Goal: Task Accomplishment & Management: Use online tool/utility

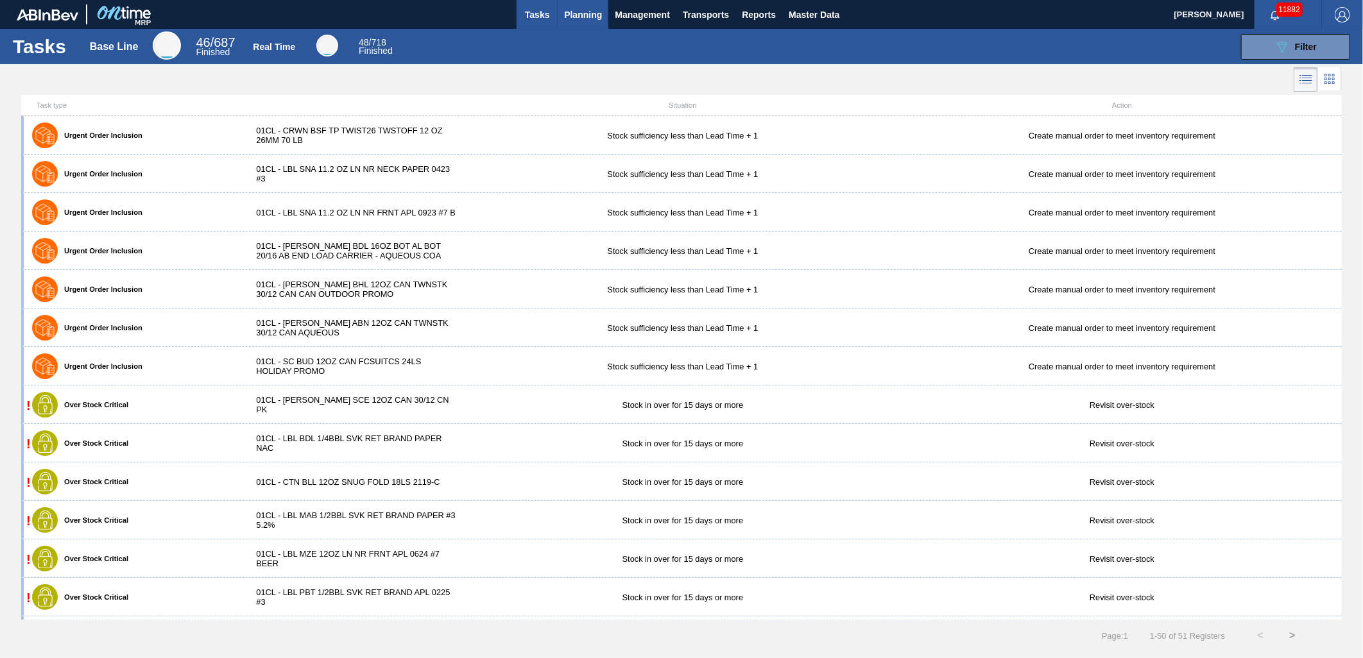
click at [574, 15] on span "Planning" at bounding box center [583, 14] width 38 height 15
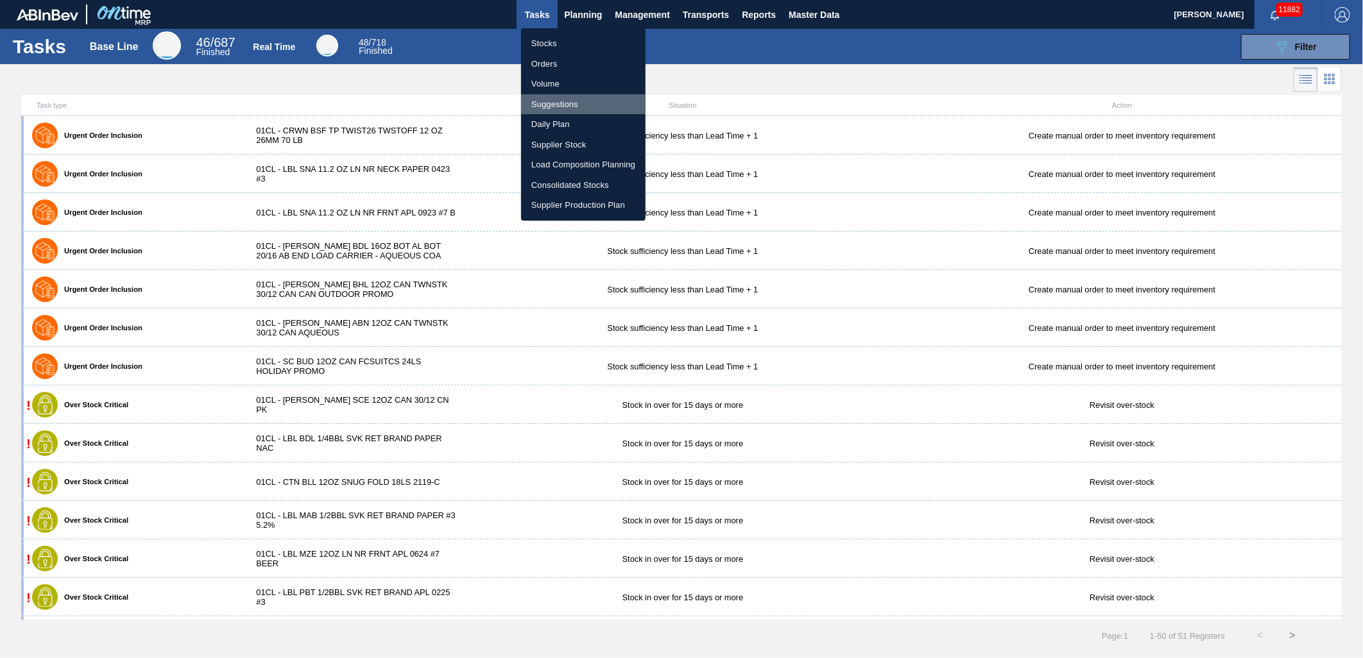
click at [565, 103] on li "Suggestions" at bounding box center [583, 104] width 124 height 21
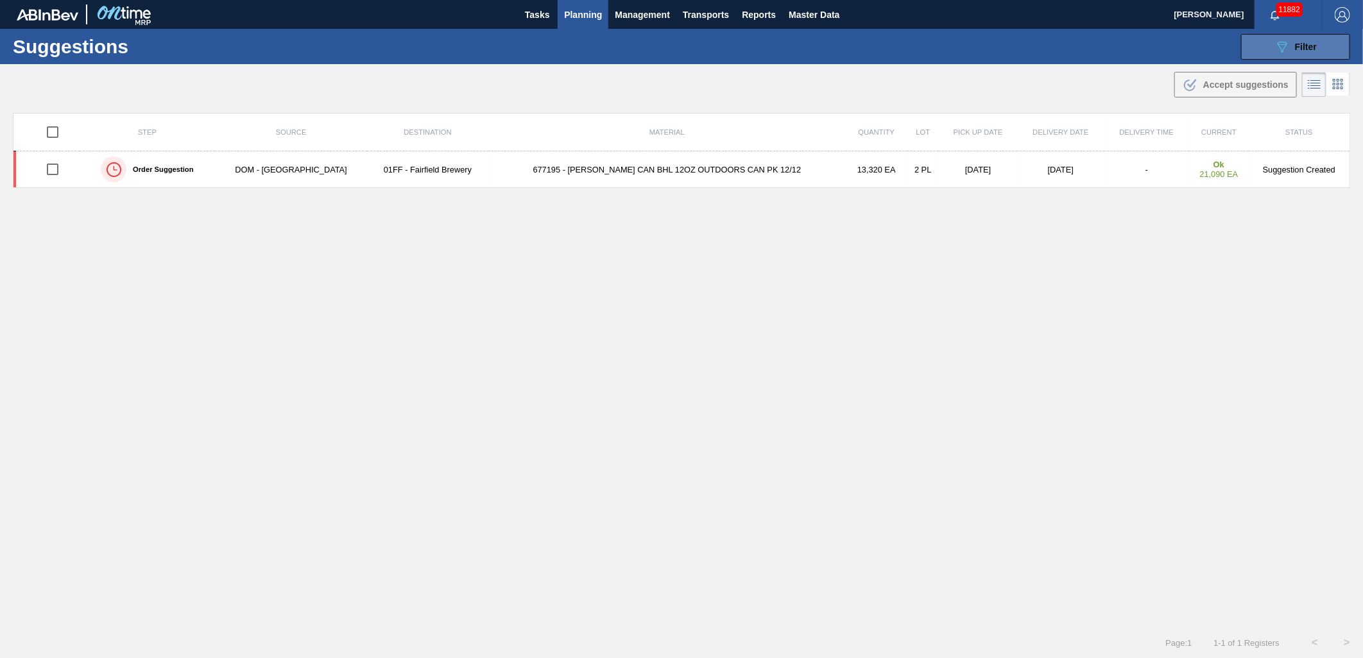
type from "[DATE]"
type to "[DATE]"
drag, startPoint x: 1303, startPoint y: 52, endPoint x: 1239, endPoint y: 22, distance: 70.6
click at [1304, 51] on div "089F7B8B-B2A5-4AFE-B5C0-19BA573D28AC Filter" at bounding box center [1295, 46] width 42 height 15
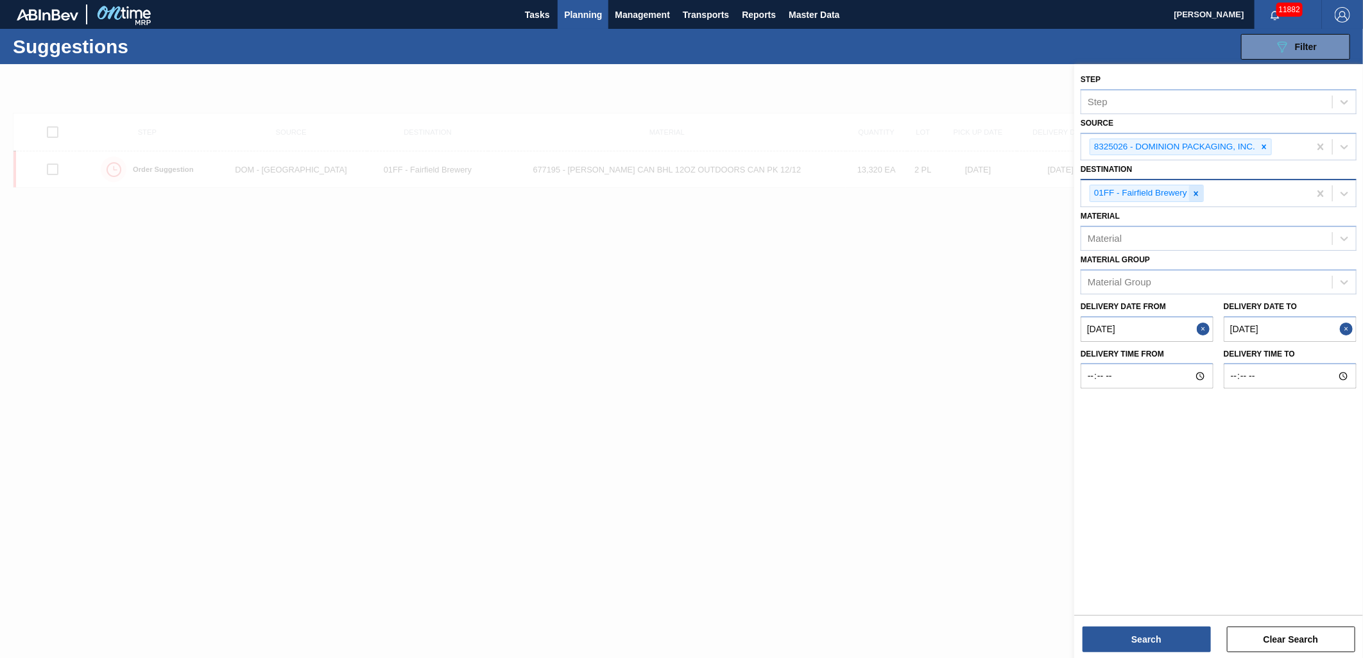
click at [1199, 192] on icon at bounding box center [1196, 193] width 9 height 9
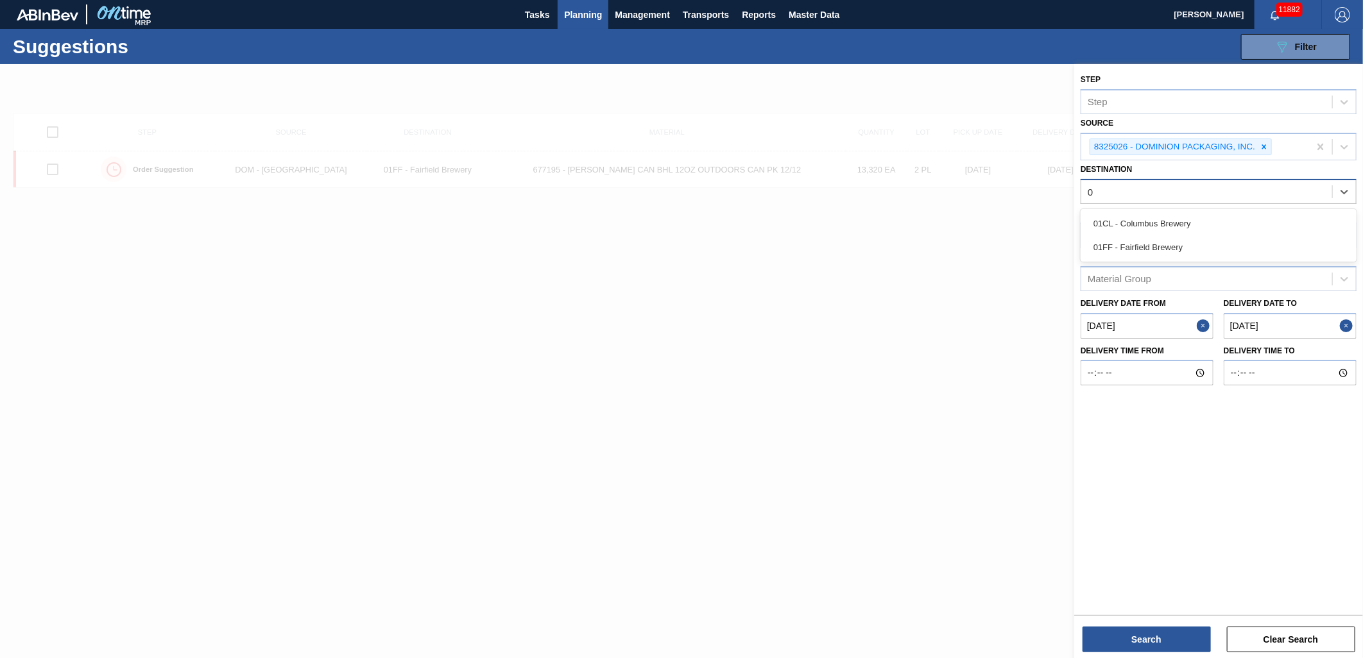
type input "01"
click at [1176, 216] on div "01CL - Columbus Brewery" at bounding box center [1219, 224] width 276 height 24
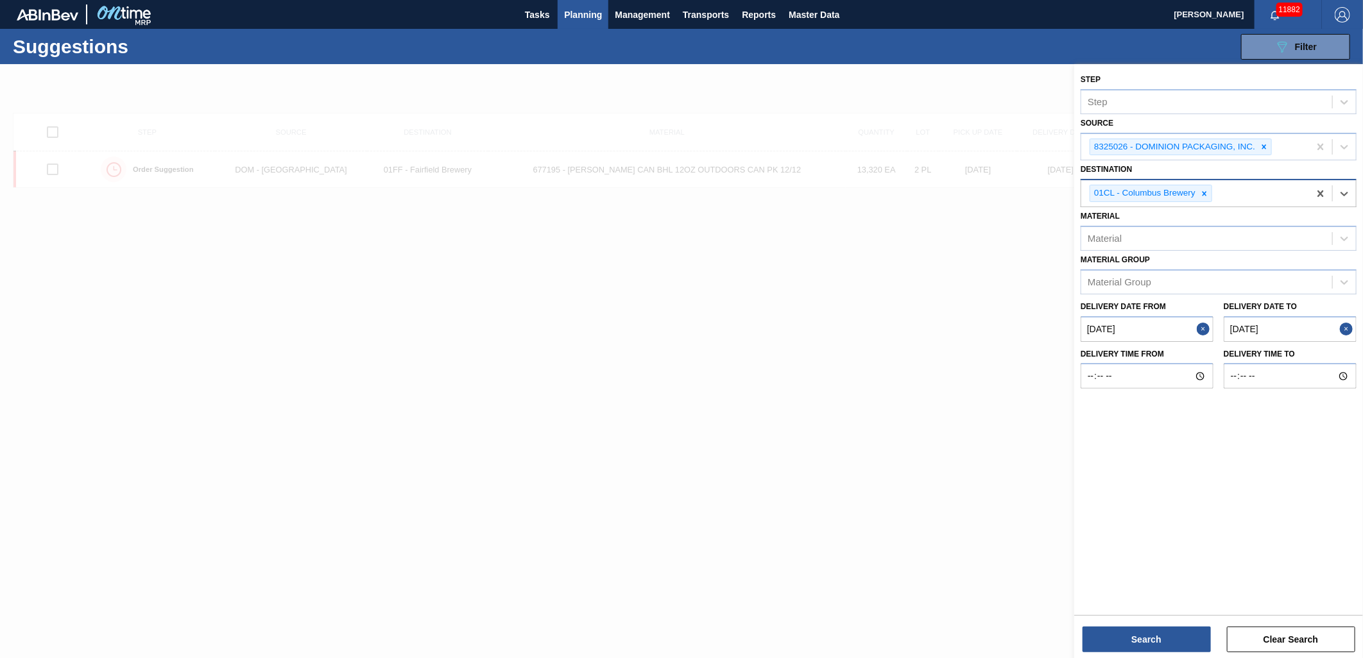
click at [1162, 326] on from "[DATE]" at bounding box center [1147, 329] width 133 height 26
click at [1304, 322] on to "[DATE]" at bounding box center [1290, 329] width 133 height 26
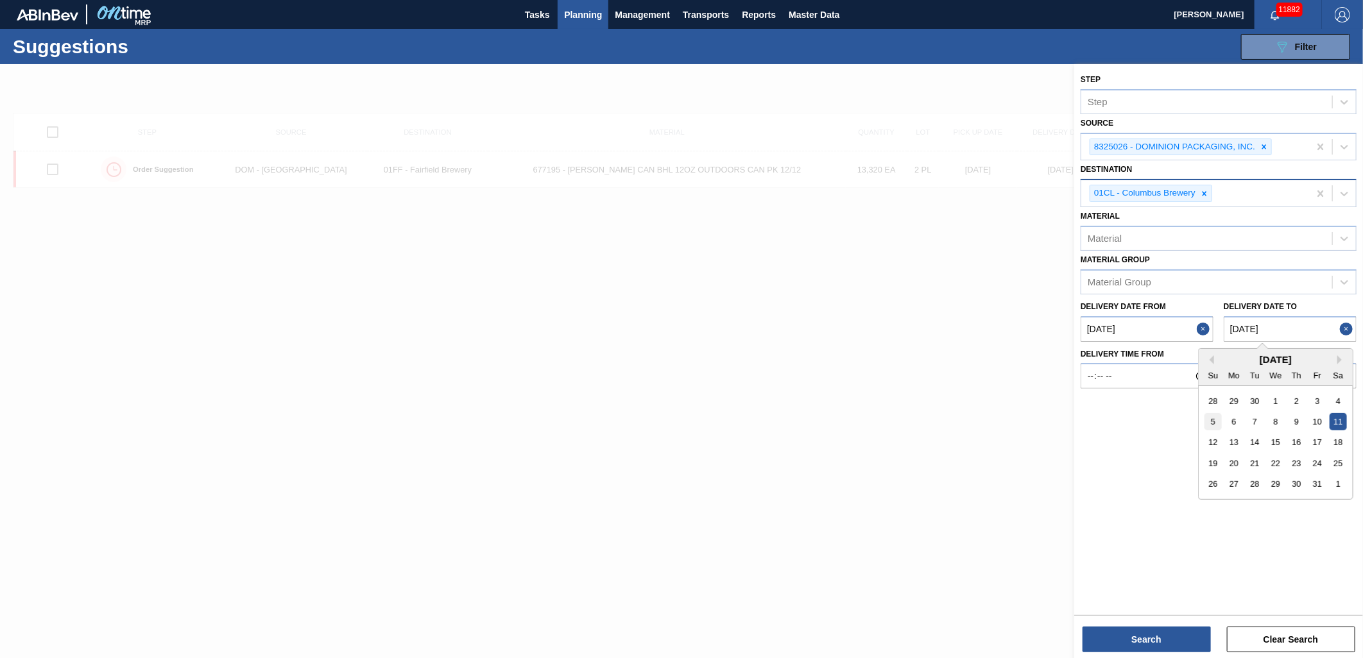
click at [1222, 422] on div "5" at bounding box center [1212, 421] width 17 height 17
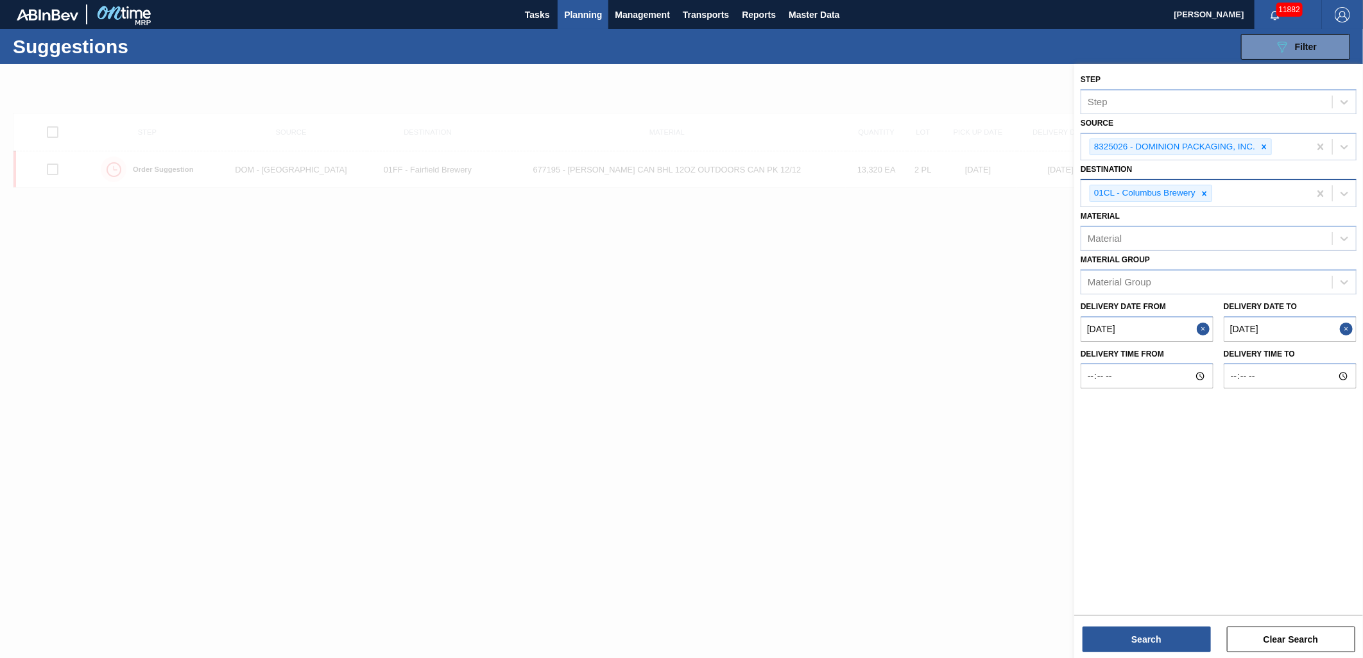
type to "[DATE]"
click at [1152, 643] on button "Search" at bounding box center [1146, 640] width 128 height 26
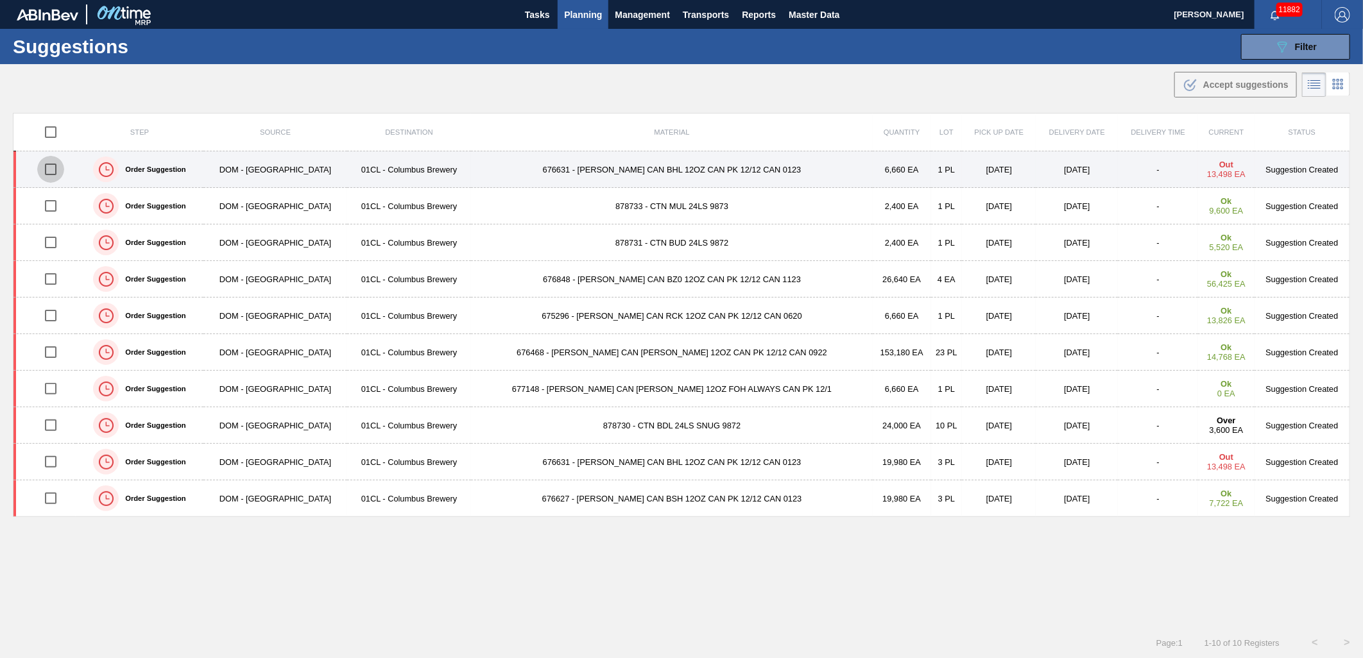
click at [56, 174] on input "checkbox" at bounding box center [50, 169] width 27 height 27
checkbox input "true"
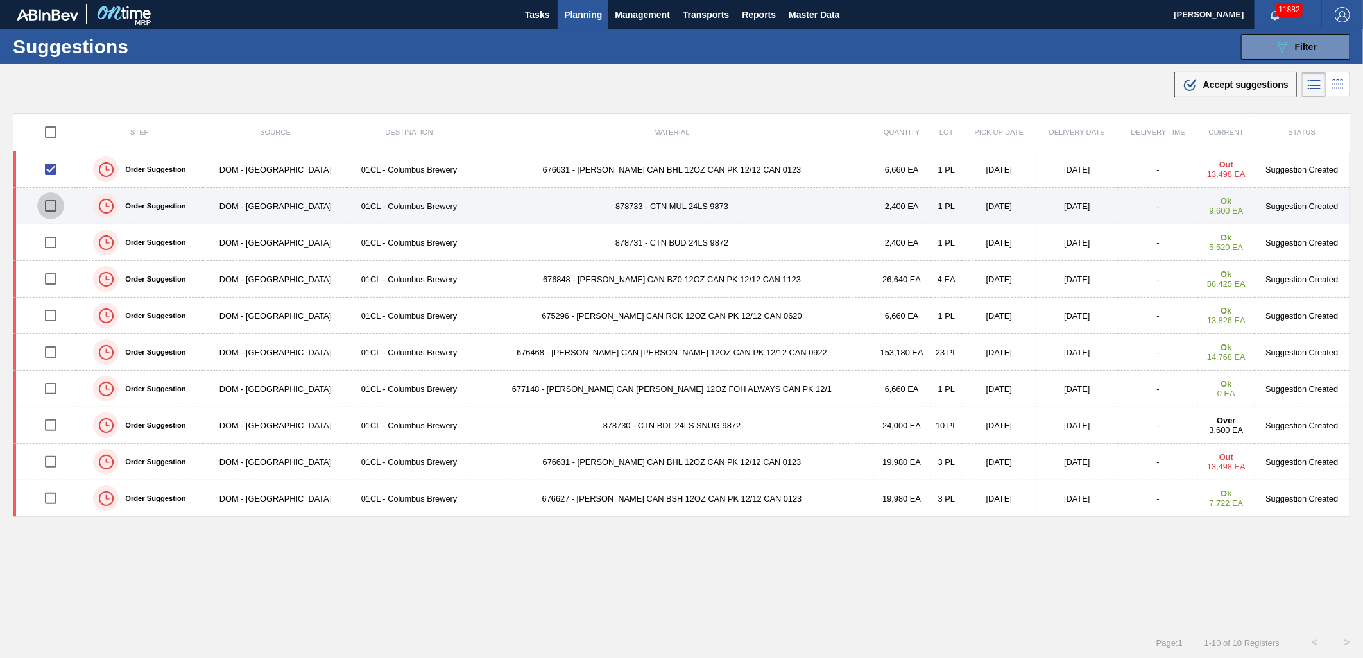
click at [58, 207] on input "checkbox" at bounding box center [50, 205] width 27 height 27
checkbox input "true"
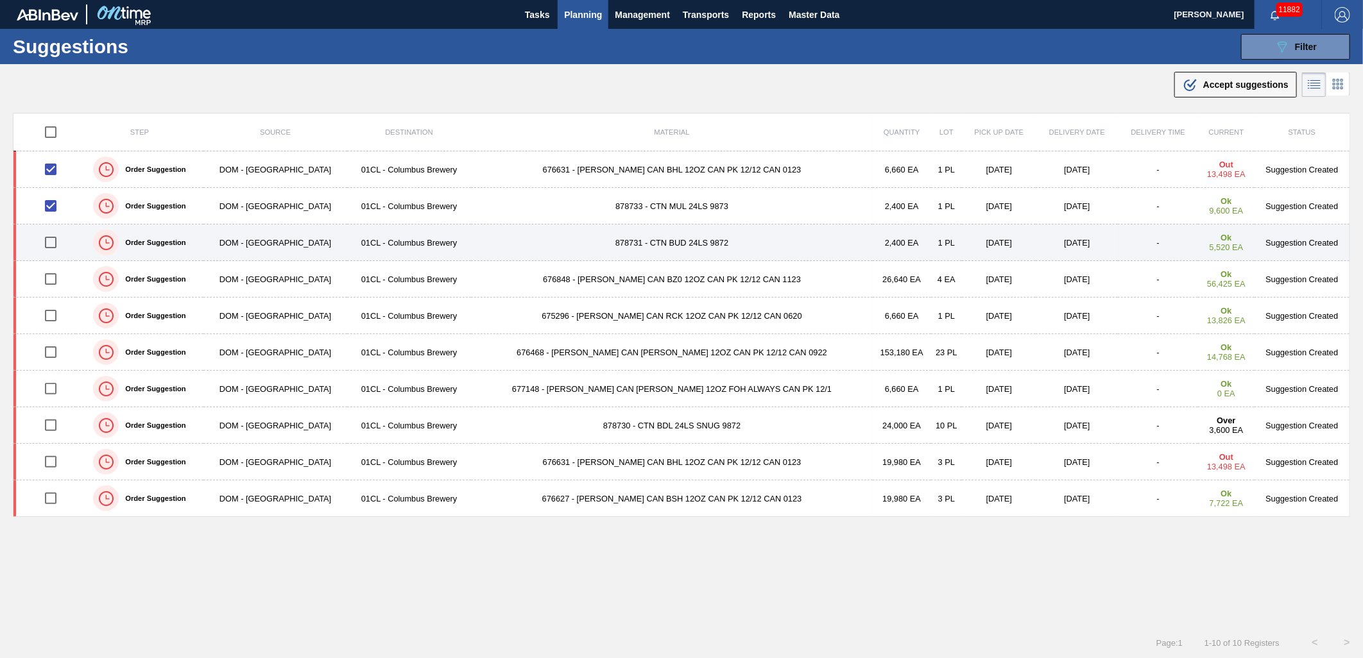
click at [56, 247] on input "checkbox" at bounding box center [50, 242] width 27 height 27
checkbox input "true"
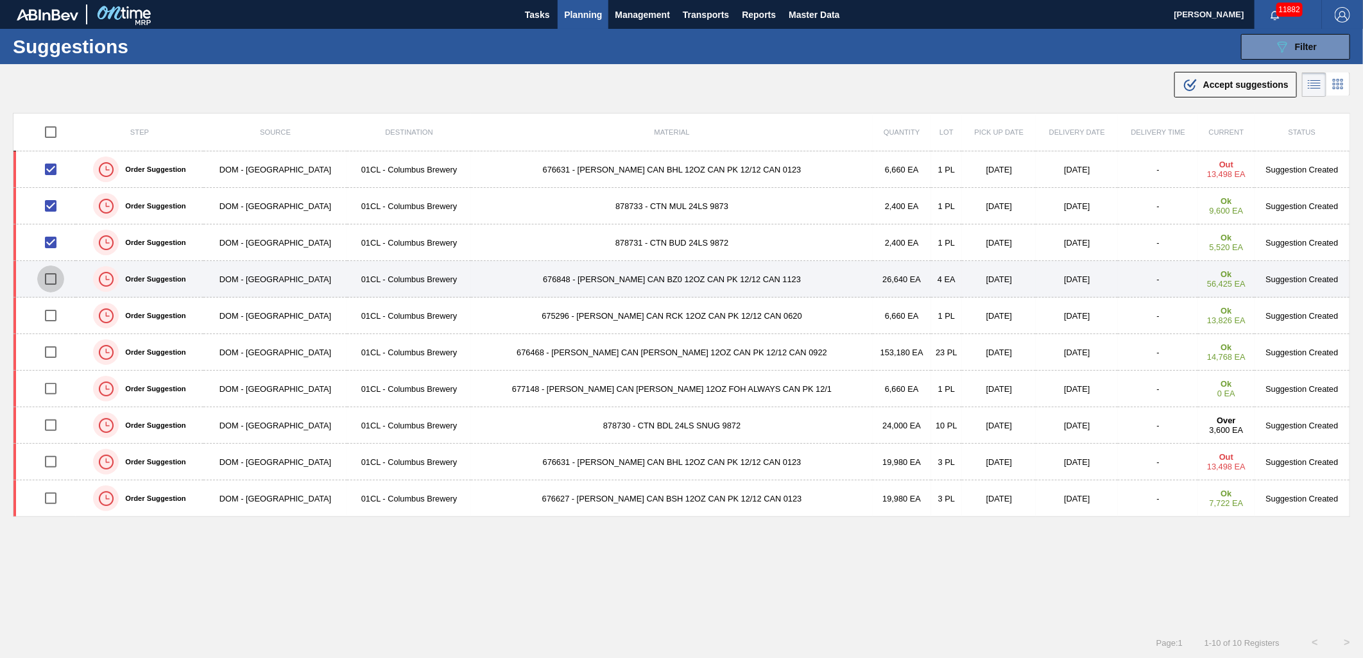
click at [51, 278] on input "checkbox" at bounding box center [50, 279] width 27 height 27
checkbox input "true"
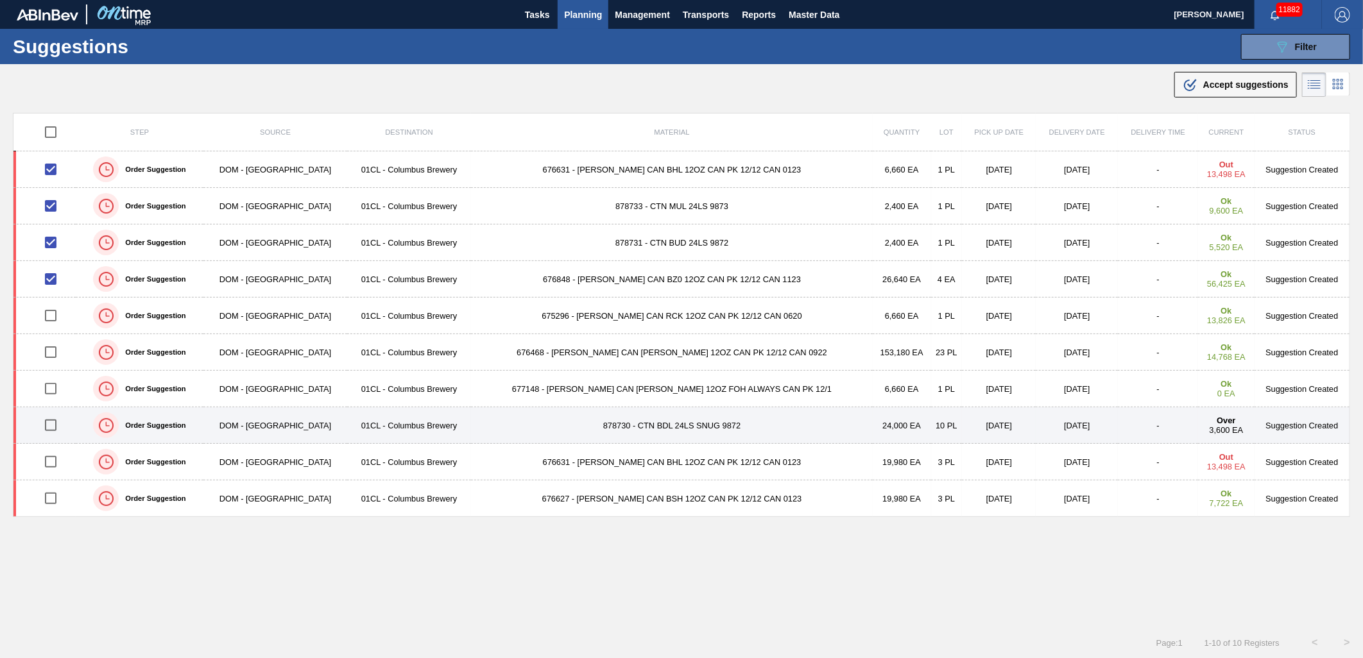
click at [56, 430] on input "checkbox" at bounding box center [50, 425] width 27 height 27
checkbox input "true"
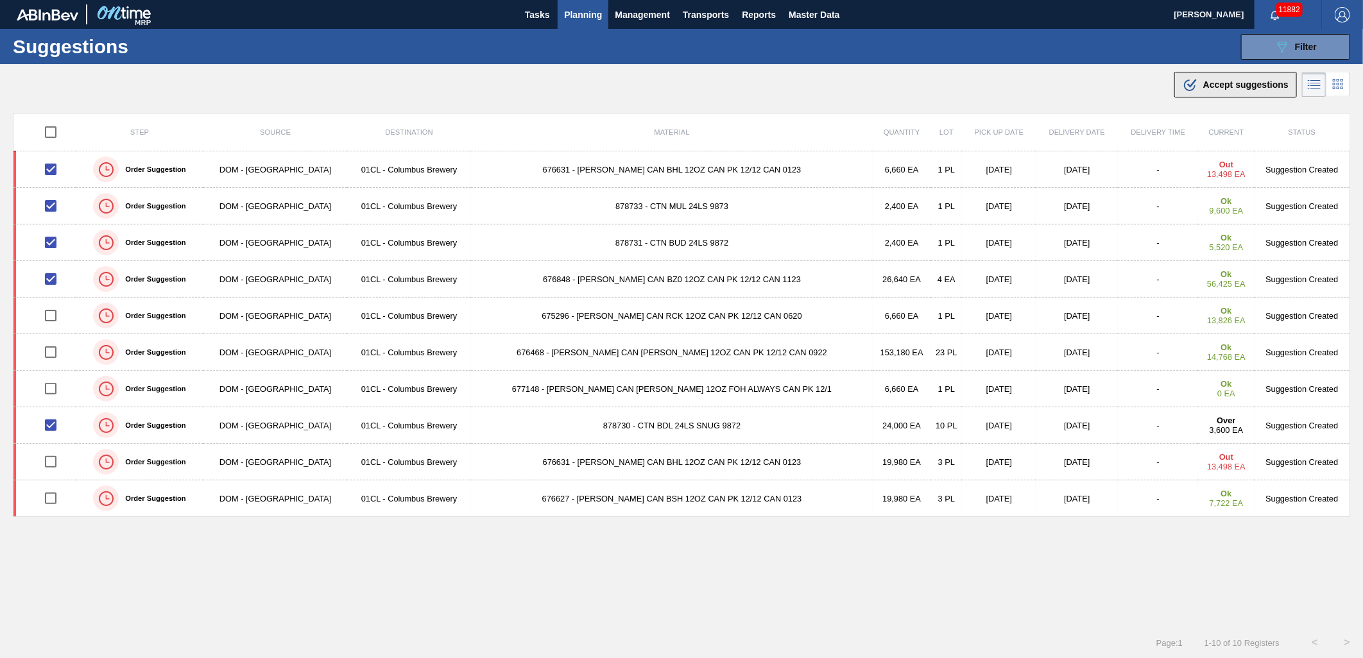
click at [1204, 91] on div ".b{fill:var(--color-action-default)} Accept suggestions" at bounding box center [1236, 84] width 106 height 15
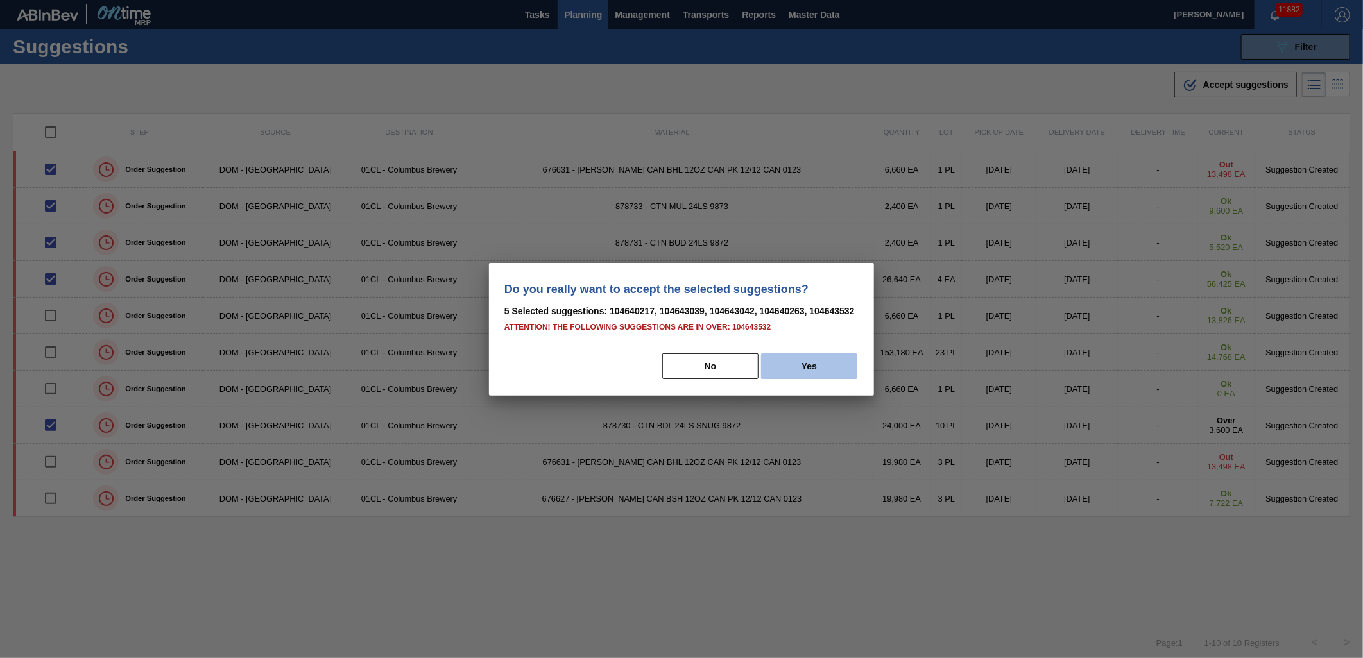
click at [805, 361] on button "Yes" at bounding box center [809, 367] width 96 height 26
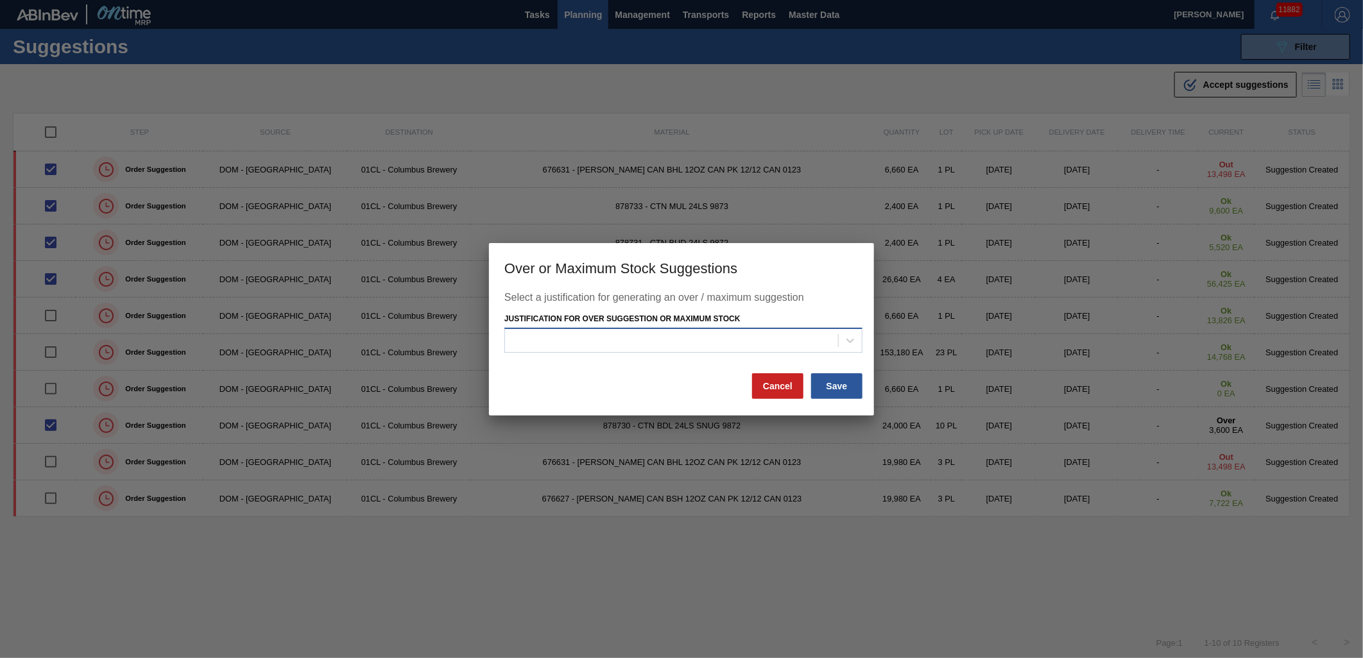
click at [823, 338] on div at bounding box center [671, 341] width 333 height 19
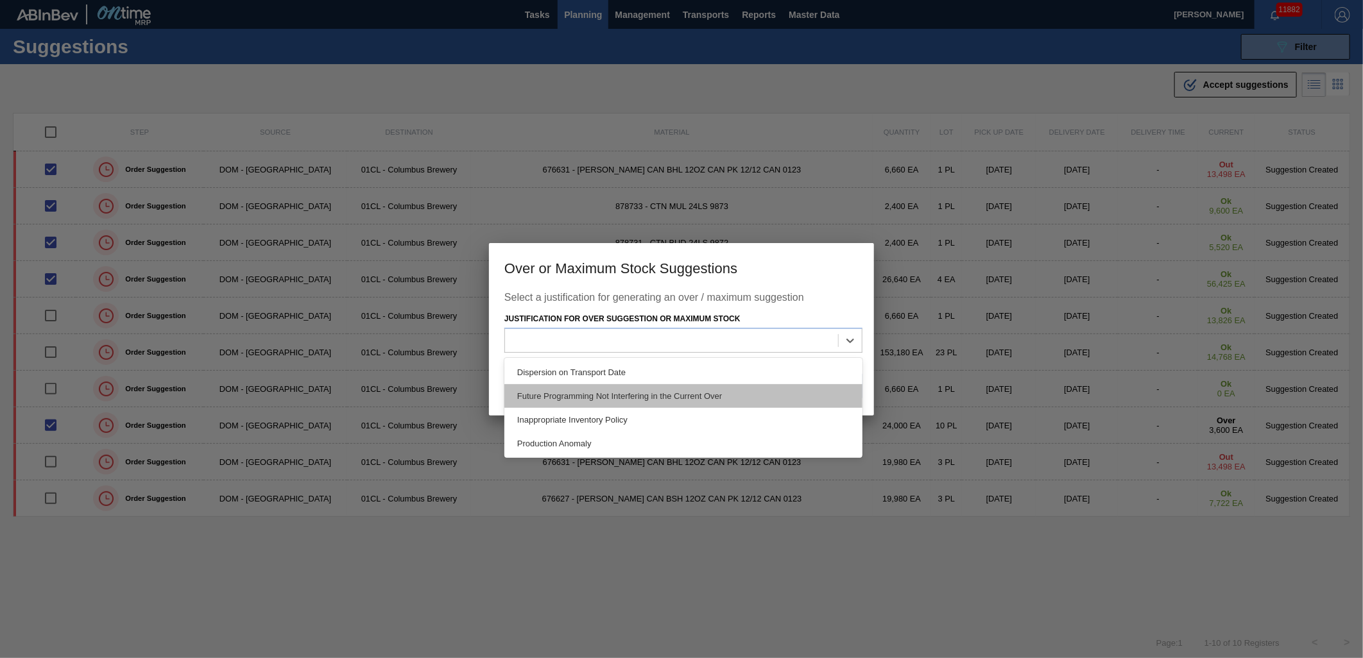
click at [755, 394] on div "Future Programming Not Interfering in the Current Over" at bounding box center [683, 396] width 358 height 24
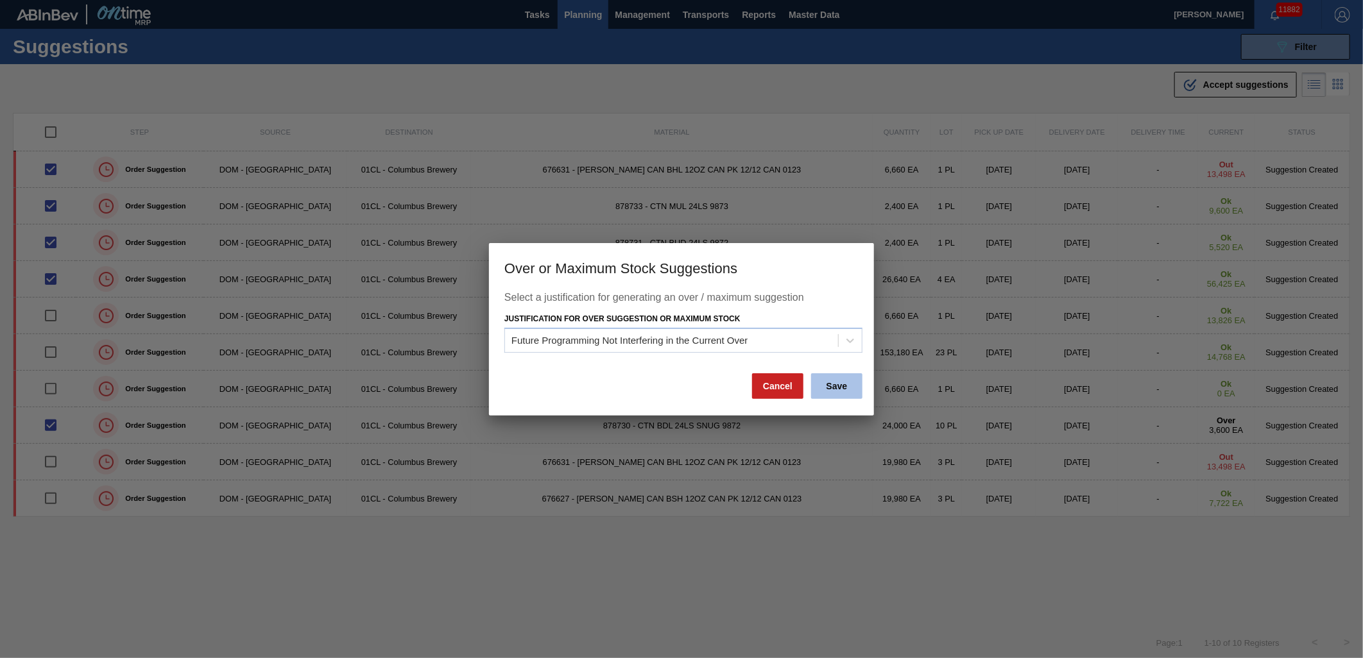
click at [843, 385] on button "Save" at bounding box center [836, 386] width 51 height 26
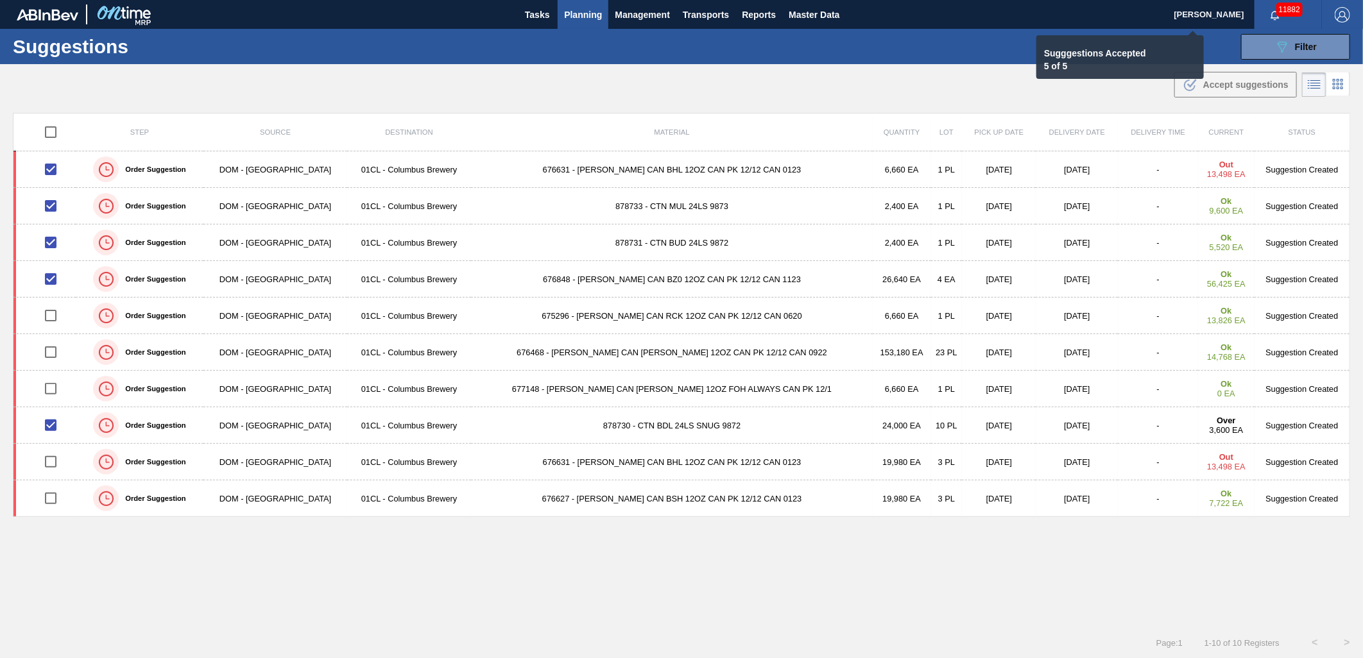
checkbox input "false"
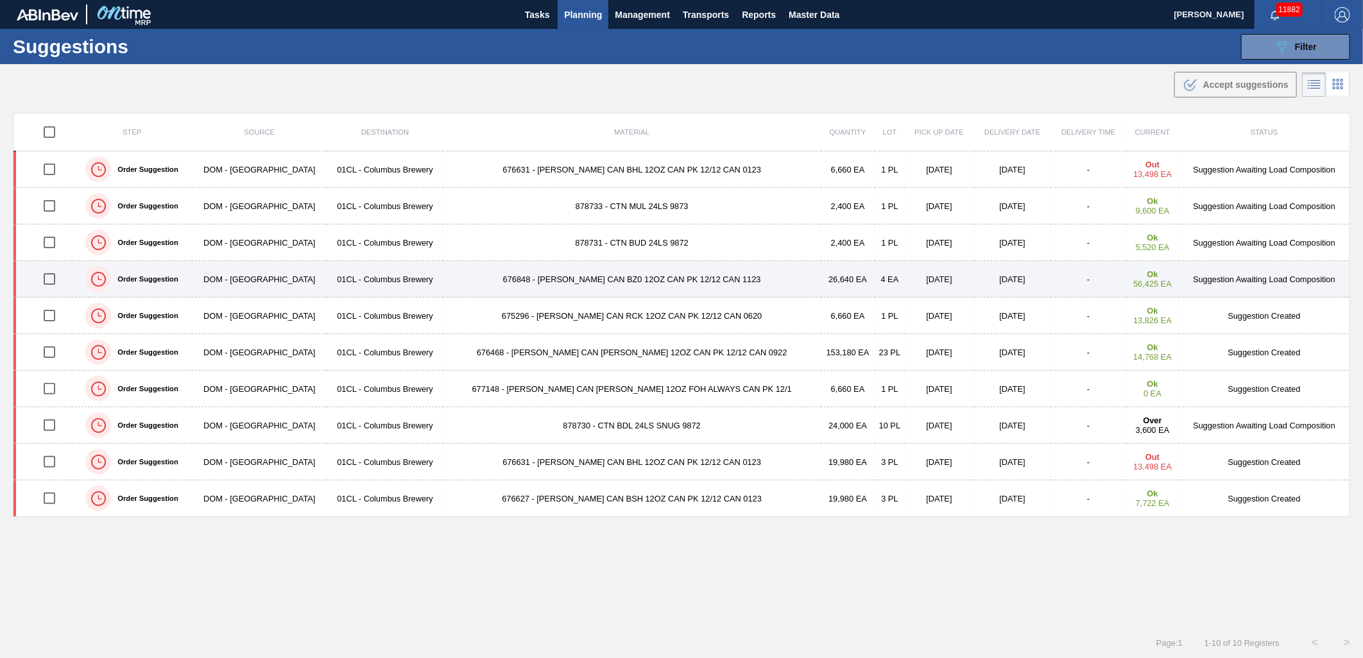
click at [579, 278] on td "676848 - CARR CAN BZ0 12OZ CAN PK 12/12 CAN 1123" at bounding box center [631, 279] width 377 height 37
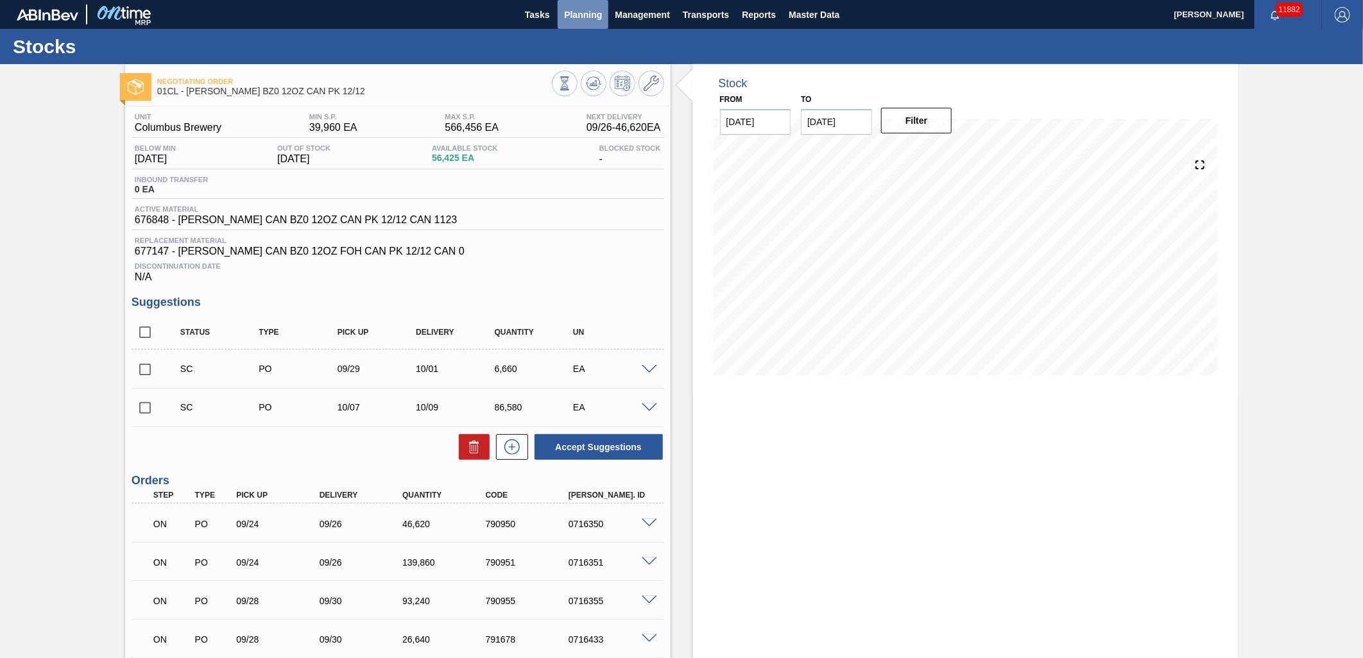
click at [573, 17] on span "Planning" at bounding box center [583, 14] width 38 height 15
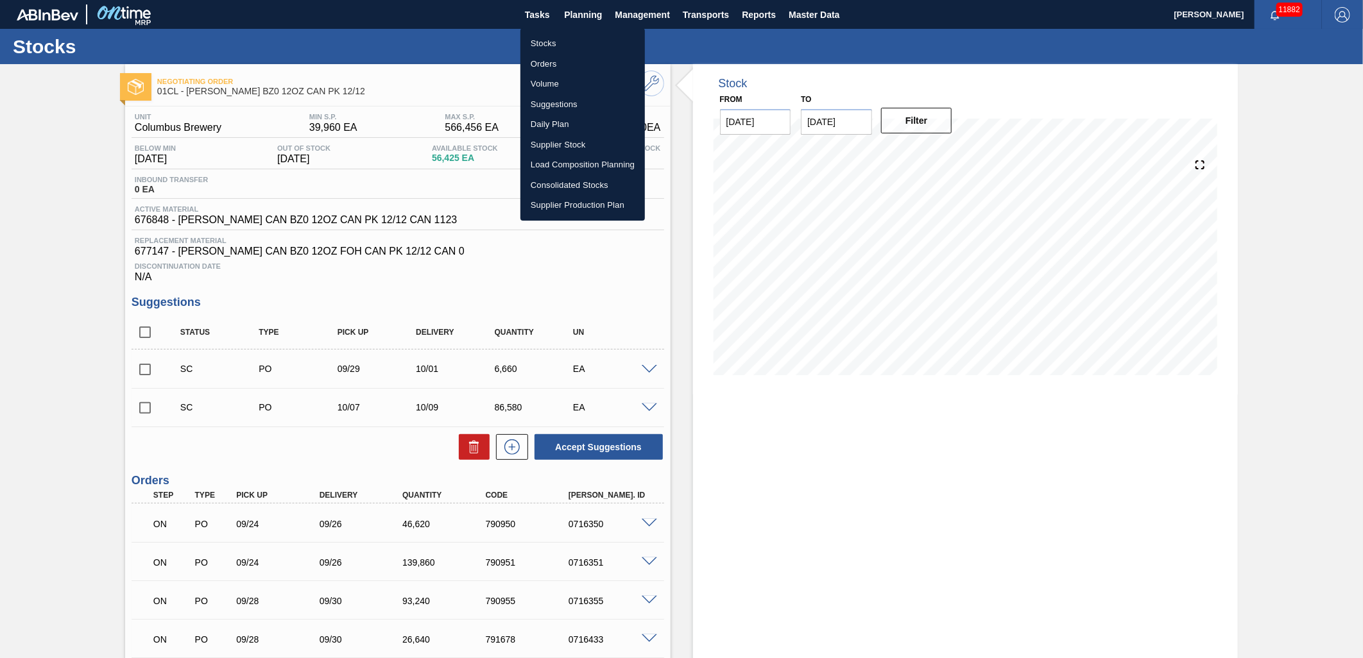
click at [559, 101] on li "Suggestions" at bounding box center [582, 104] width 124 height 21
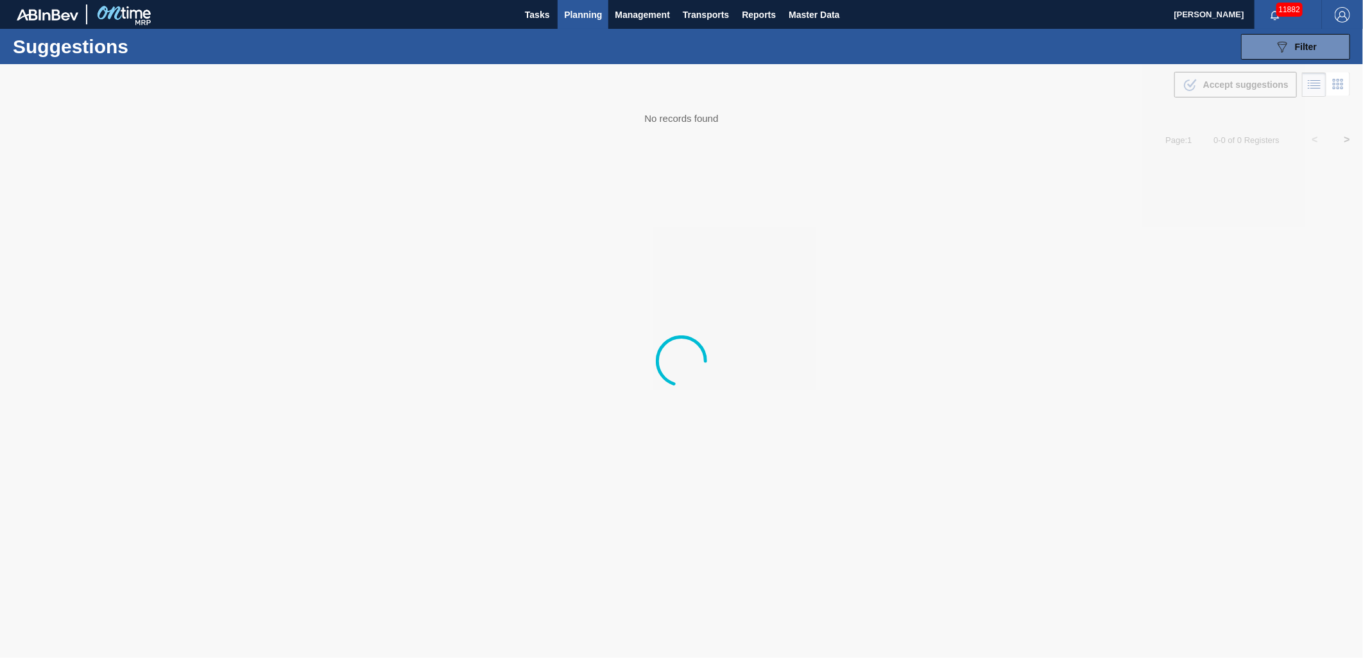
type from "[DATE]"
type to "[DATE]"
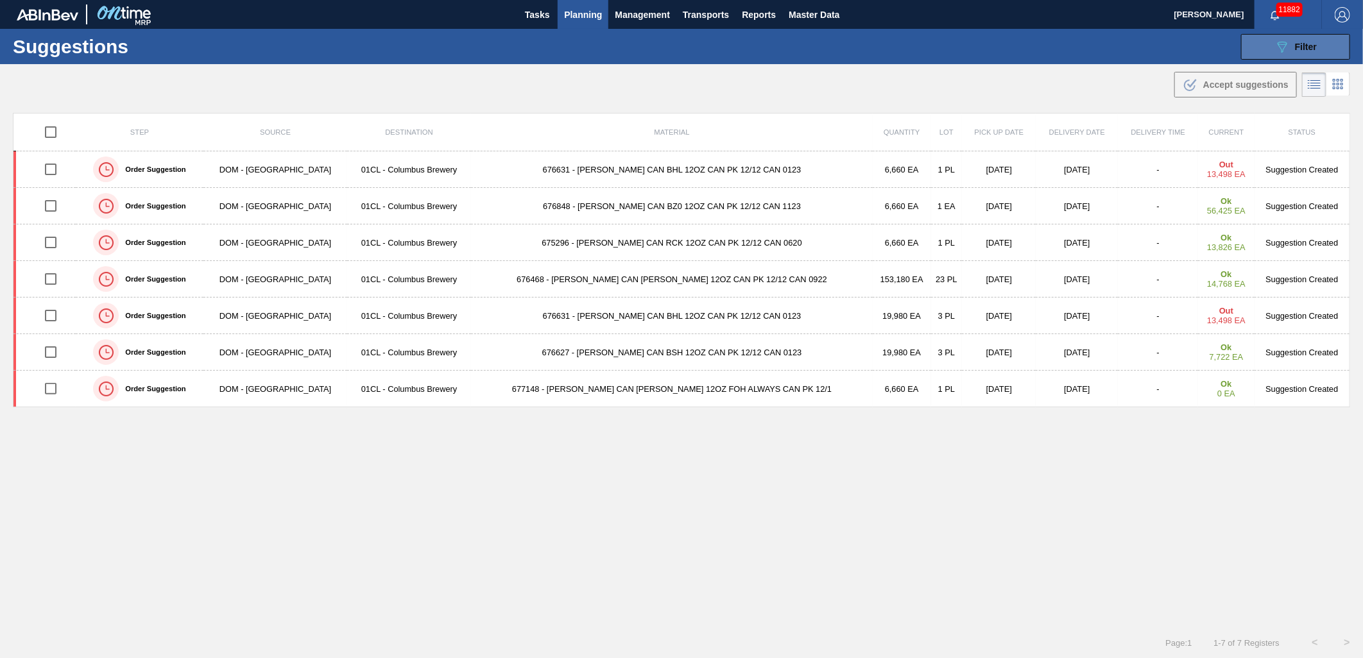
click at [1262, 55] on button "089F7B8B-B2A5-4AFE-B5C0-19BA573D28AC Filter" at bounding box center [1295, 47] width 109 height 26
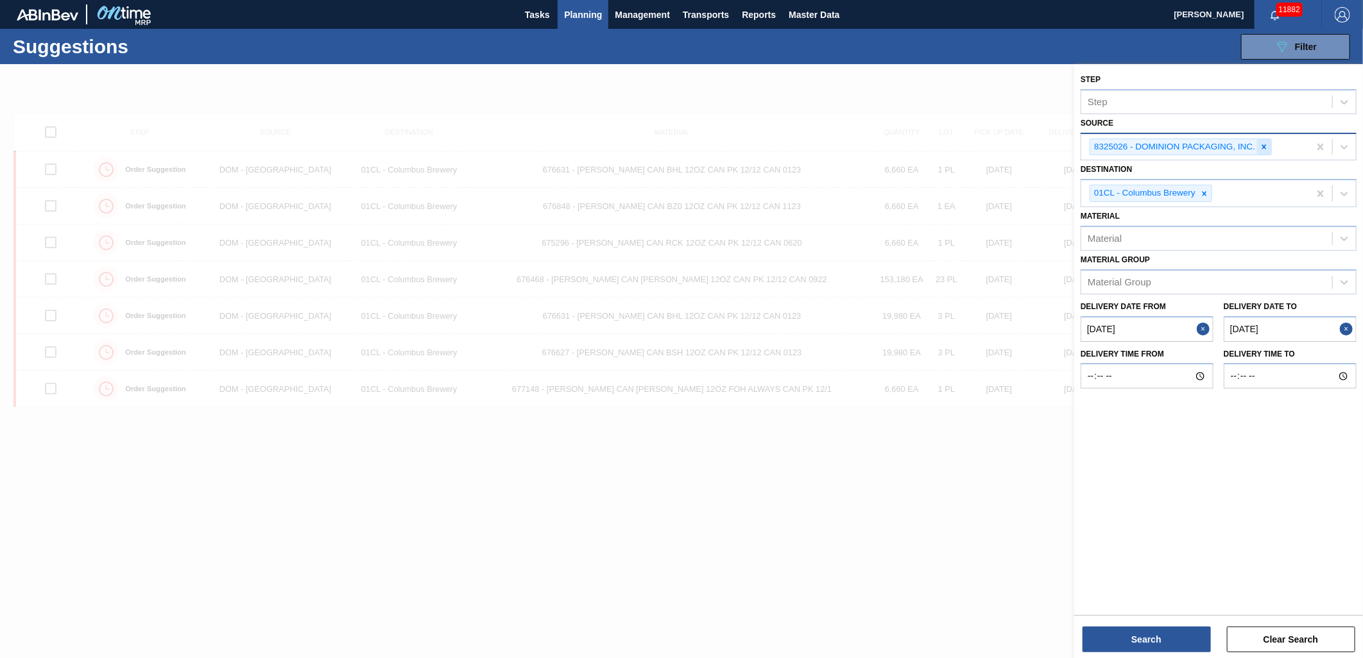
click at [1264, 149] on icon at bounding box center [1264, 146] width 9 height 9
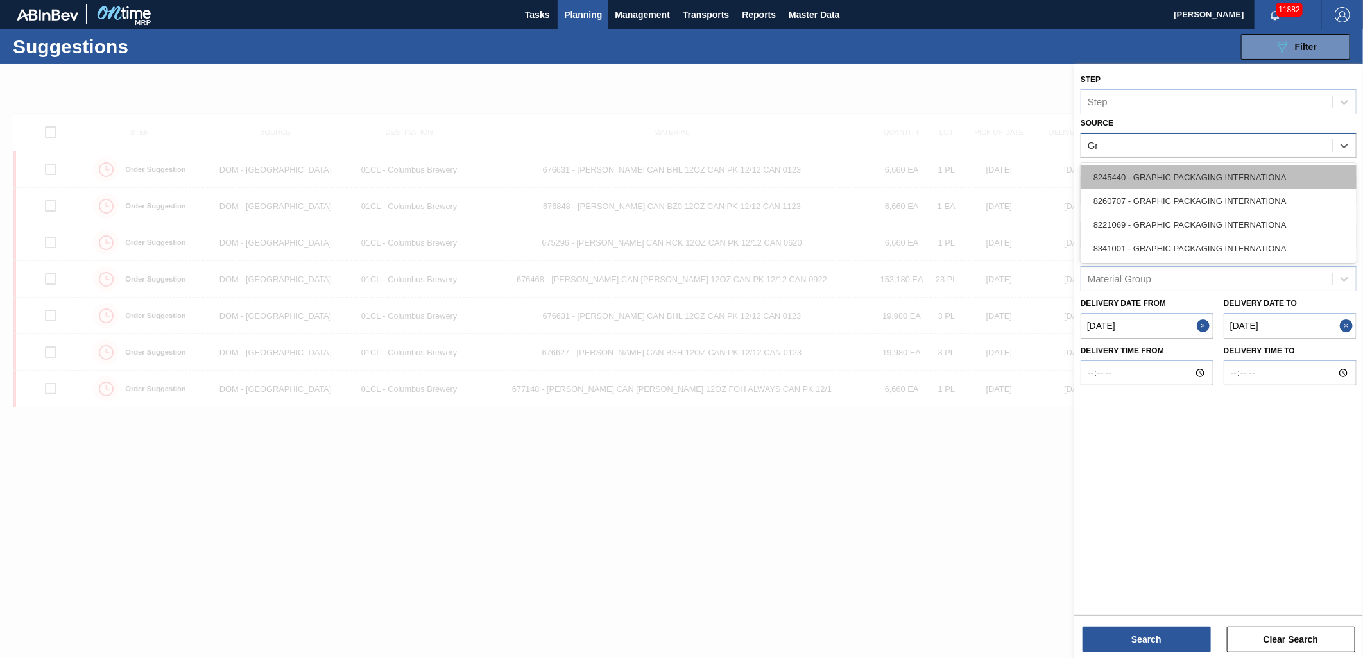
type input "G"
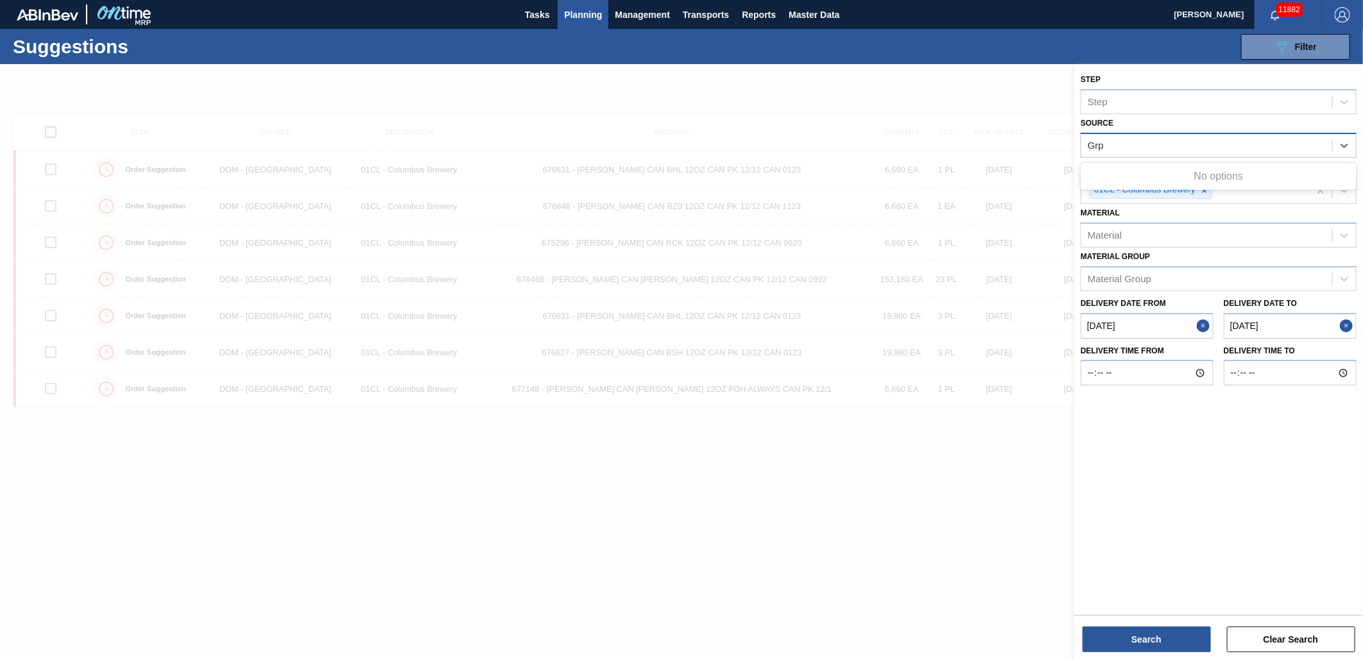
type input "Grp"
click at [879, 459] on div at bounding box center [681, 393] width 1363 height 658
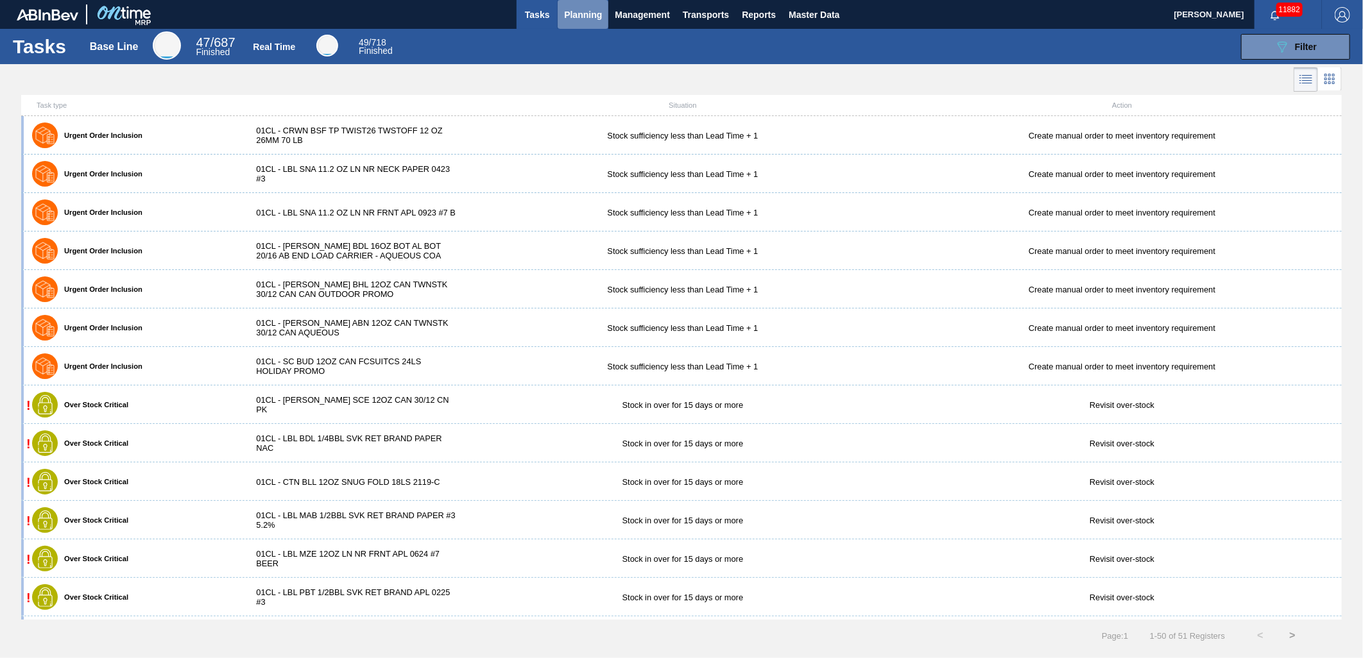
click at [577, 18] on span "Planning" at bounding box center [583, 14] width 38 height 15
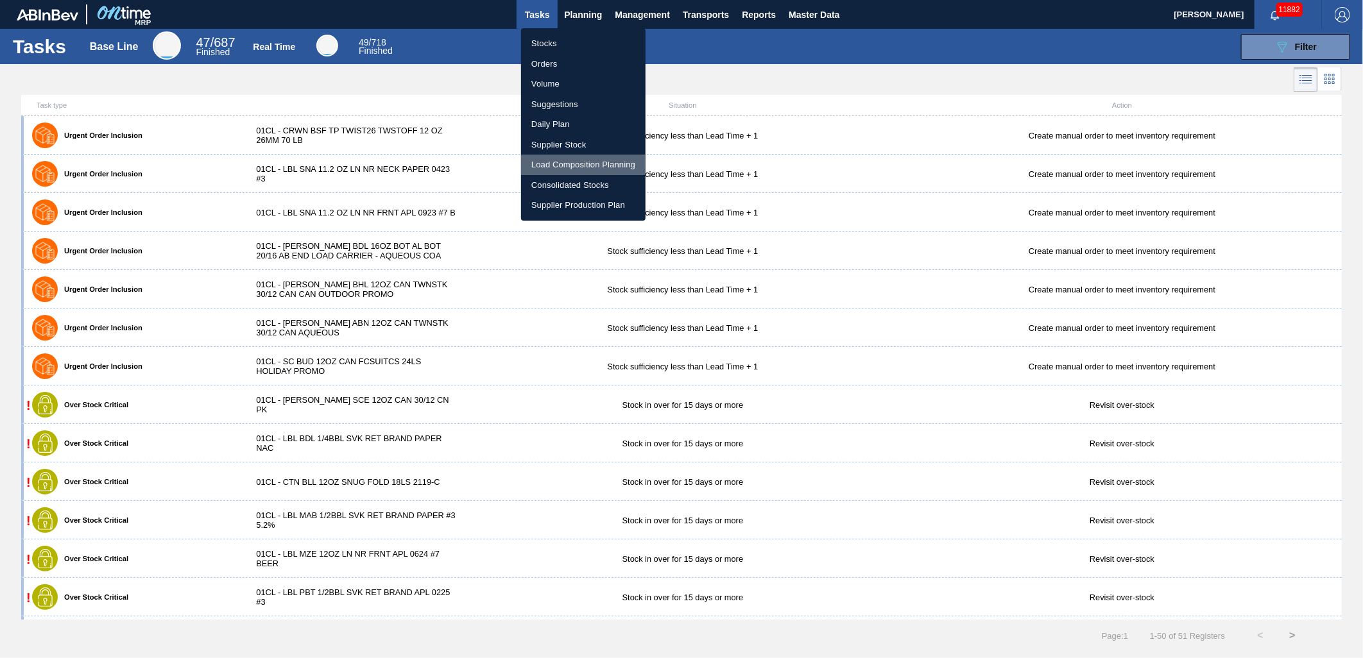
click at [578, 165] on li "Load Composition Planning" at bounding box center [583, 165] width 124 height 21
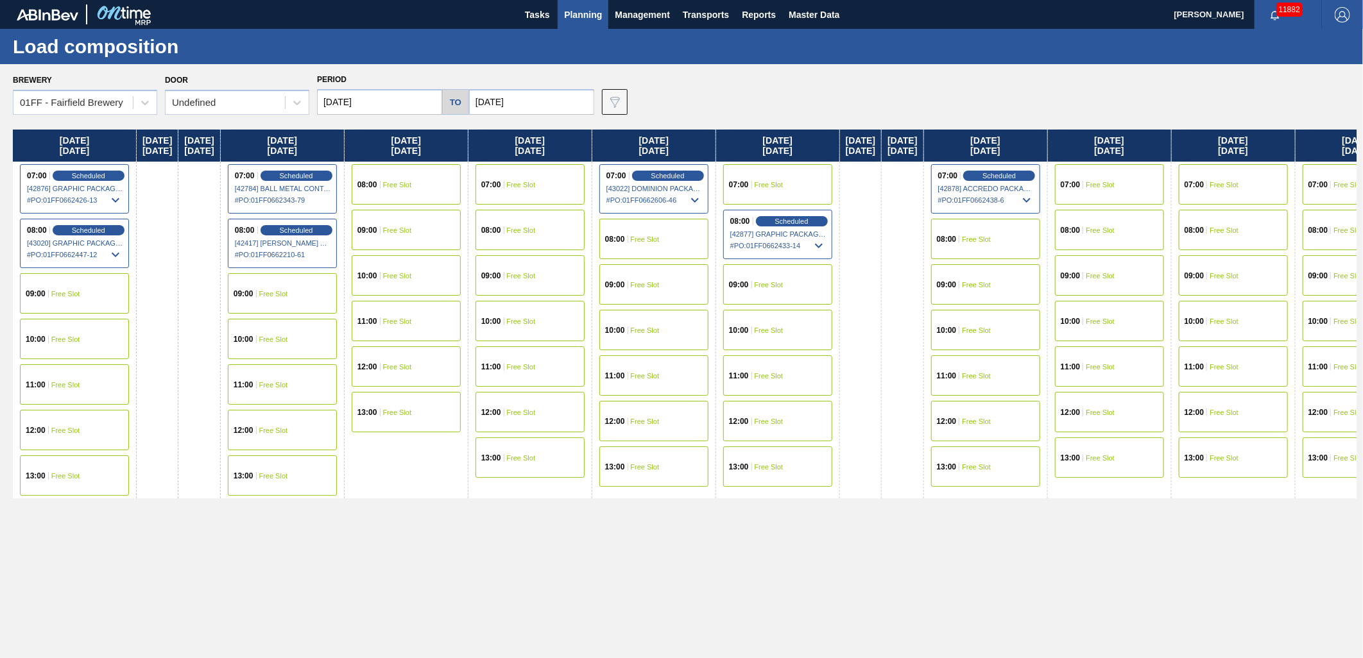
click at [105, 105] on div "01FF - Fairfield Brewery" at bounding box center [71, 103] width 103 height 11
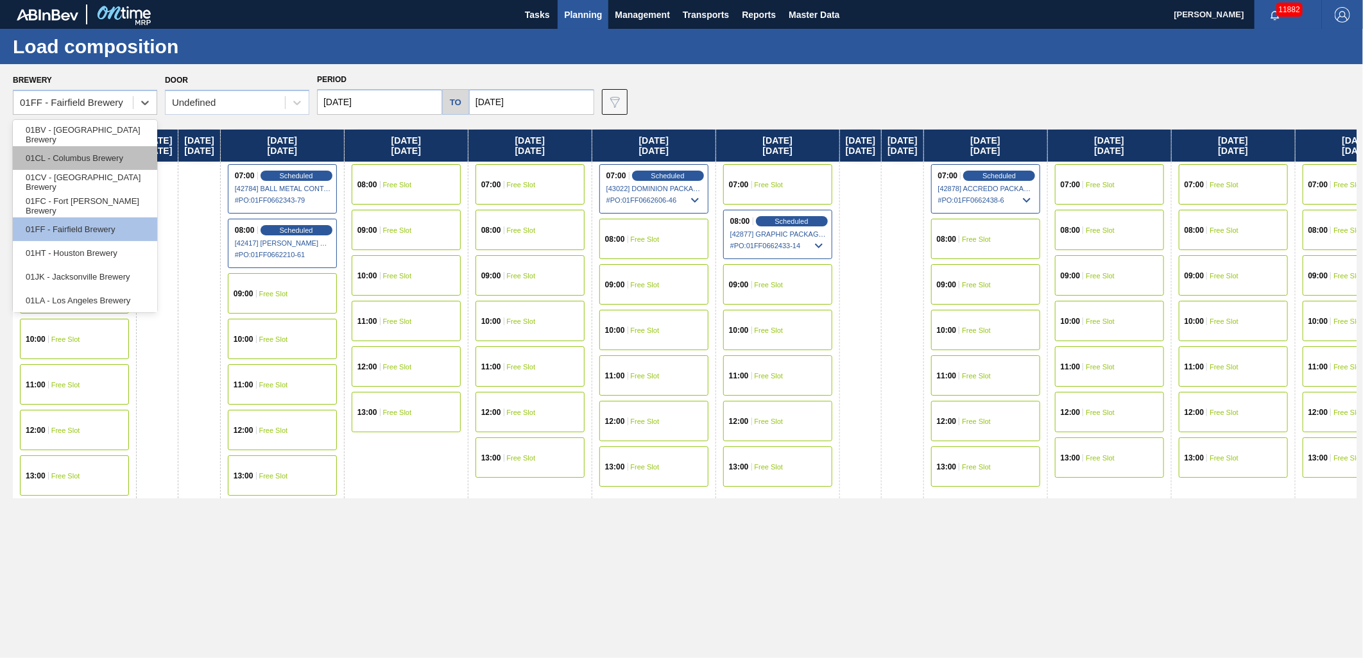
click at [80, 165] on div "01CL - Columbus Brewery" at bounding box center [85, 158] width 144 height 24
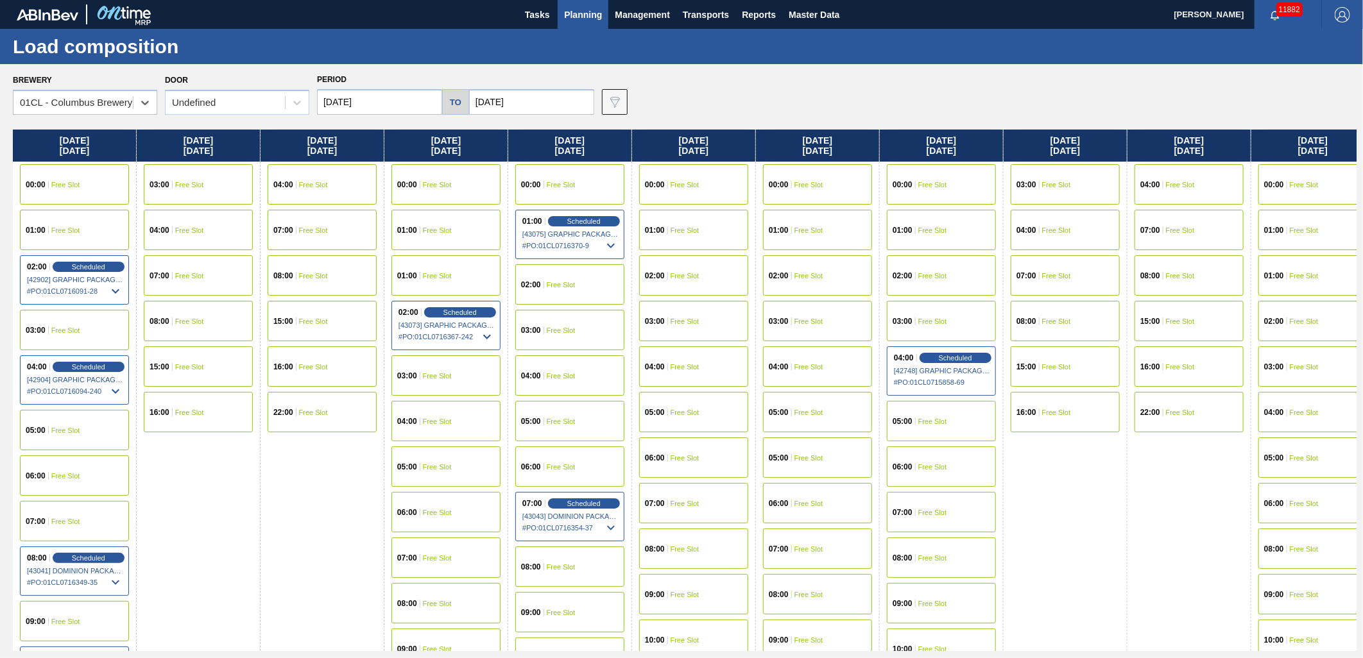
scroll to position [71, 0]
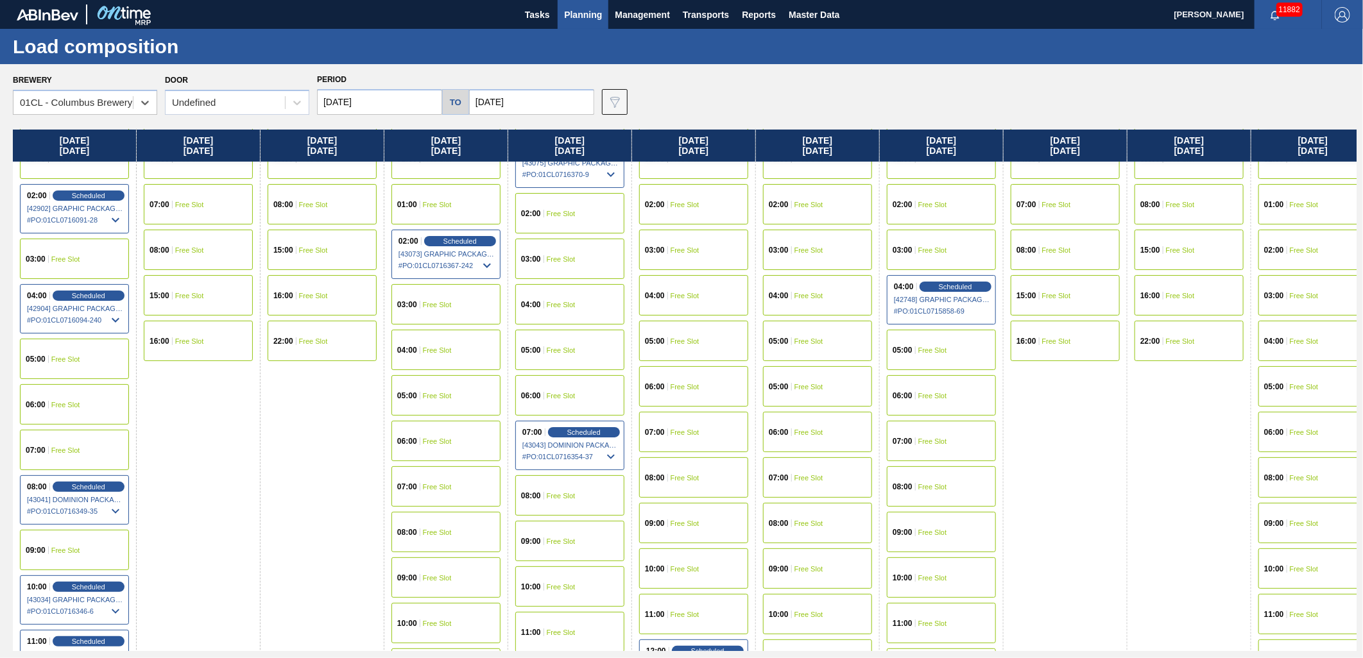
click at [552, 542] on span "Free Slot" at bounding box center [561, 542] width 29 height 8
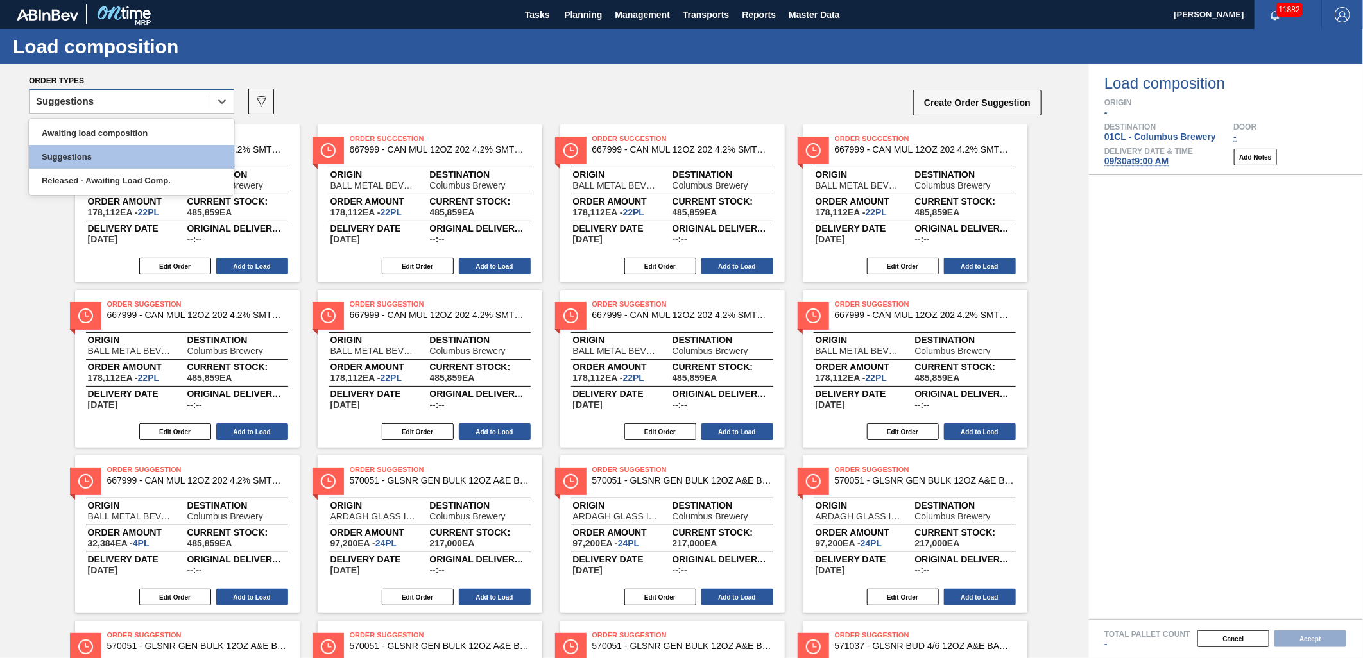
click at [202, 107] on div "Suggestions" at bounding box center [120, 101] width 180 height 19
click at [157, 126] on div "Awaiting load composition" at bounding box center [131, 133] width 205 height 24
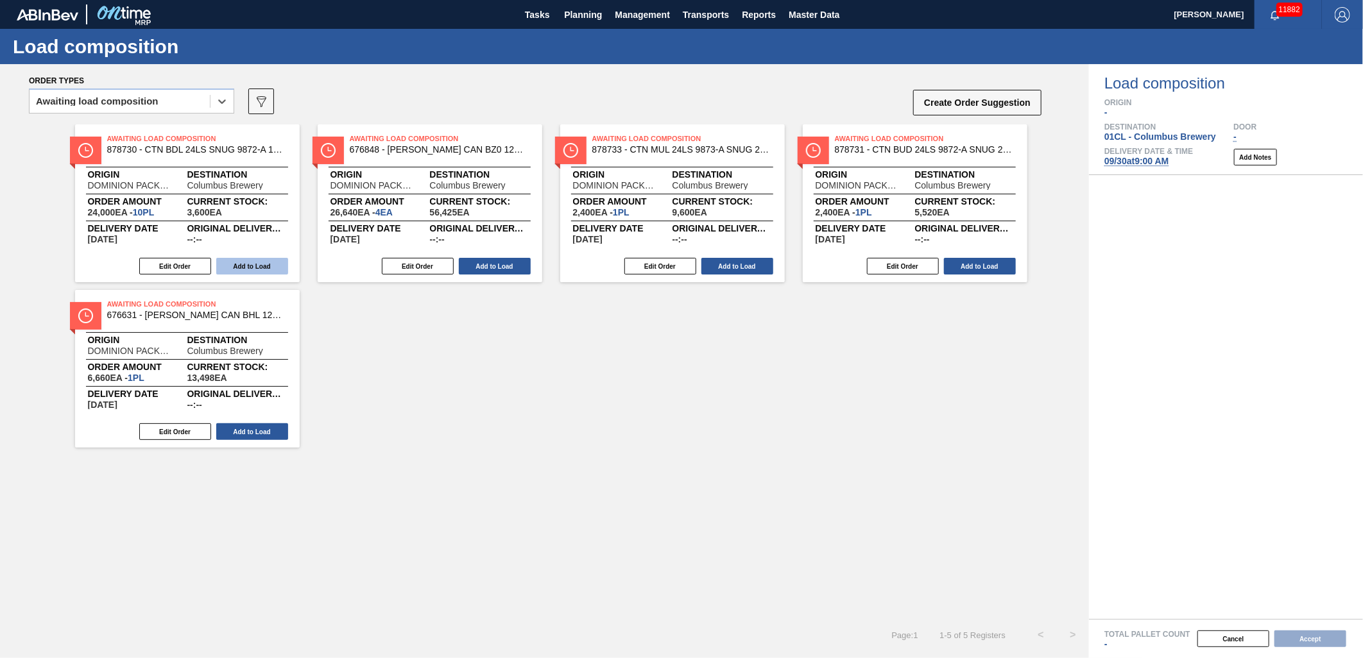
click at [230, 262] on button "Add to Load" at bounding box center [252, 266] width 72 height 17
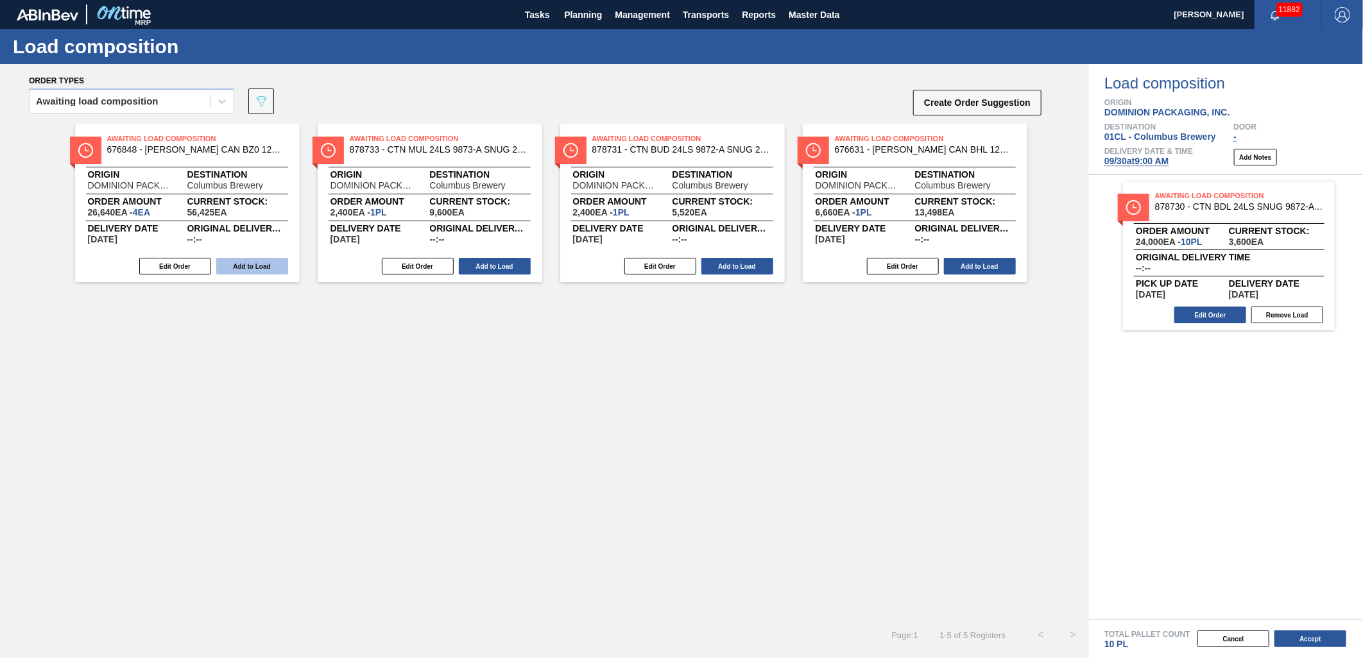
click at [238, 262] on button "Add to Load" at bounding box center [252, 266] width 72 height 17
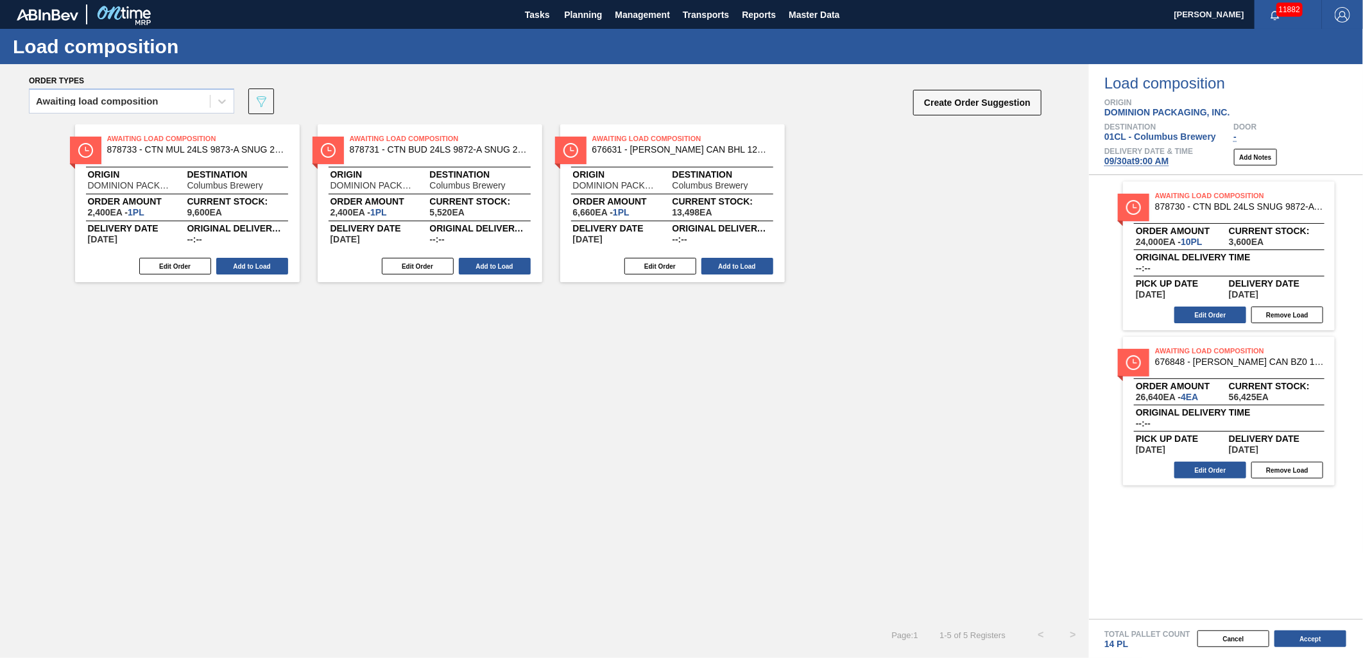
click at [238, 262] on button "Add to Load" at bounding box center [252, 266] width 72 height 17
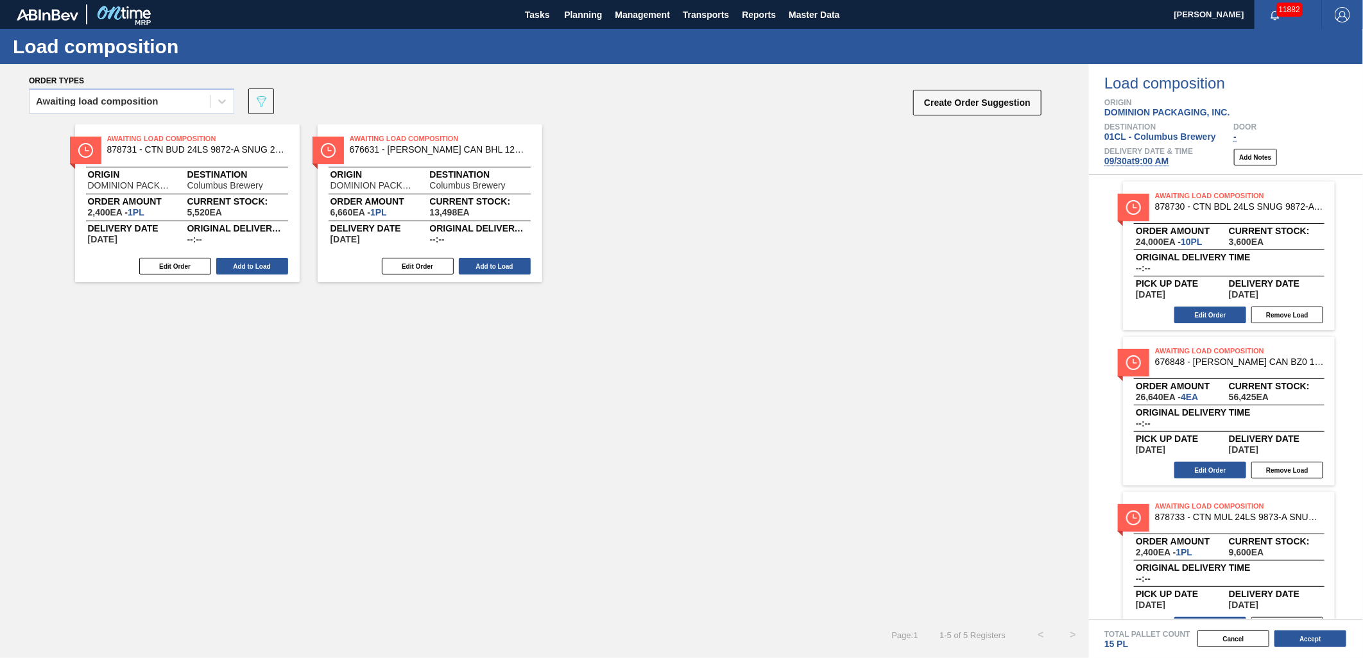
click at [238, 262] on button "Add to Load" at bounding box center [252, 266] width 72 height 17
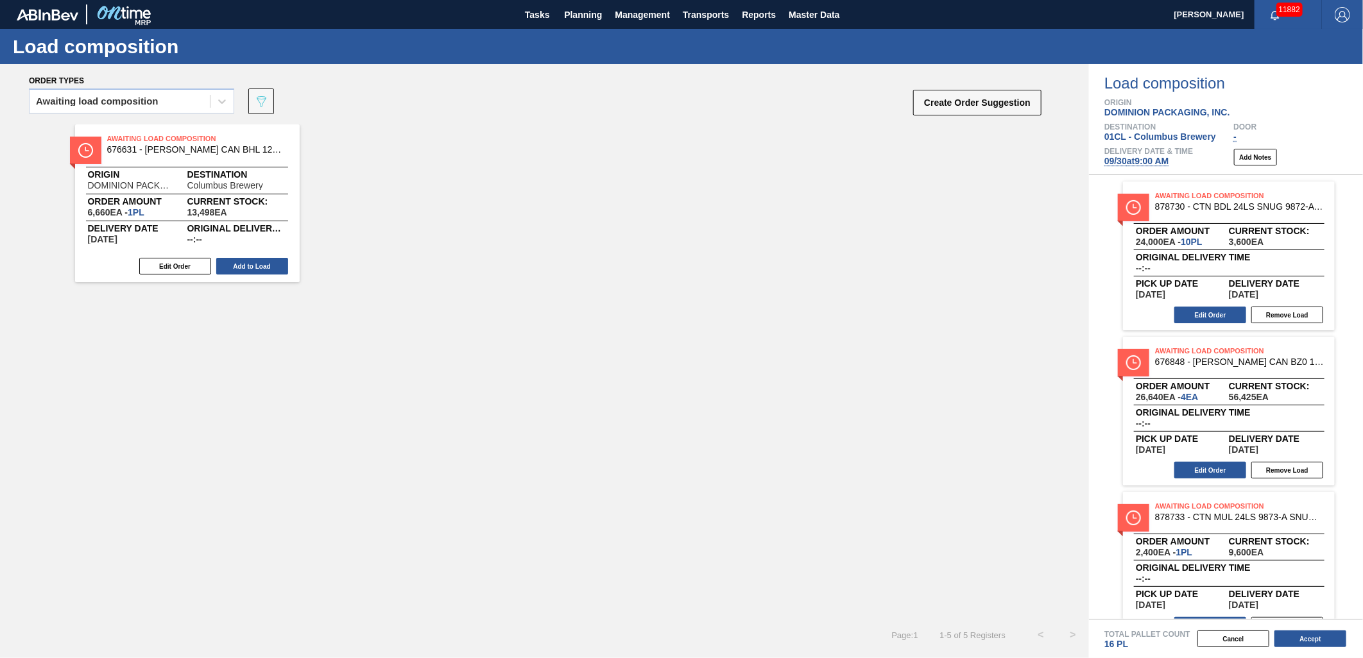
click at [238, 262] on button "Add to Load" at bounding box center [252, 266] width 72 height 17
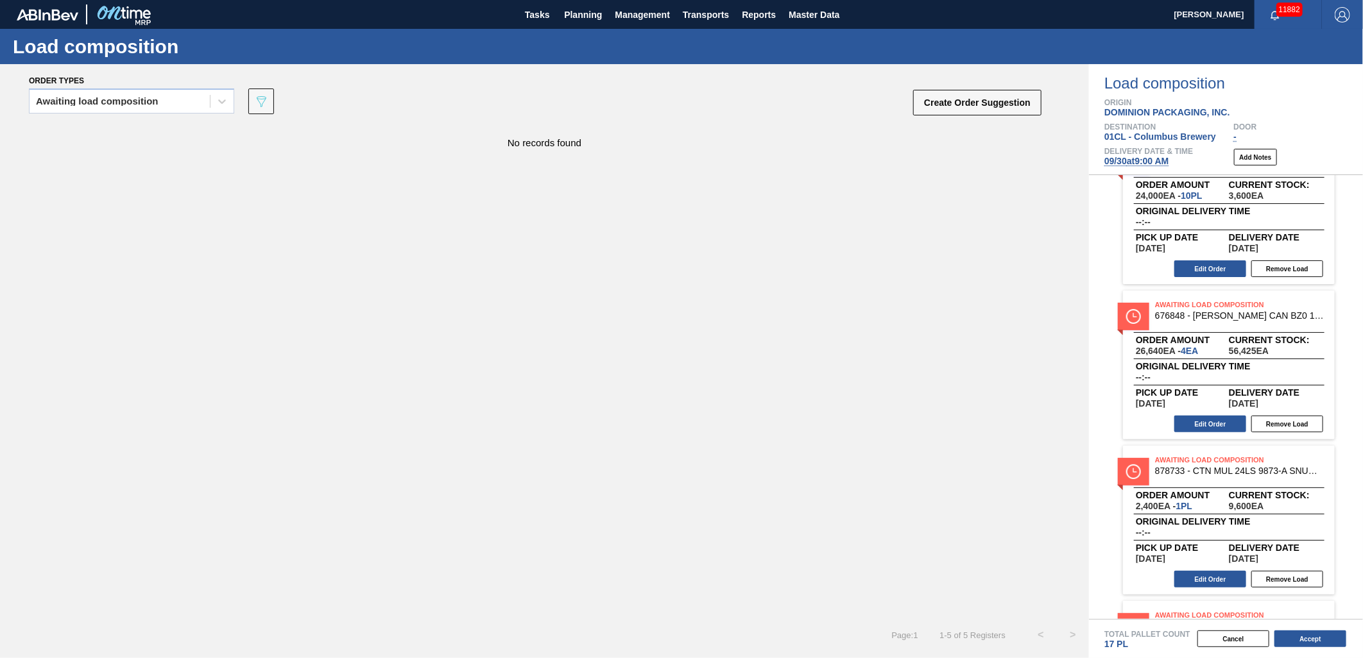
scroll to position [71, 0]
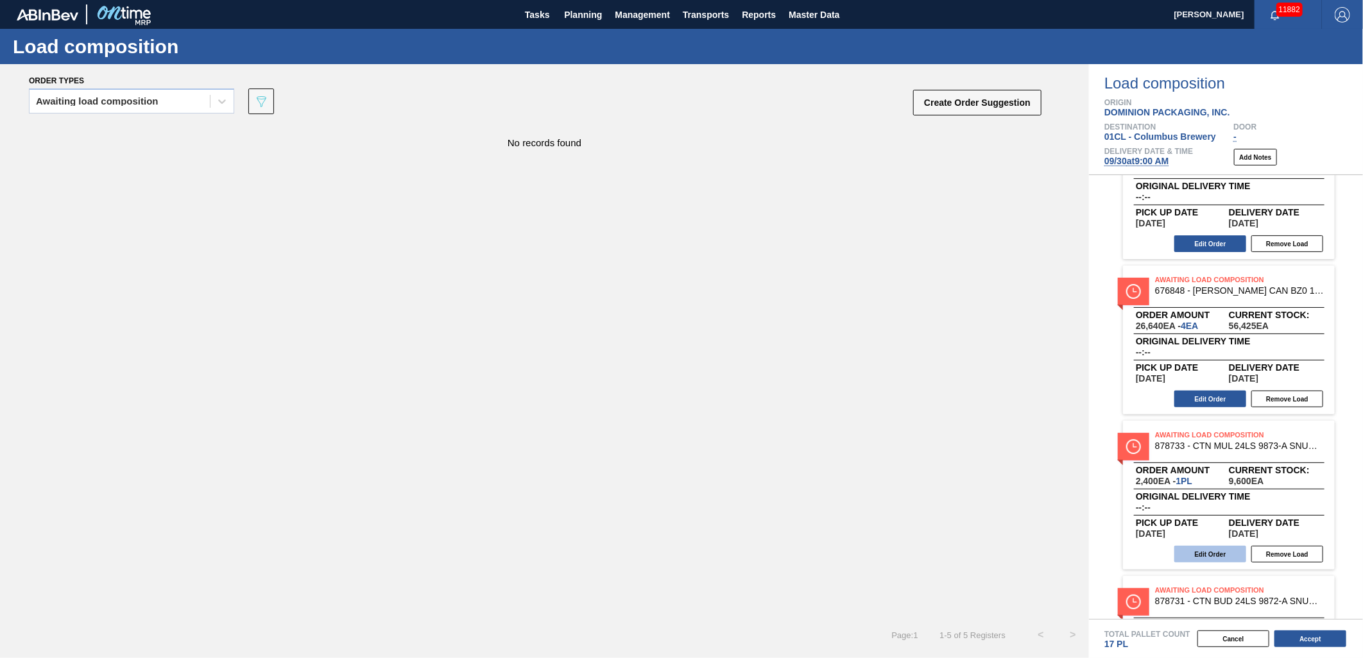
click at [1203, 548] on button "Edit Order" at bounding box center [1210, 554] width 72 height 17
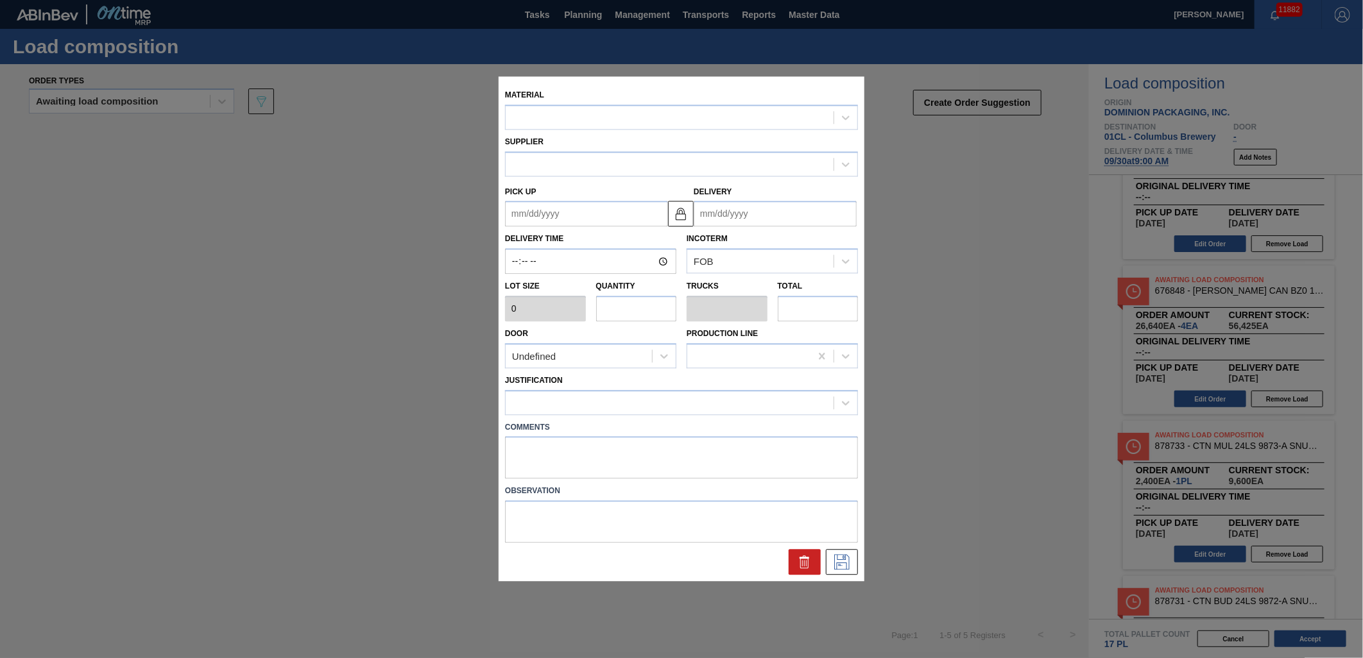
type input "2,400"
type input "1"
type input "0.038"
type input "2,400"
type up "[DATE]"
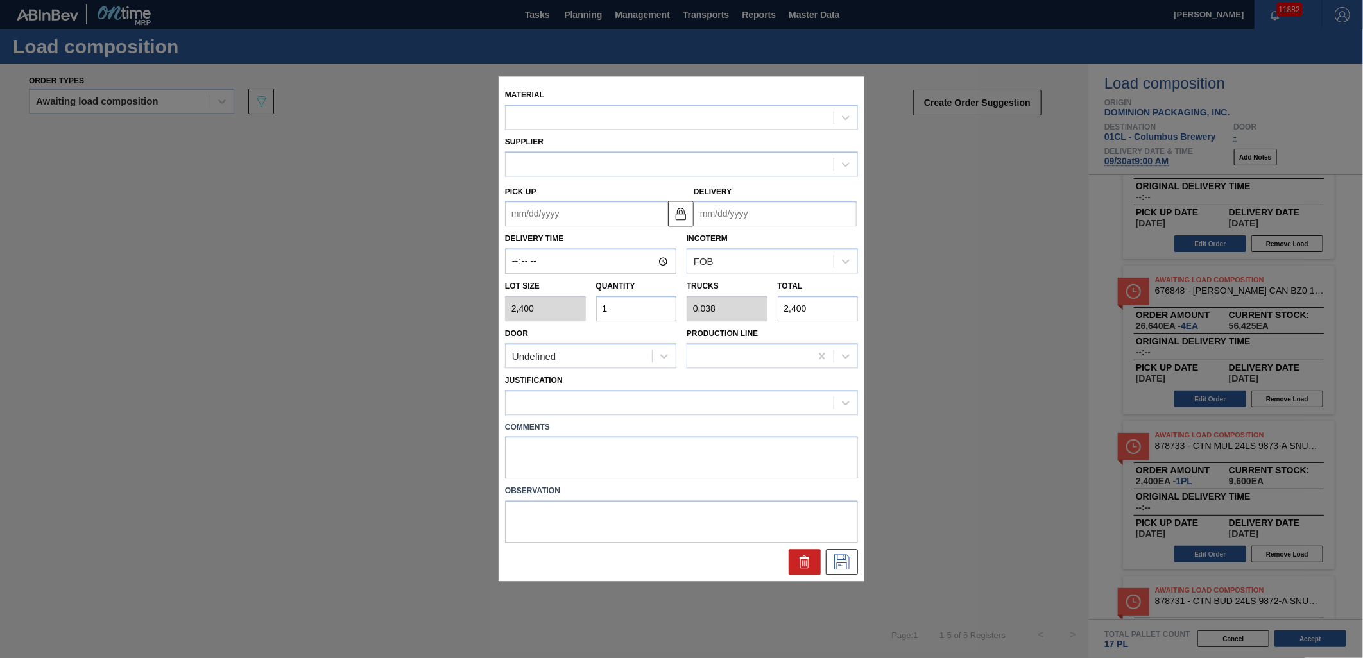
type input "[DATE]"
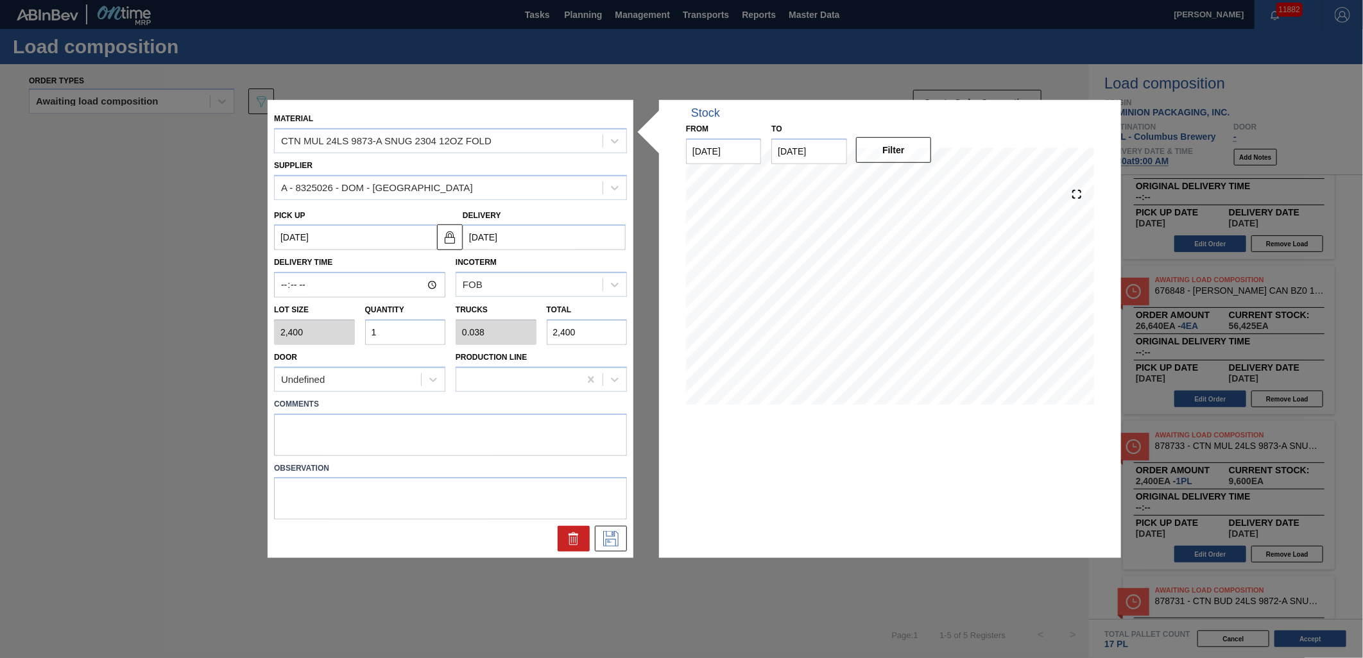
click at [414, 334] on input "1" at bounding box center [405, 333] width 81 height 26
type input "0"
type input "2"
type input "0.077"
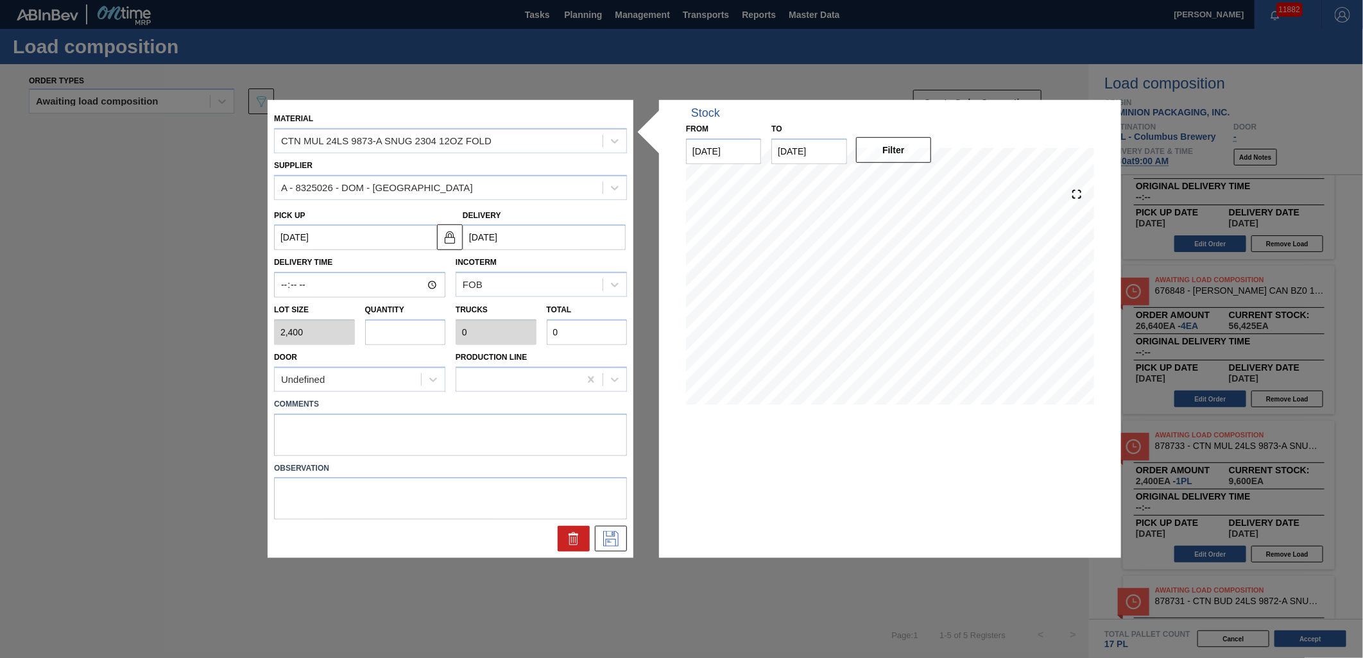
type input "4,800"
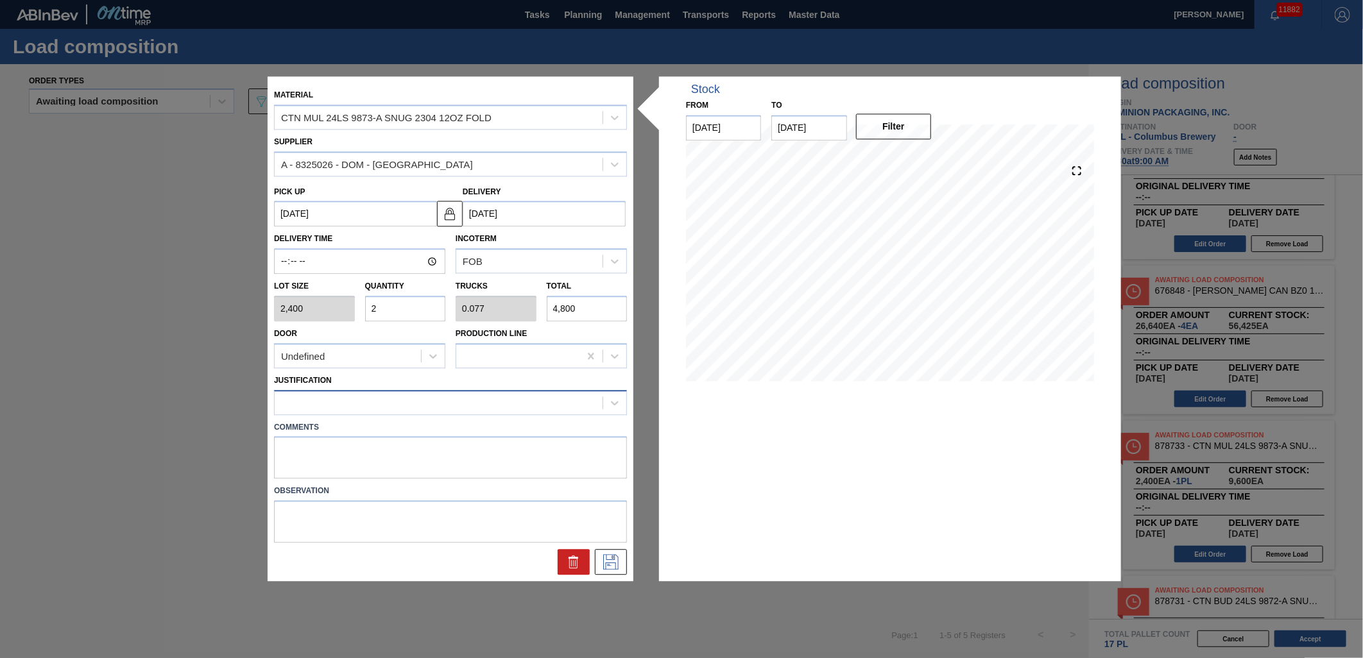
type input "2"
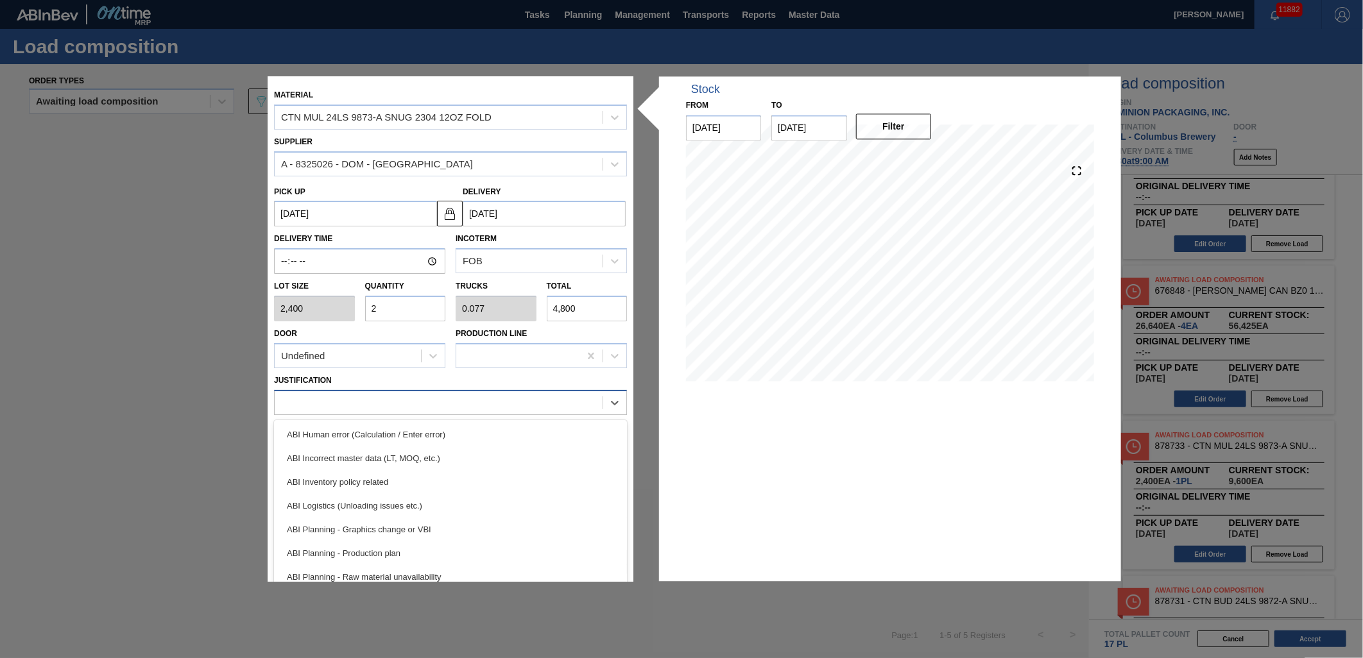
click at [453, 403] on div at bounding box center [439, 402] width 328 height 19
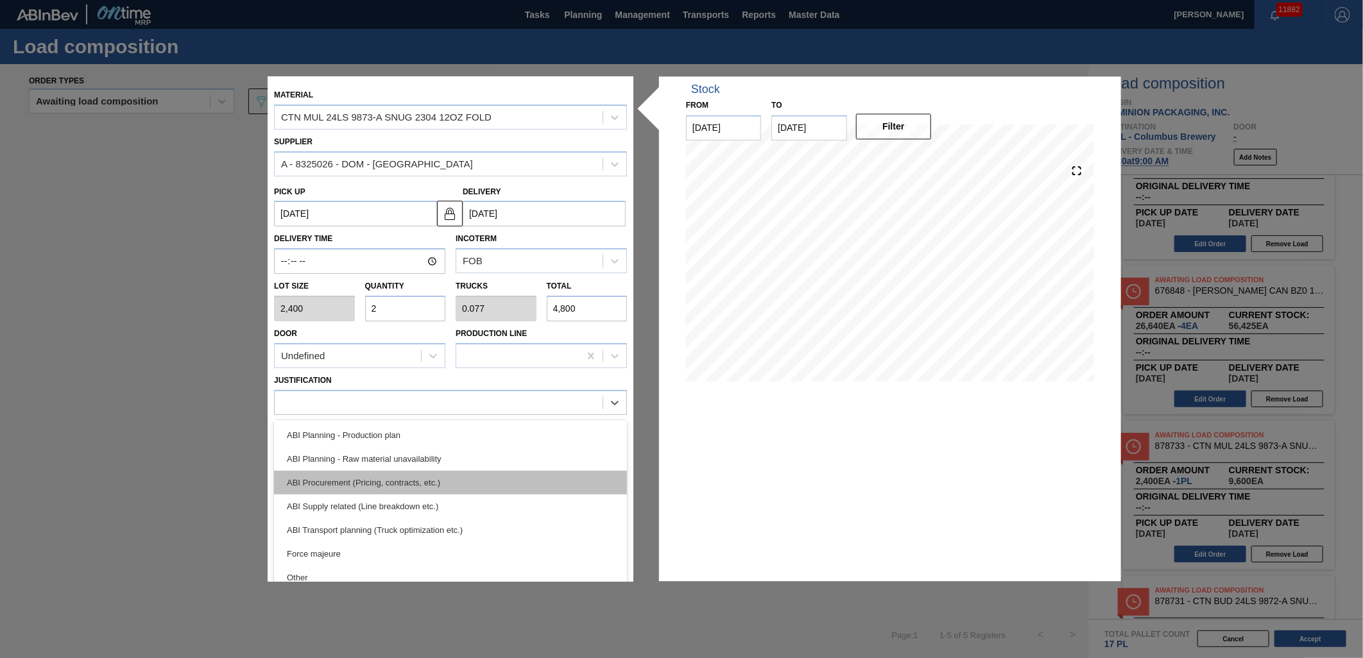
scroll to position [142, 0]
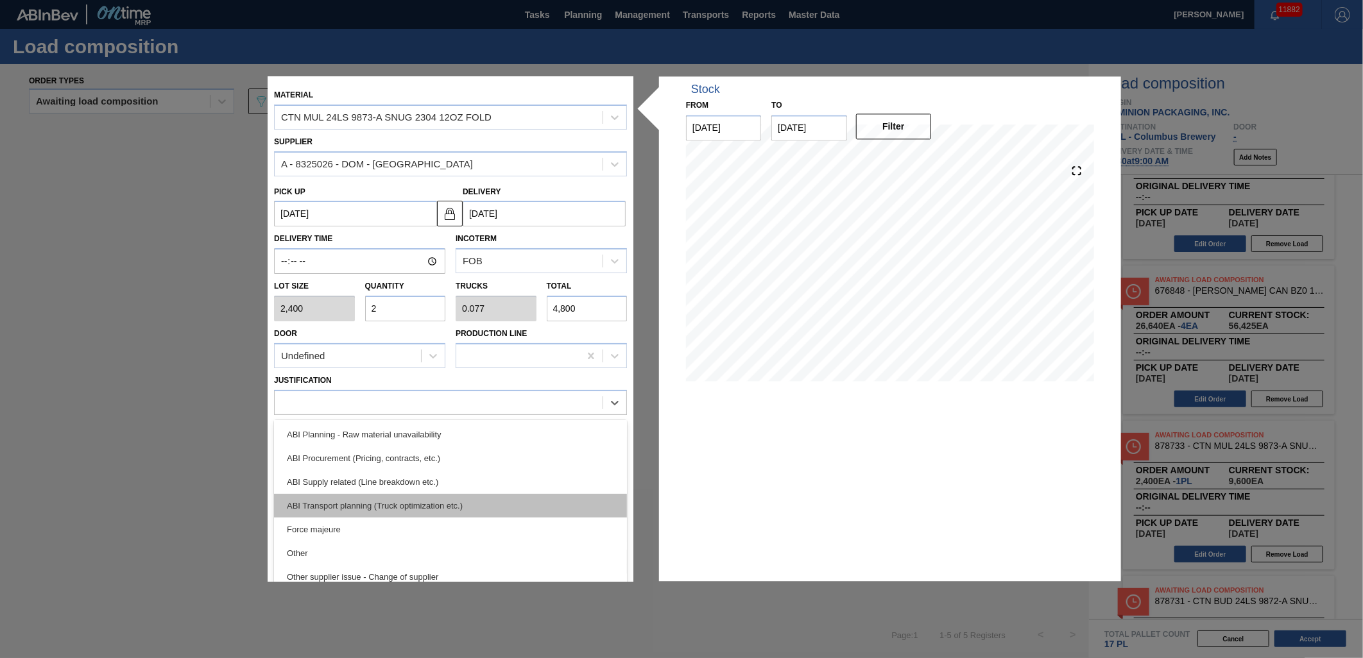
click at [450, 505] on div "ABI Transport planning (Truck optimization etc.)" at bounding box center [450, 506] width 353 height 24
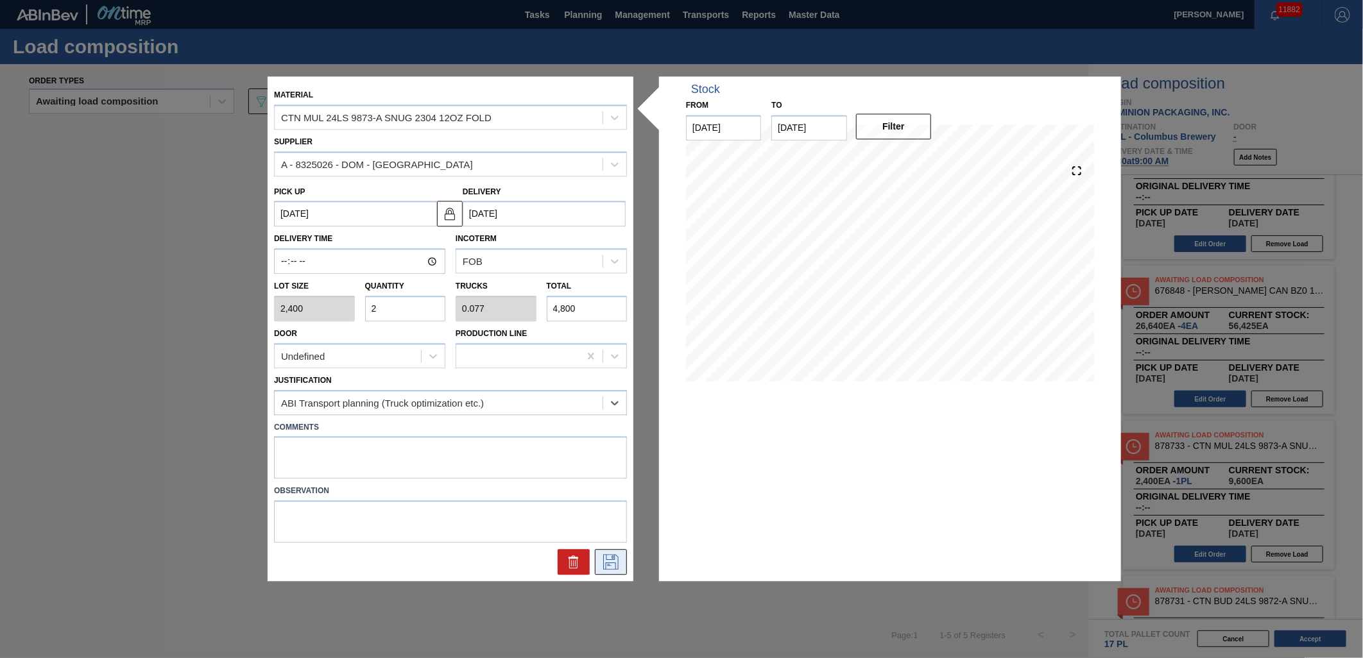
click at [613, 565] on icon at bounding box center [611, 562] width 21 height 15
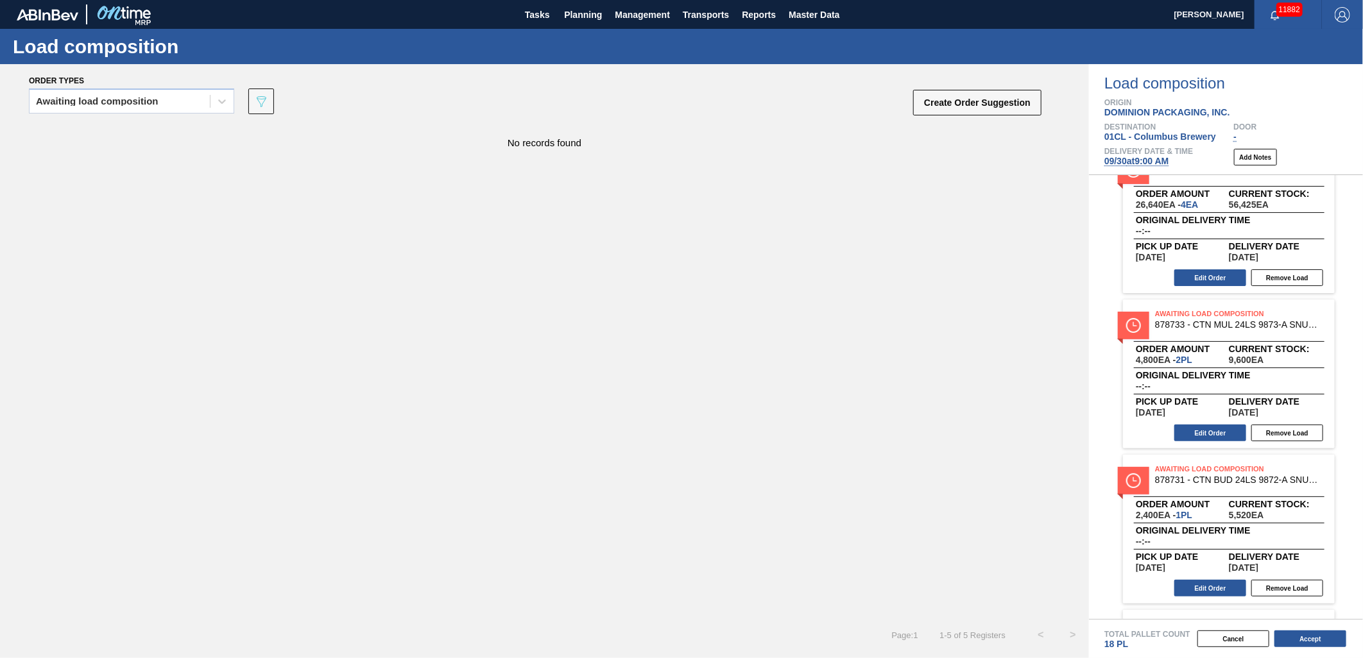
scroll to position [214, 0]
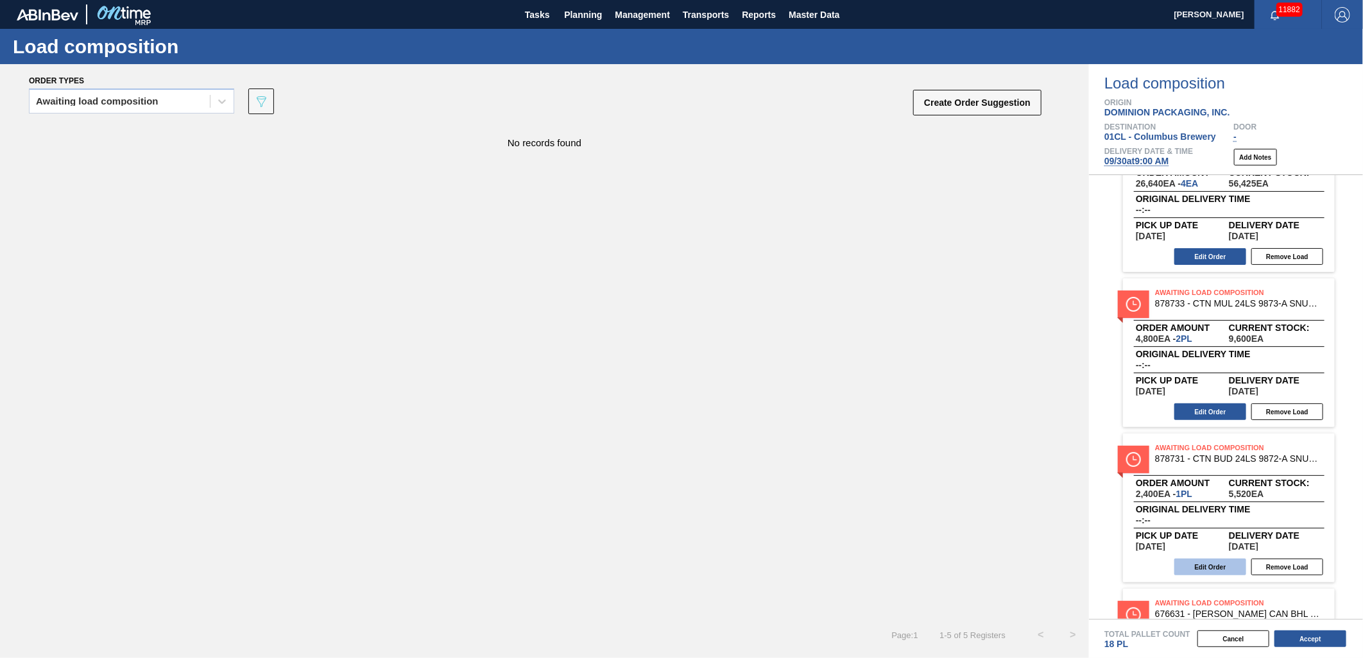
click at [1218, 565] on button "Edit Order" at bounding box center [1210, 567] width 72 height 17
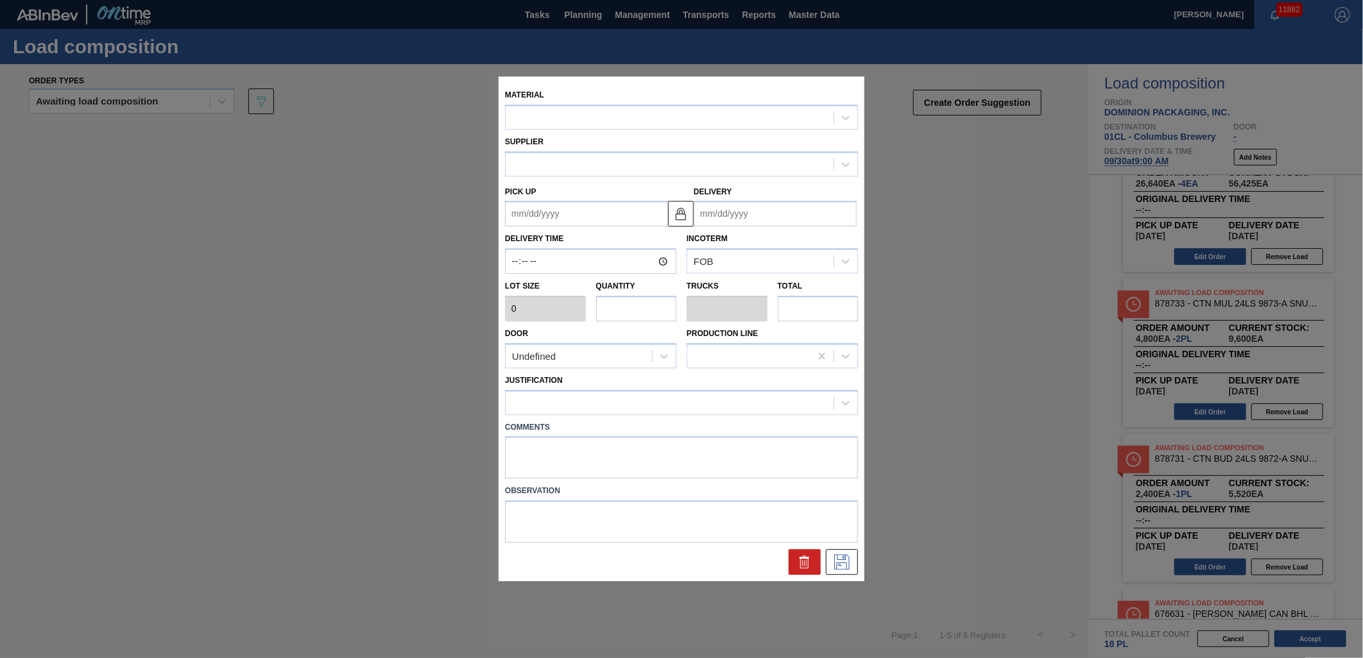
type input "2,400"
type input "1"
type input "0.042"
type input "2,400"
type up "[DATE]"
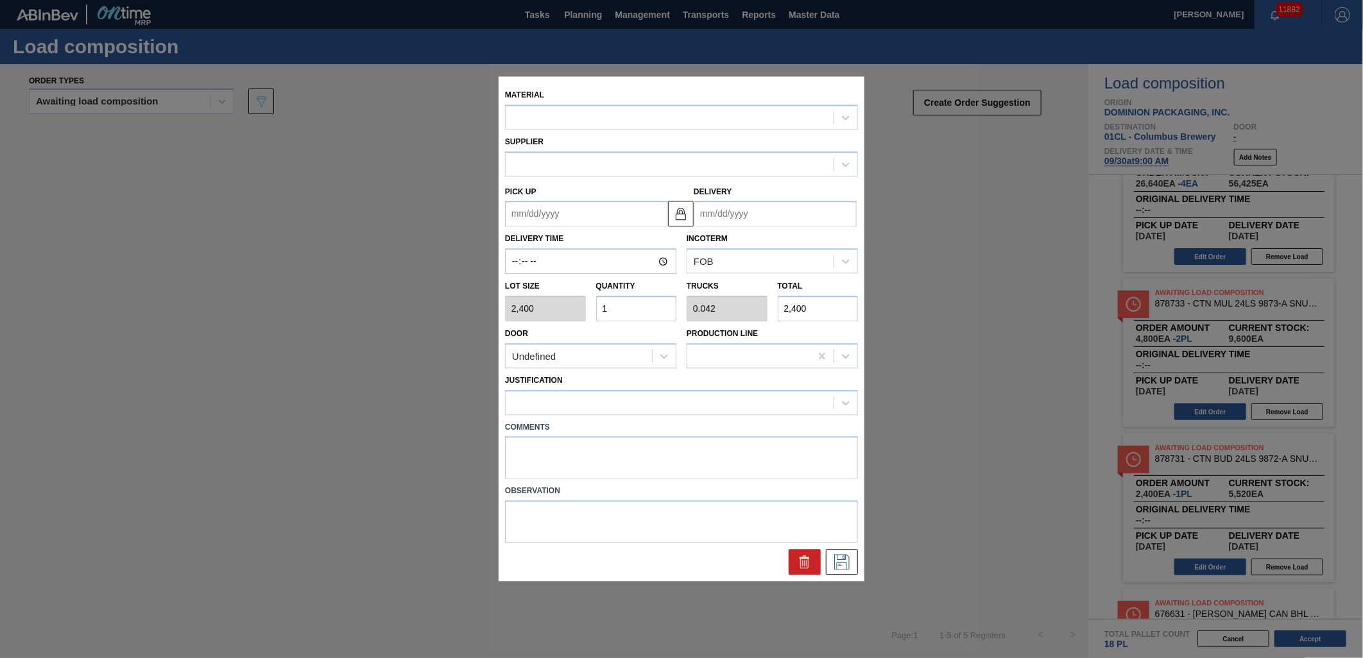
type input "[DATE]"
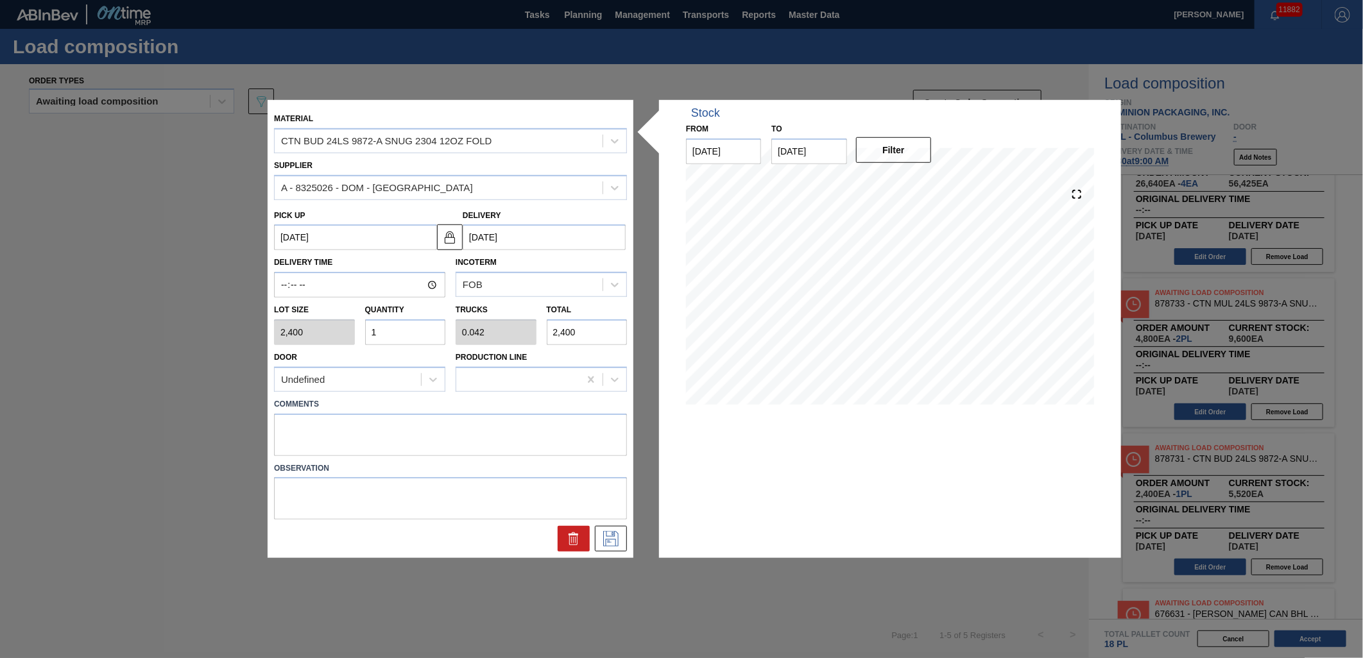
click at [391, 328] on input "1" at bounding box center [405, 333] width 81 height 26
type input "0"
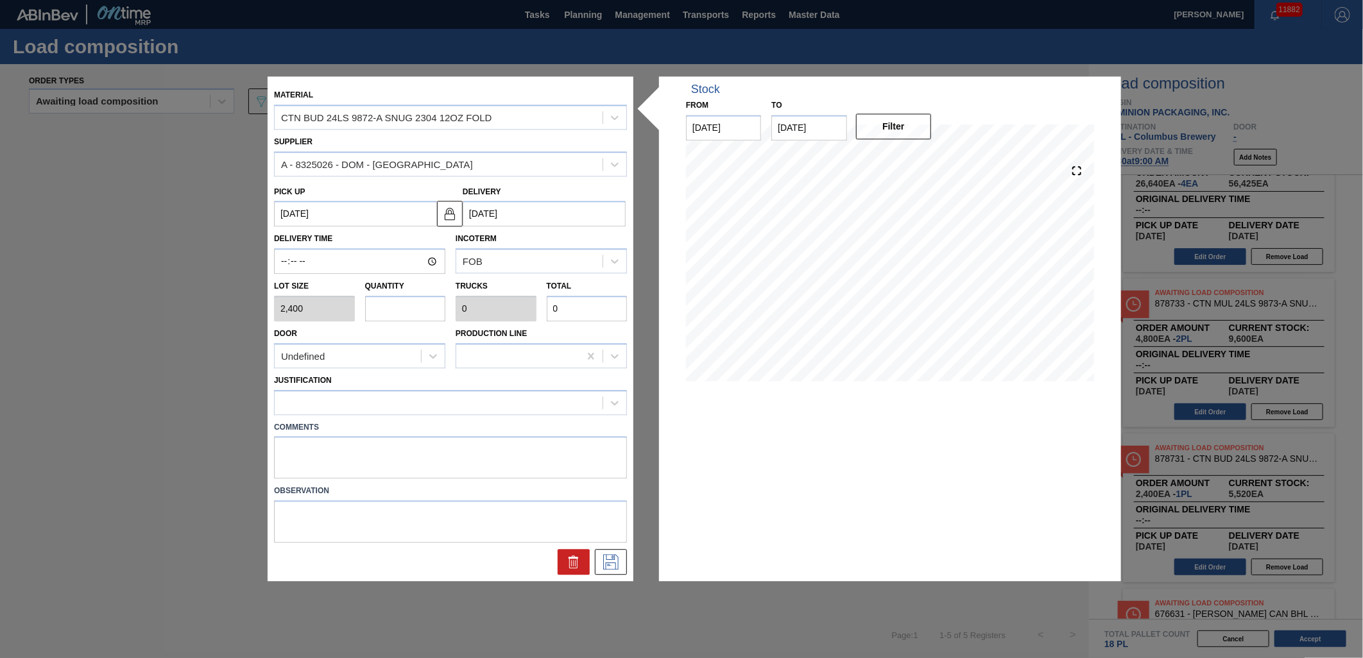
type input "2"
type input "0.083"
type input "4,800"
type input "2"
click at [431, 392] on div at bounding box center [450, 402] width 353 height 25
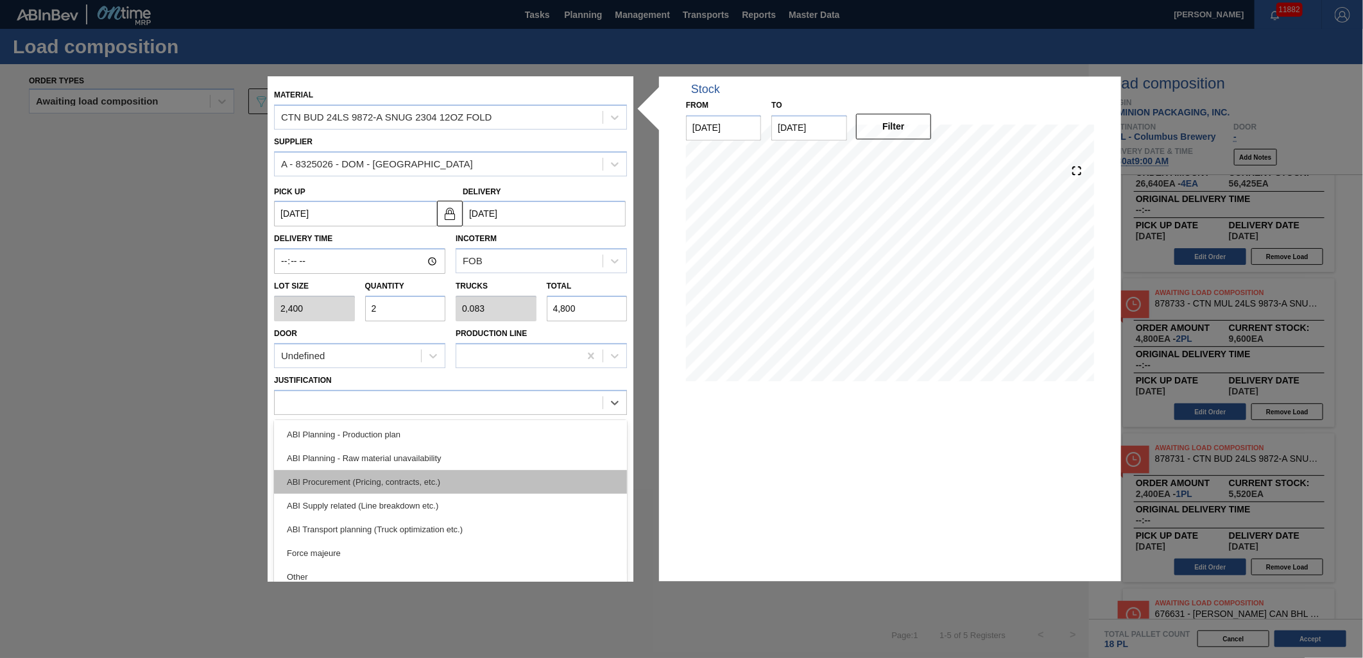
scroll to position [142, 0]
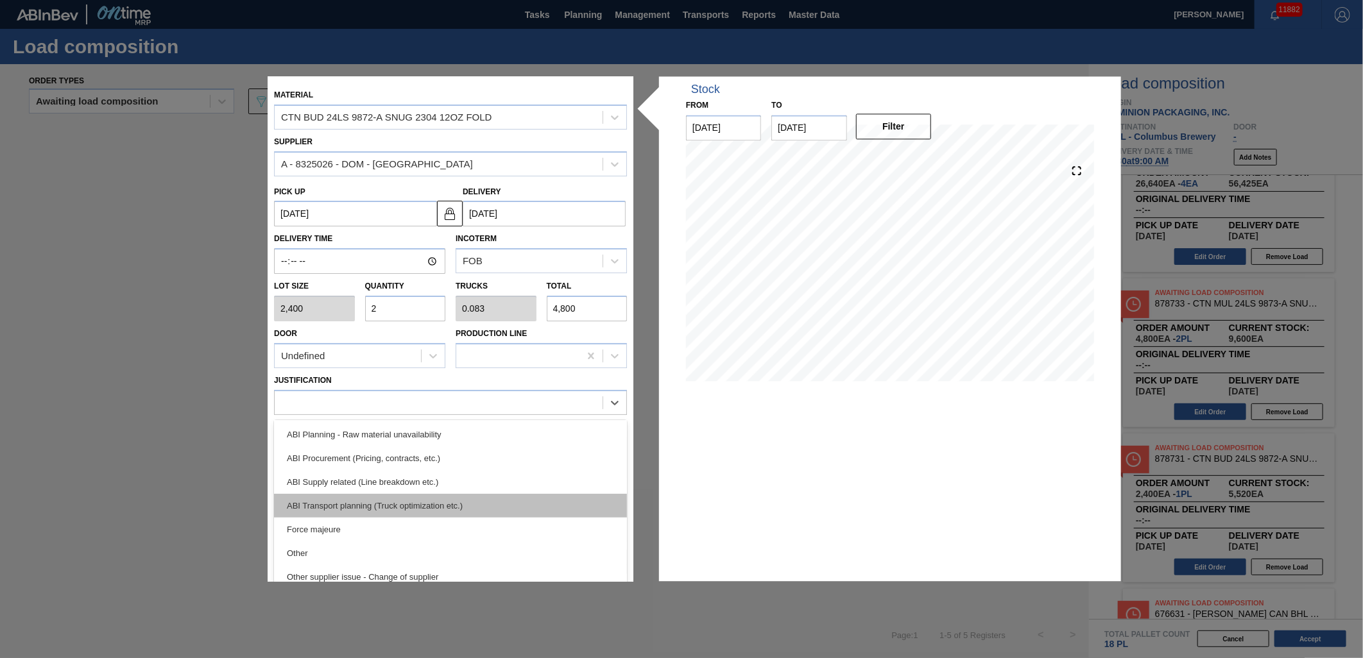
click at [443, 499] on div "ABI Transport planning (Truck optimization etc.)" at bounding box center [450, 506] width 353 height 24
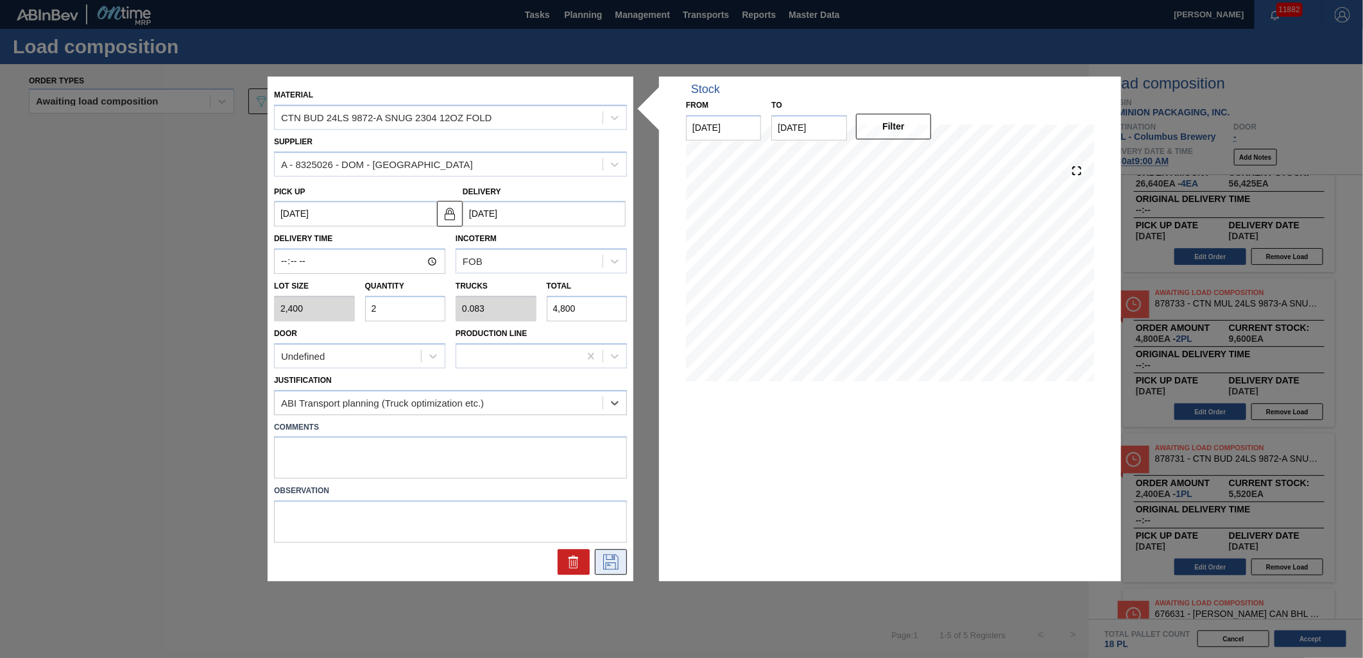
click at [616, 563] on icon at bounding box center [610, 562] width 15 height 15
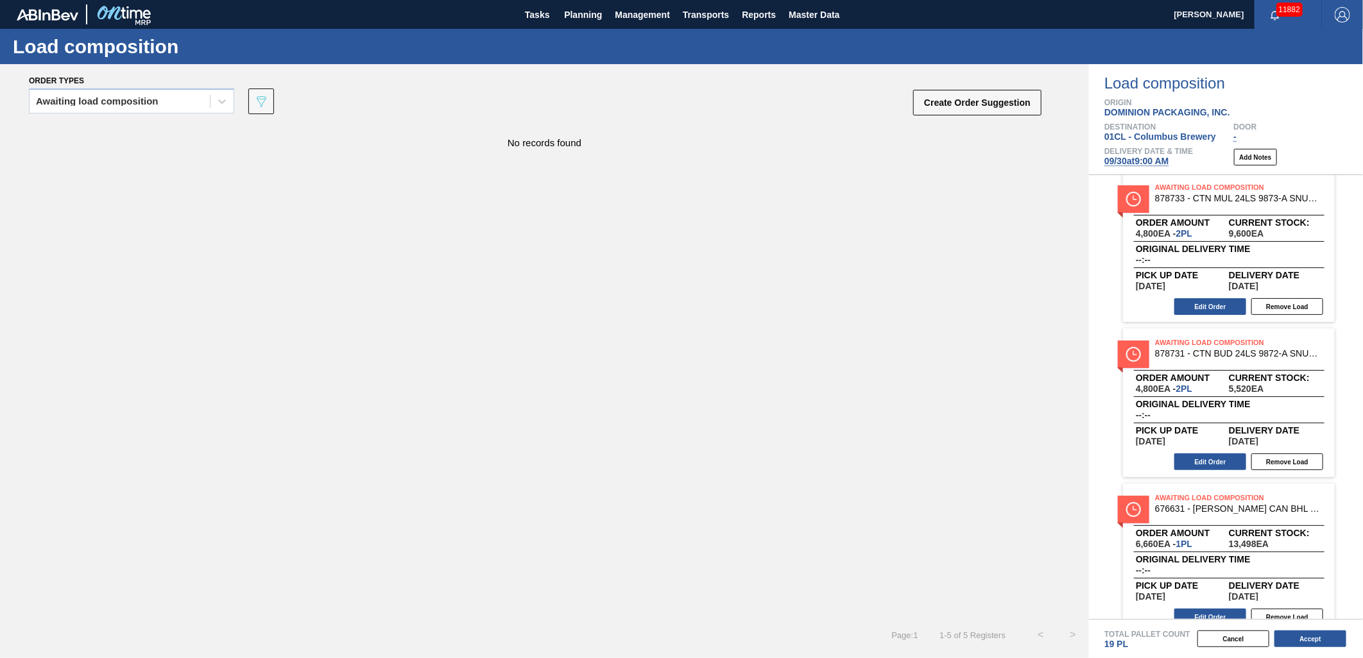
scroll to position [338, 0]
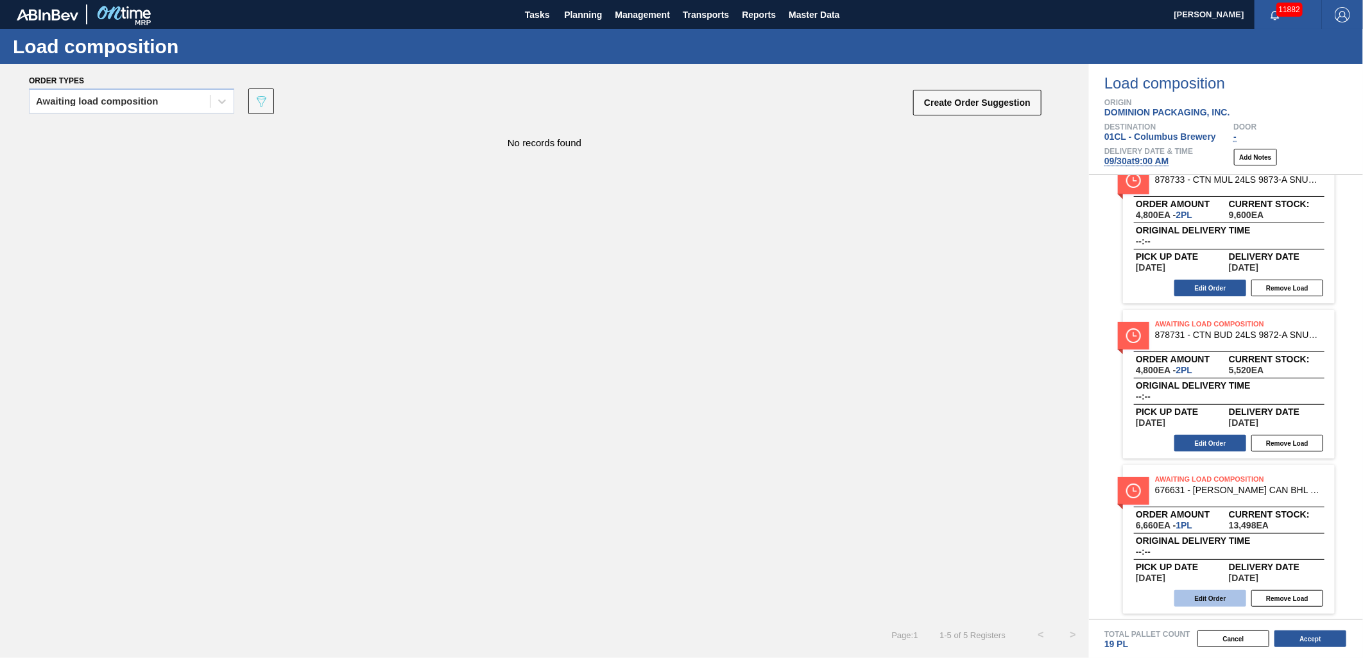
click at [1208, 592] on button "Edit Order" at bounding box center [1210, 598] width 72 height 17
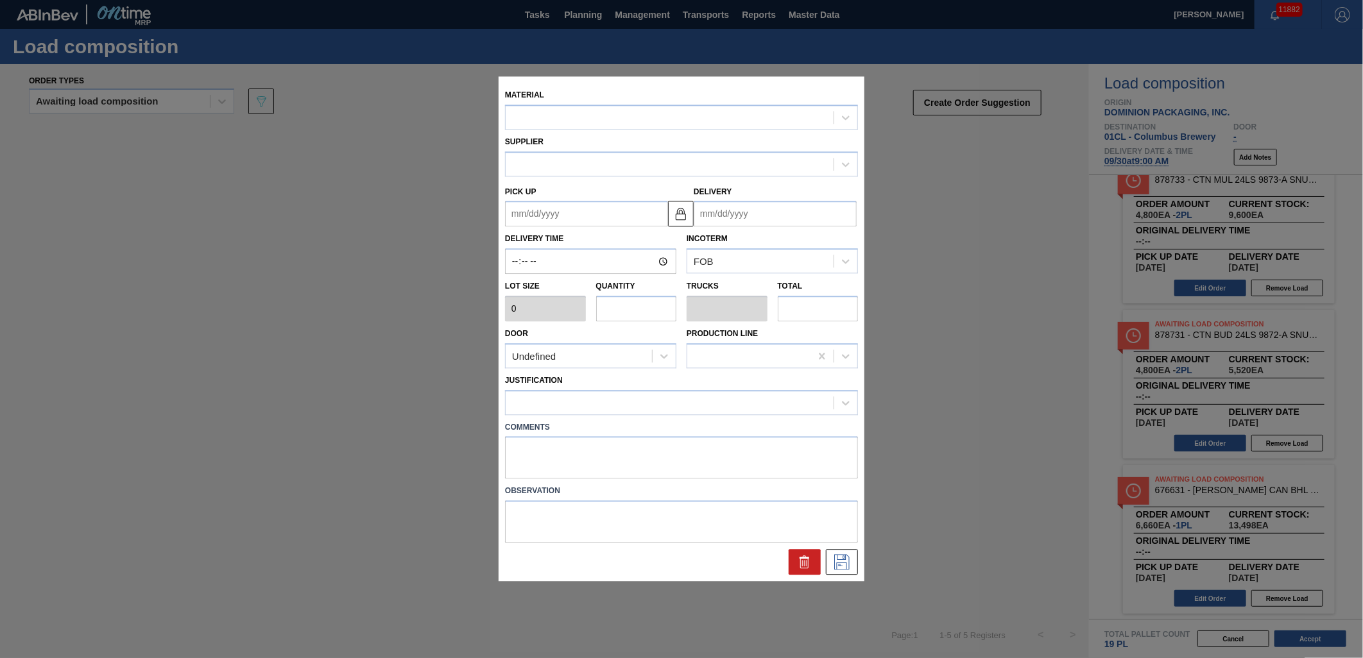
type input "6,660"
type input "1"
type input "0.042"
type input "6,660"
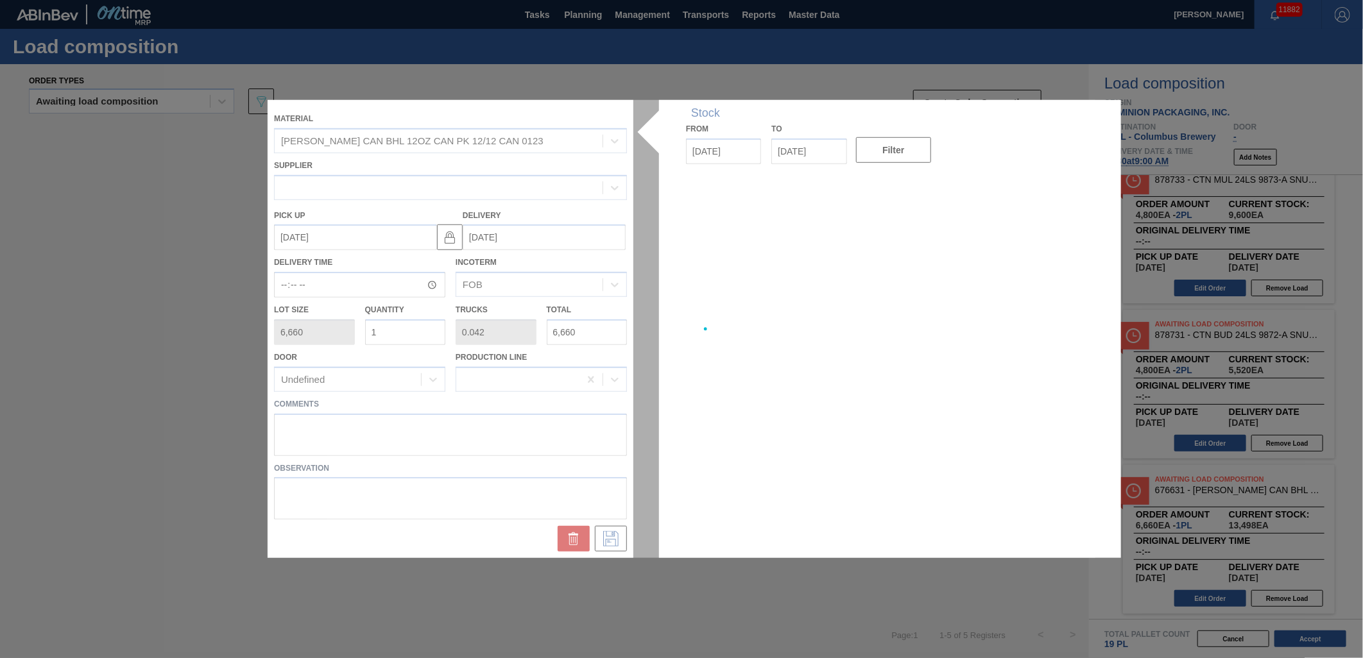
type up "[DATE]"
type input "[DATE]"
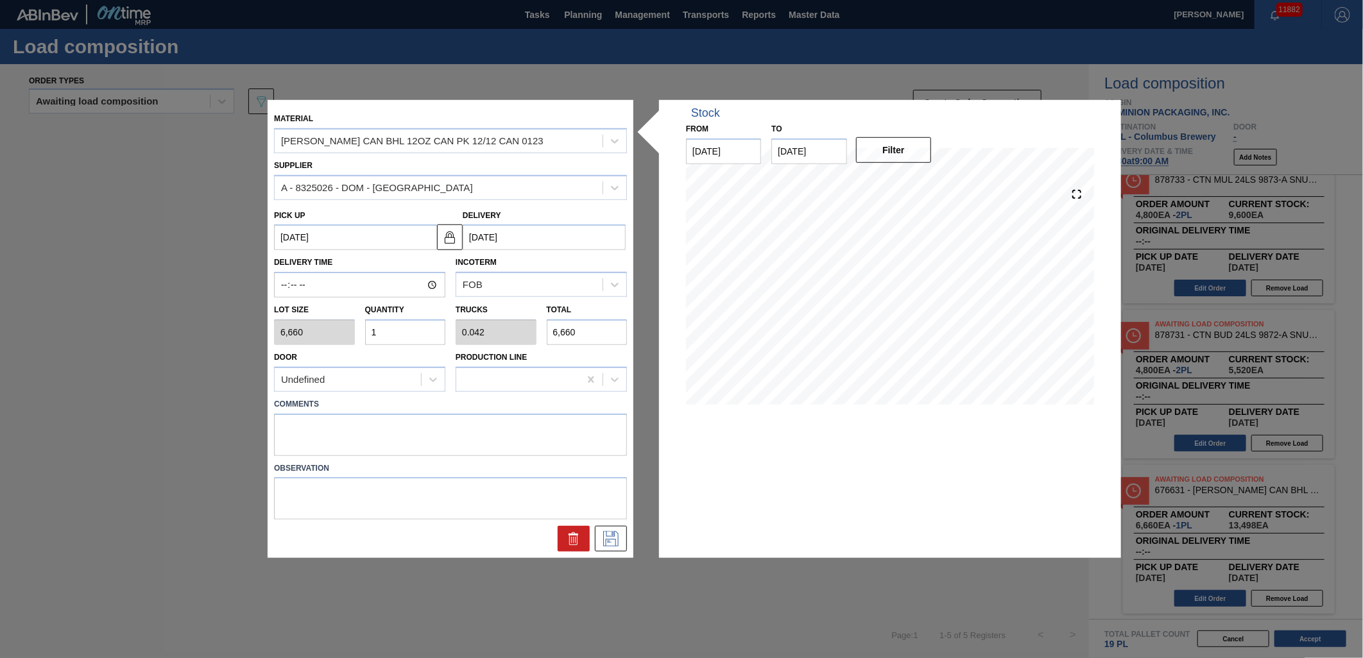
click at [402, 334] on input "1" at bounding box center [405, 333] width 81 height 26
type input "0"
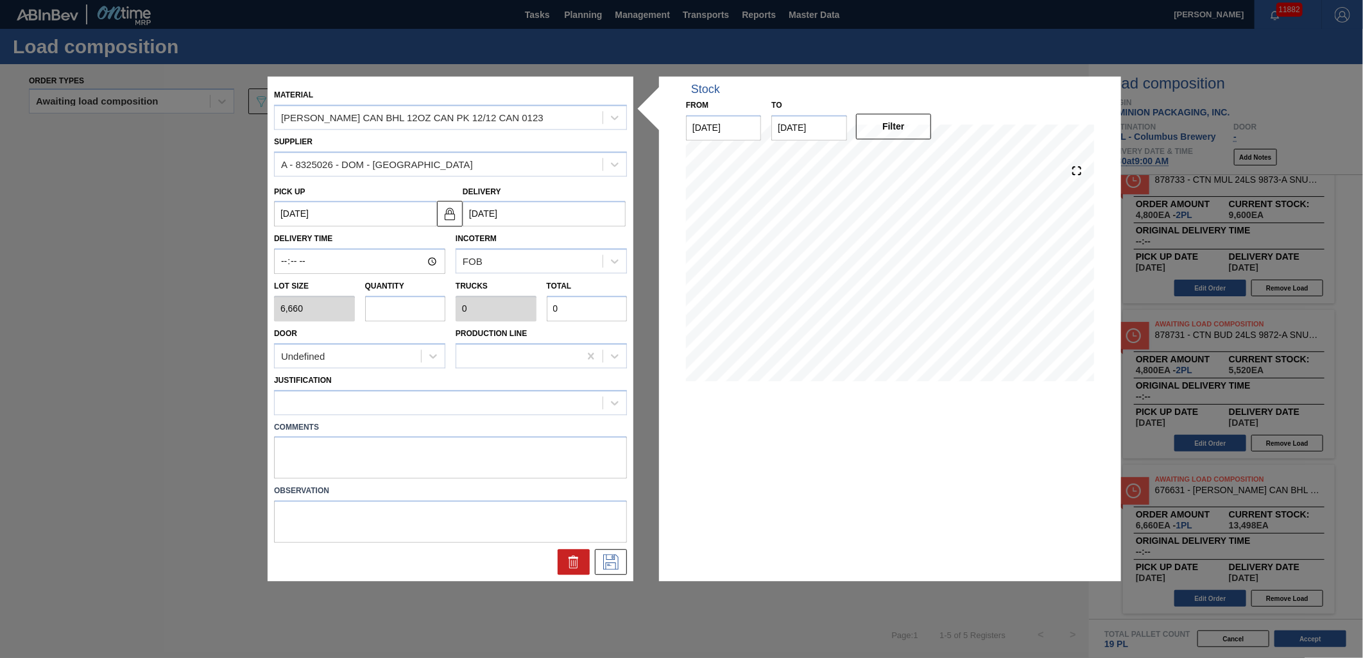
type input "8"
type input "0.333"
type input "53,280"
type input "8"
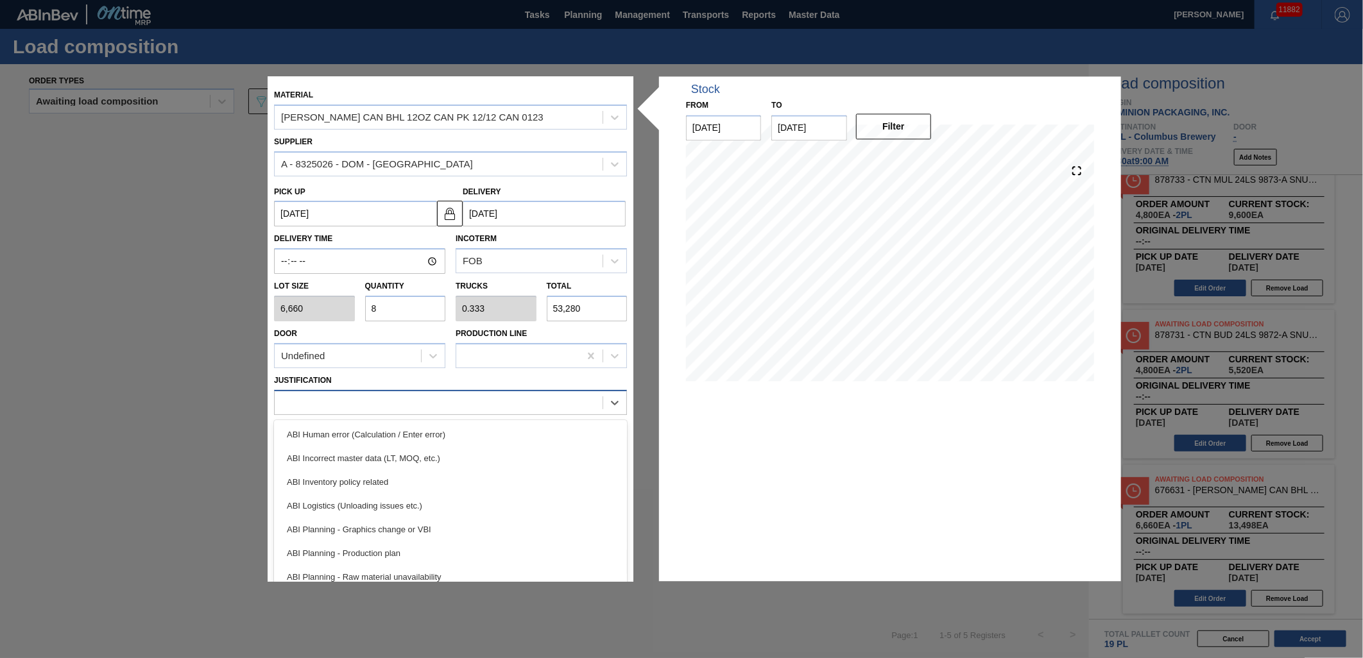
click at [395, 405] on div at bounding box center [439, 402] width 328 height 19
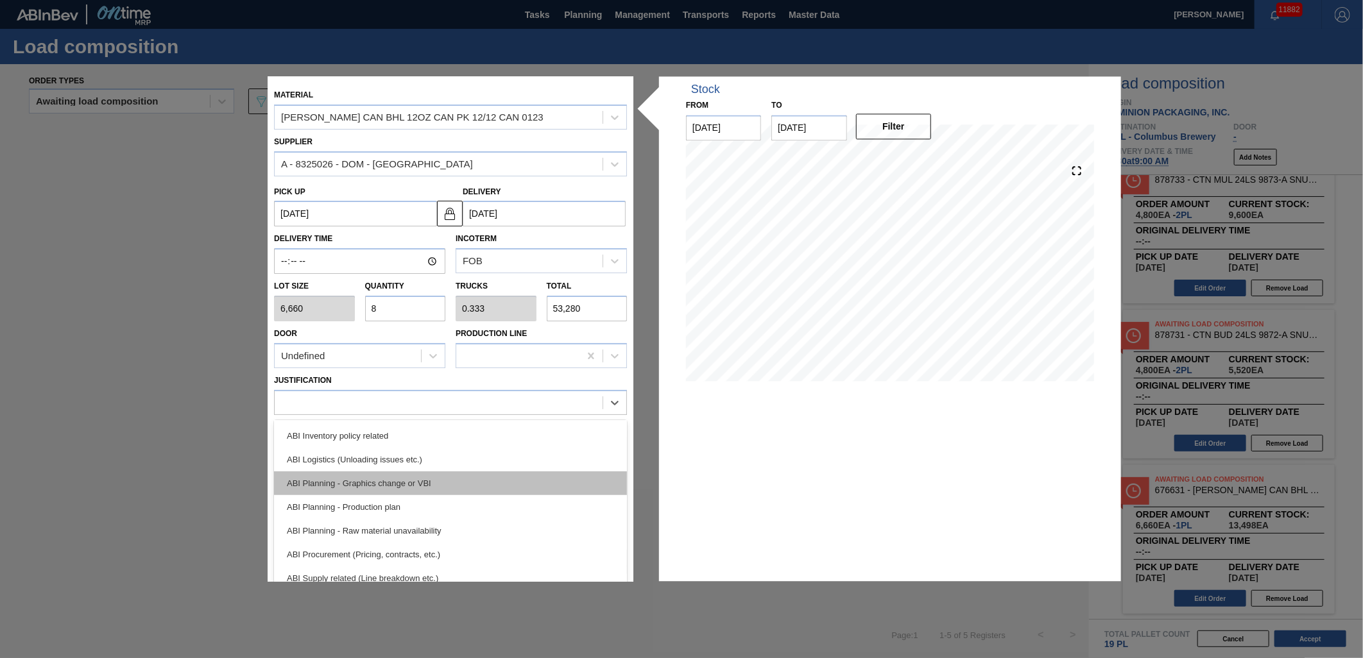
scroll to position [71, 0]
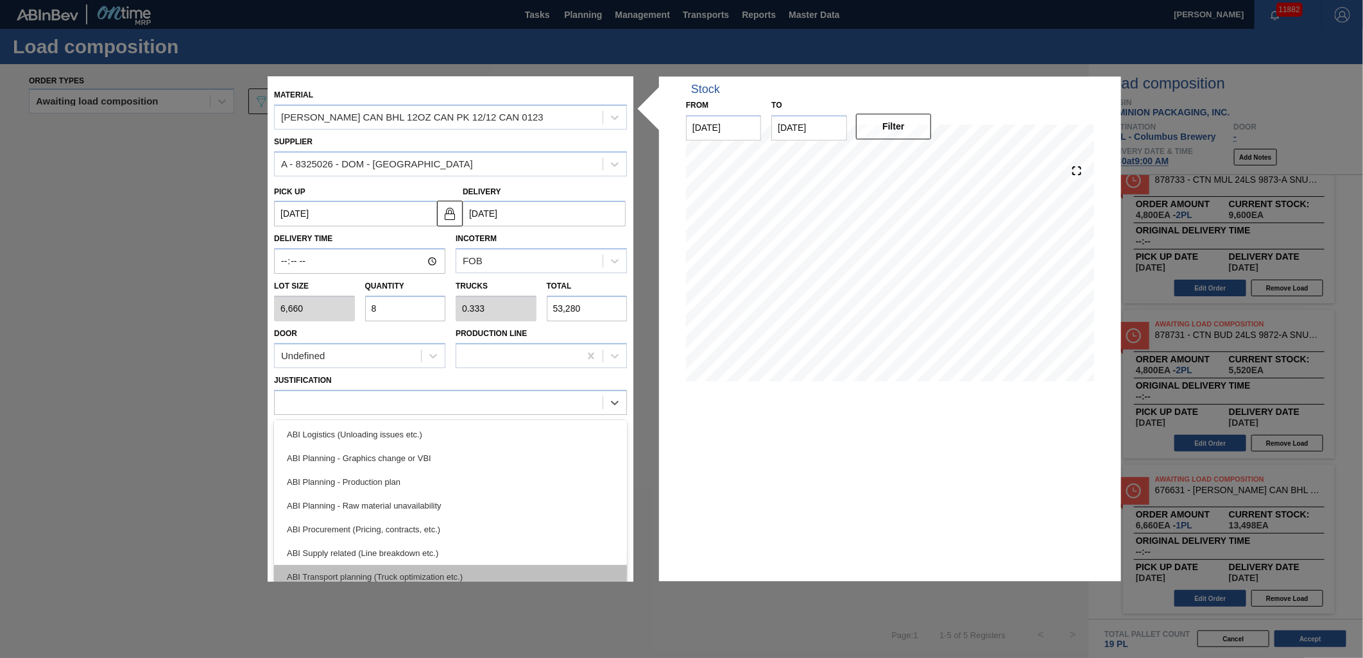
click at [436, 566] on div "ABI Transport planning (Truck optimization etc.)" at bounding box center [450, 577] width 353 height 24
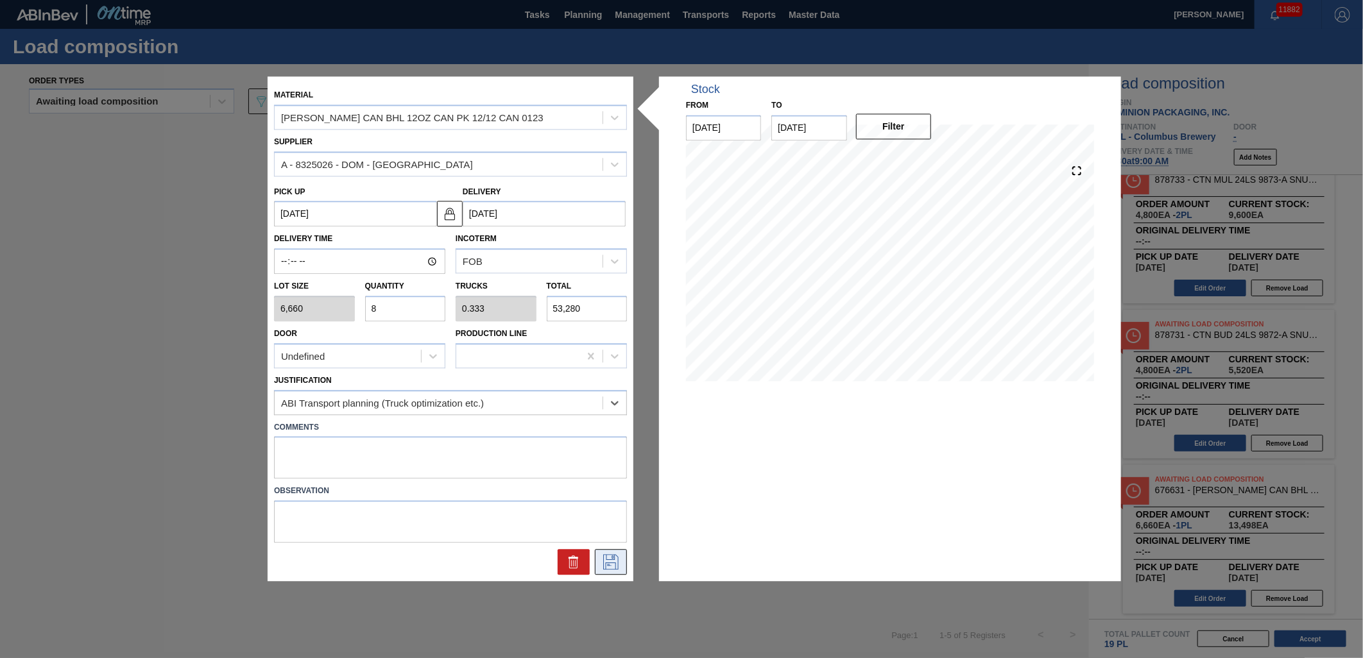
click at [612, 556] on icon at bounding box center [610, 561] width 6 height 10
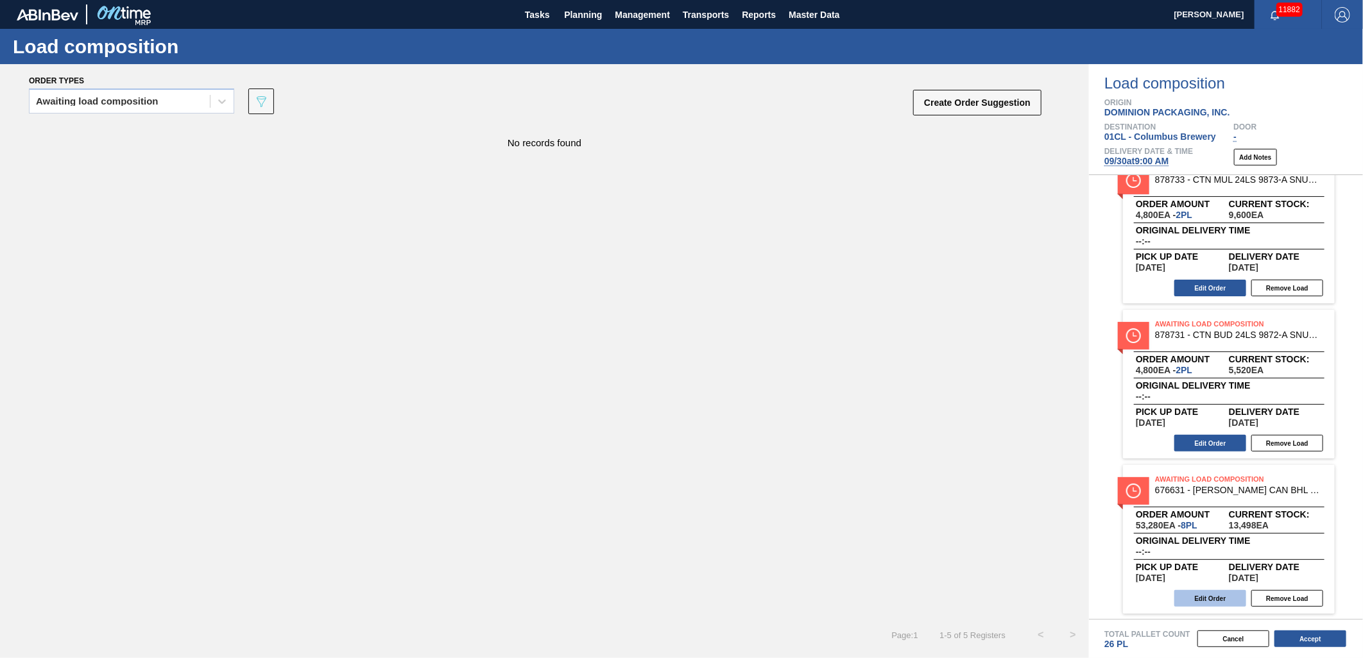
click at [1211, 592] on button "Edit Order" at bounding box center [1210, 598] width 72 height 17
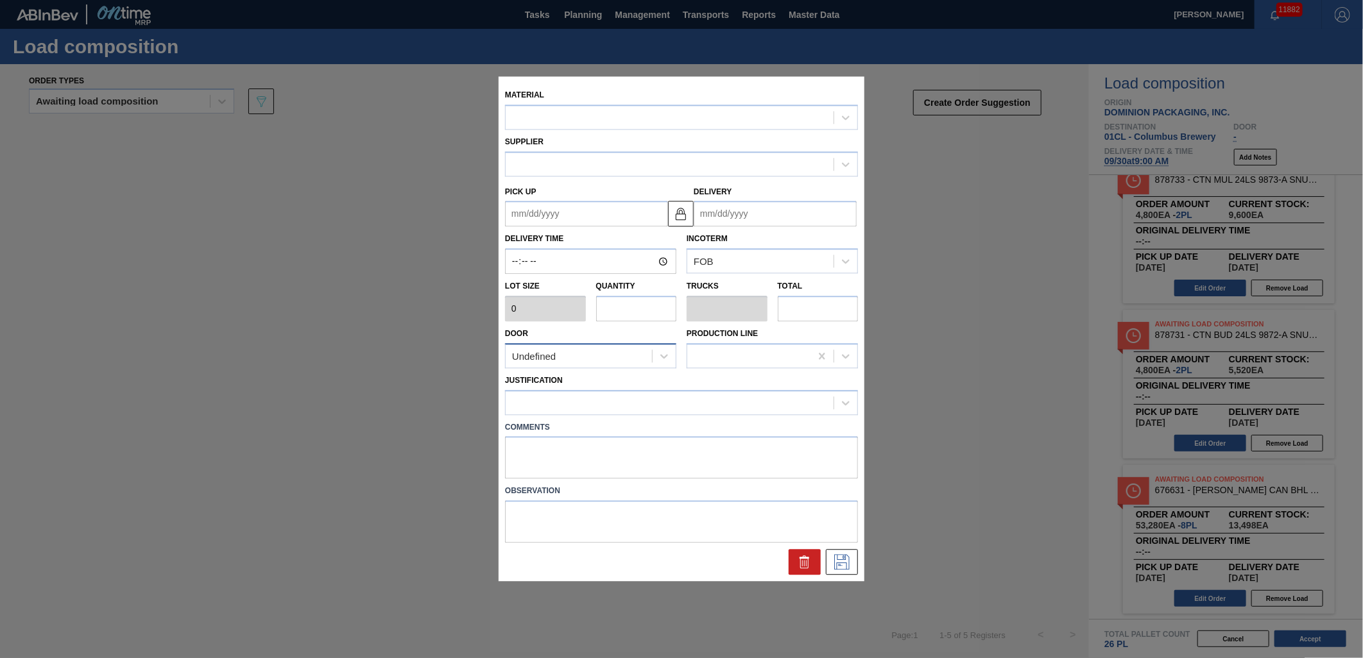
type input "6,660"
type input "8"
type input "0.333"
type input "53,280"
type up "[DATE]"
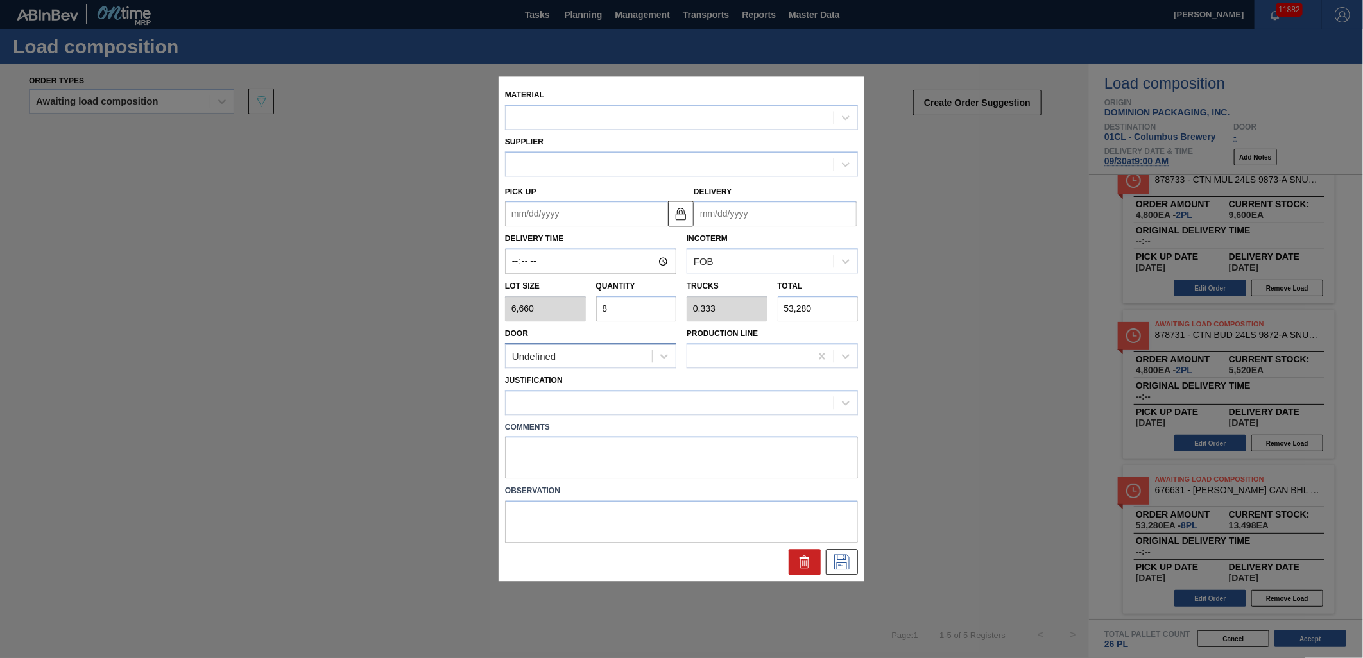
type input "[DATE]"
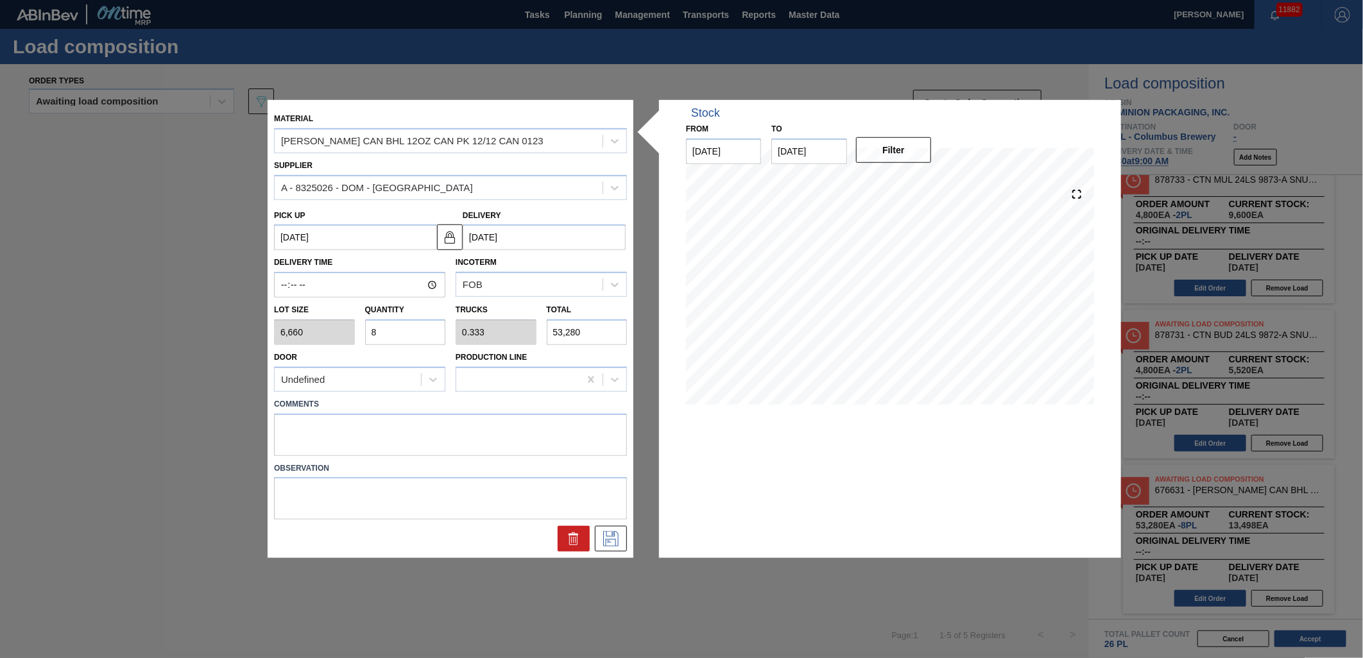
click at [406, 329] on input "8" at bounding box center [405, 333] width 81 height 26
type input "0"
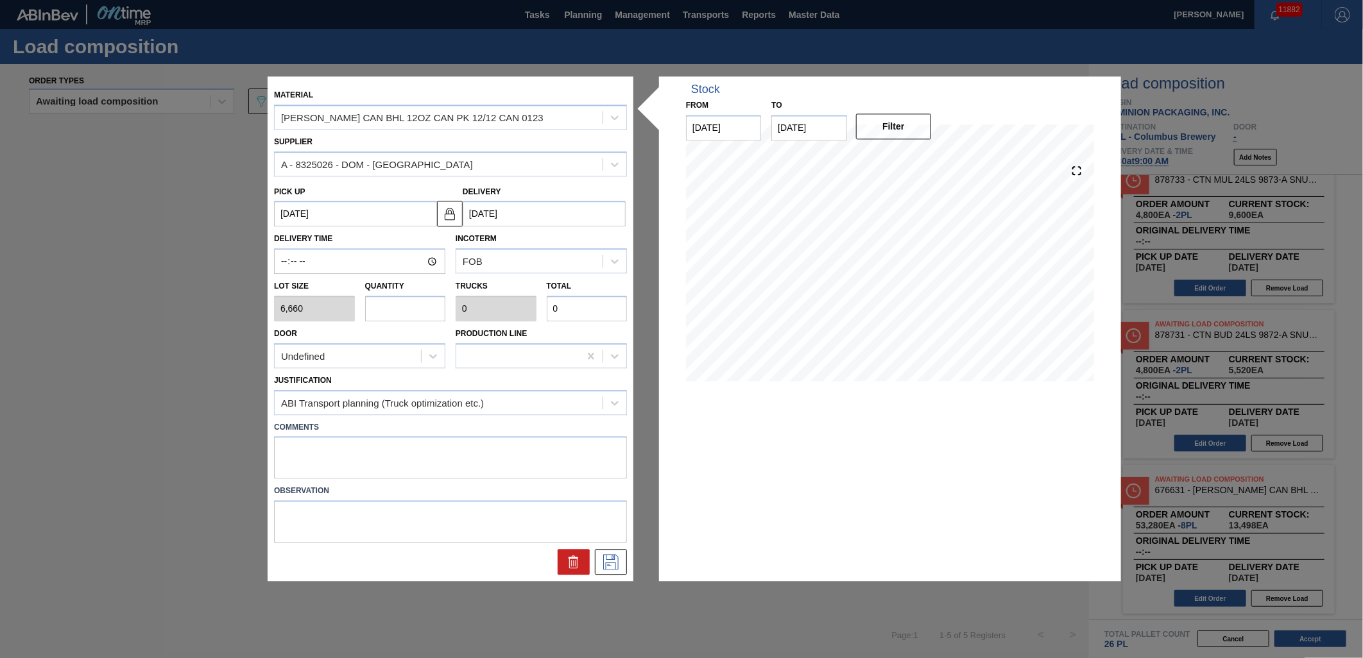
type input "6"
type input "0.25"
type input "39,960"
type input "6"
click at [611, 560] on icon at bounding box center [611, 562] width 21 height 15
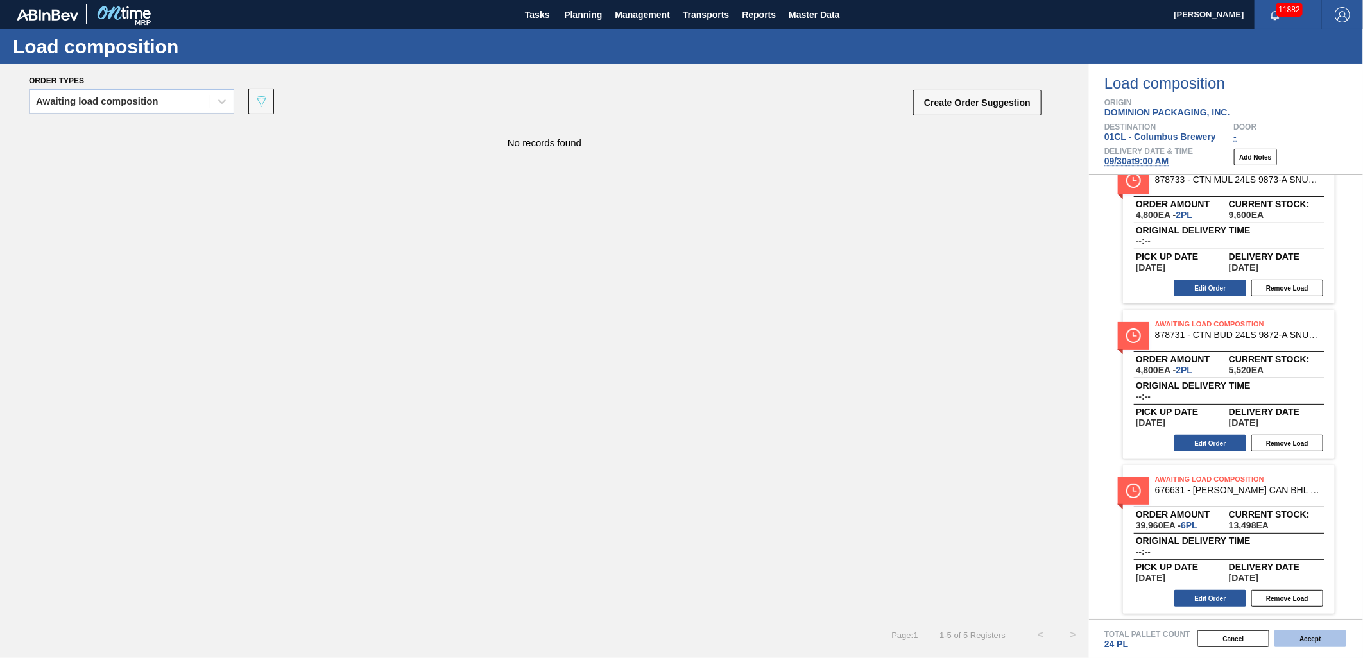
click at [1226, 592] on button "Accept" at bounding box center [1310, 639] width 72 height 17
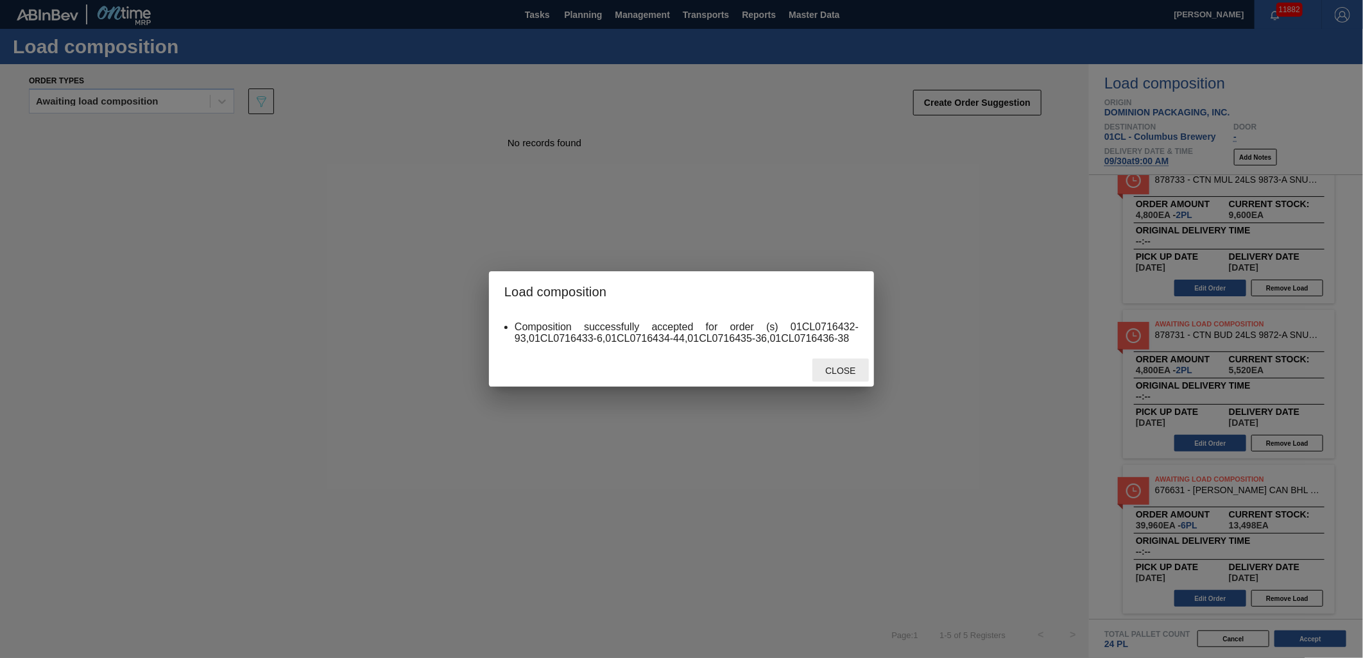
click at [839, 369] on span "Close" at bounding box center [840, 371] width 51 height 10
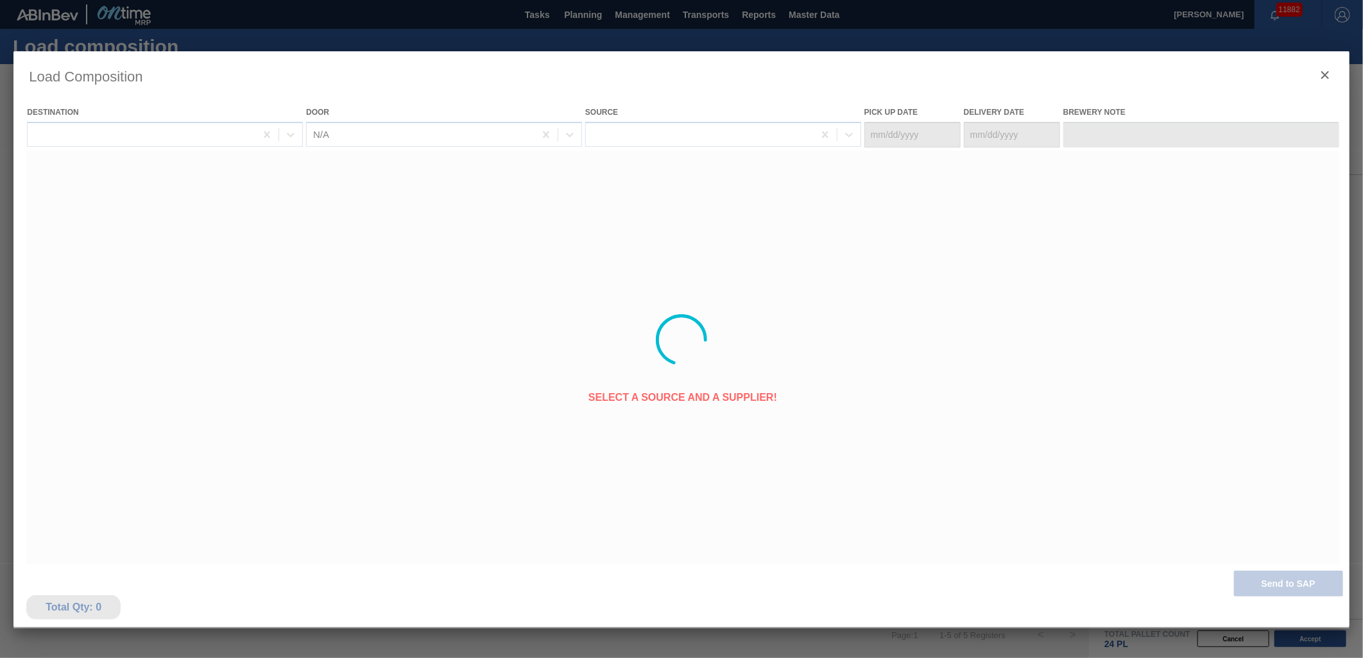
type Date "[DATE]"
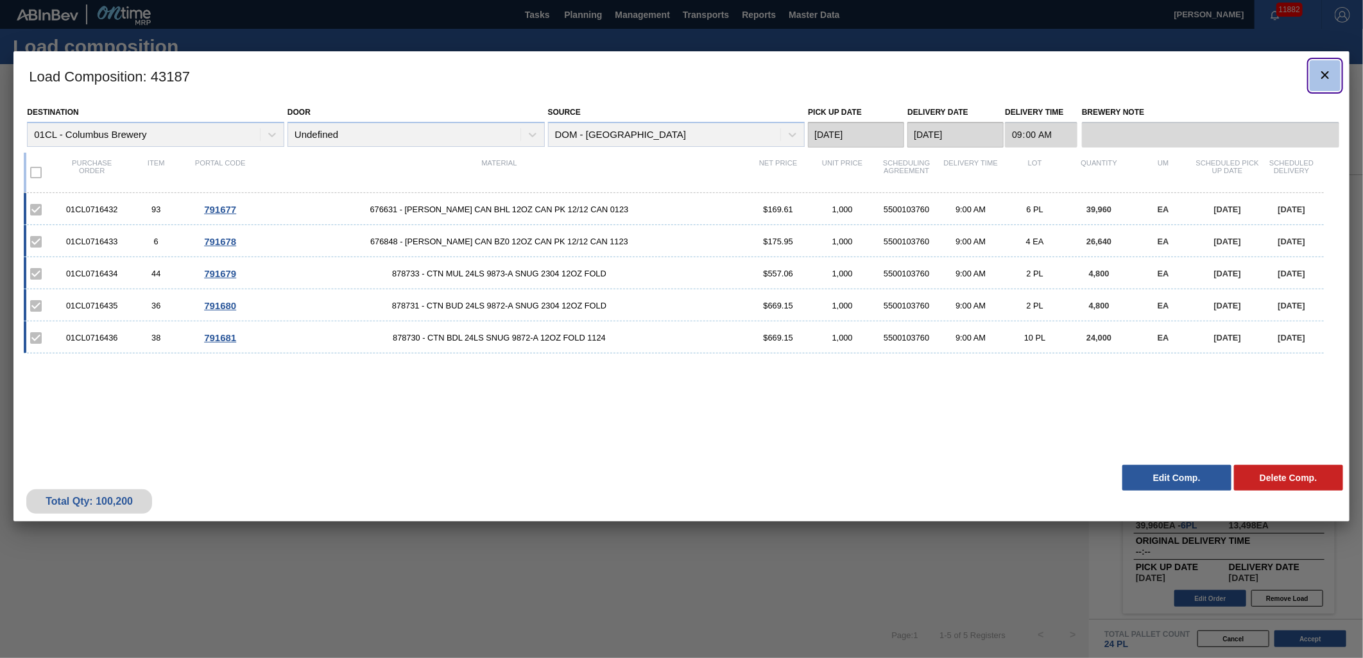
click at [1226, 78] on icon "botão de ícone" at bounding box center [1324, 74] width 15 height 15
